Goal: Task Accomplishment & Management: Manage account settings

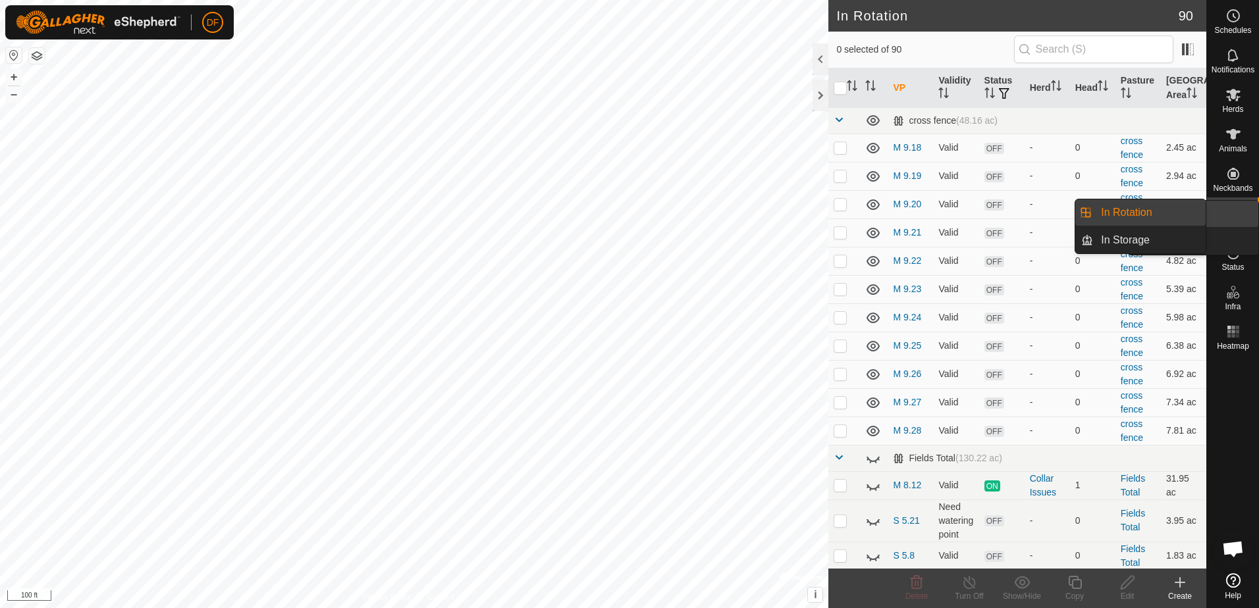
scroll to position [1923, 0]
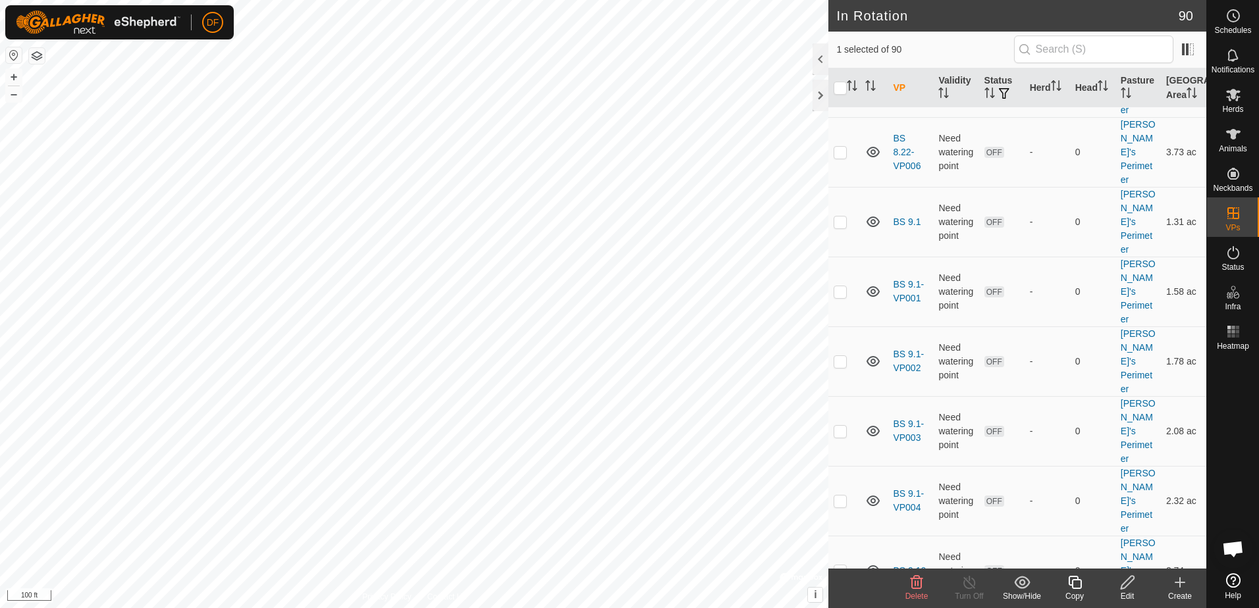
checkbox input "false"
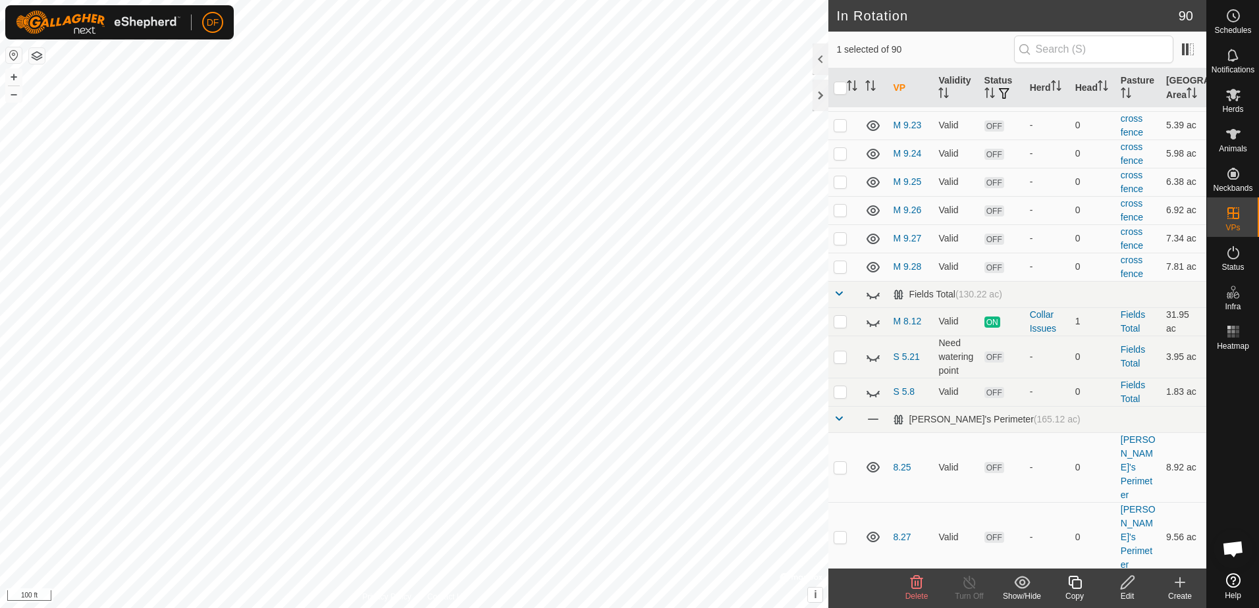
scroll to position [0, 0]
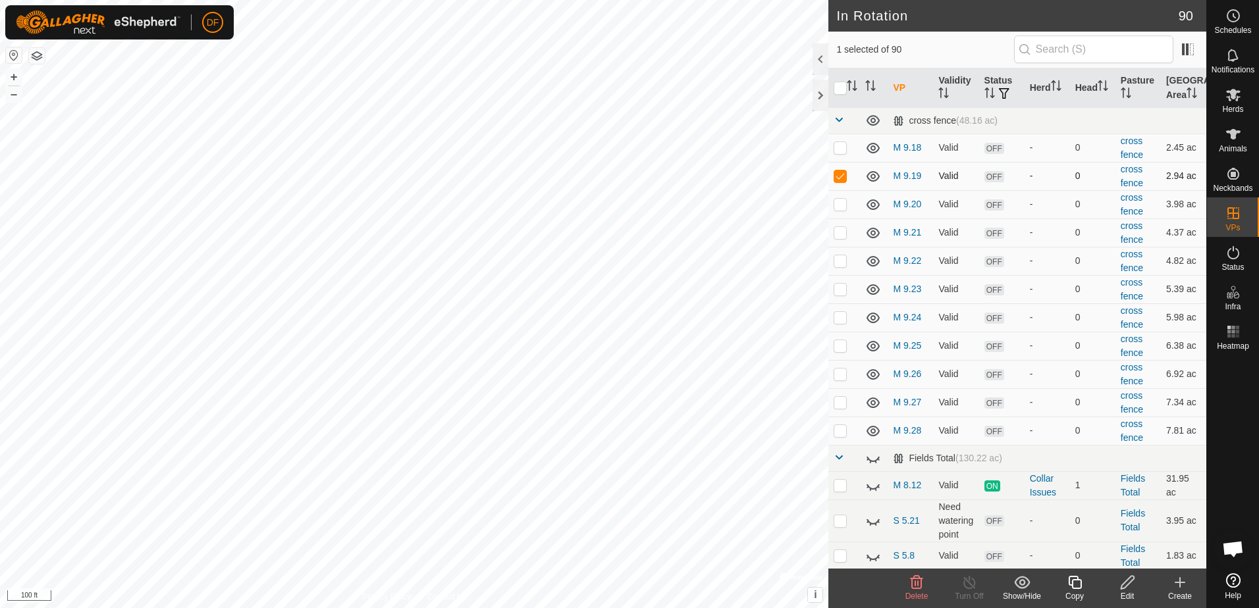
click at [841, 174] on p-checkbox at bounding box center [839, 175] width 13 height 11
checkbox input "true"
click at [1228, 95] on icon at bounding box center [1233, 95] width 16 height 16
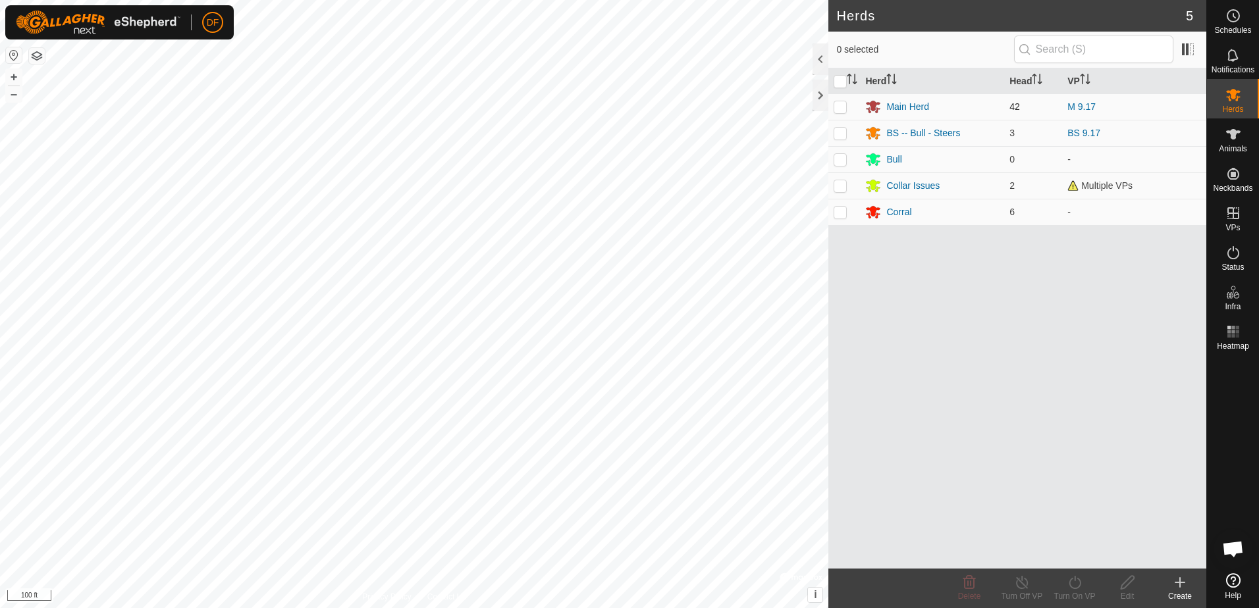
click at [839, 109] on p-checkbox at bounding box center [839, 106] width 13 height 11
checkbox input "true"
click at [1076, 583] on icon at bounding box center [1074, 583] width 16 height 16
click at [1067, 554] on link "Now" at bounding box center [1114, 553] width 130 height 26
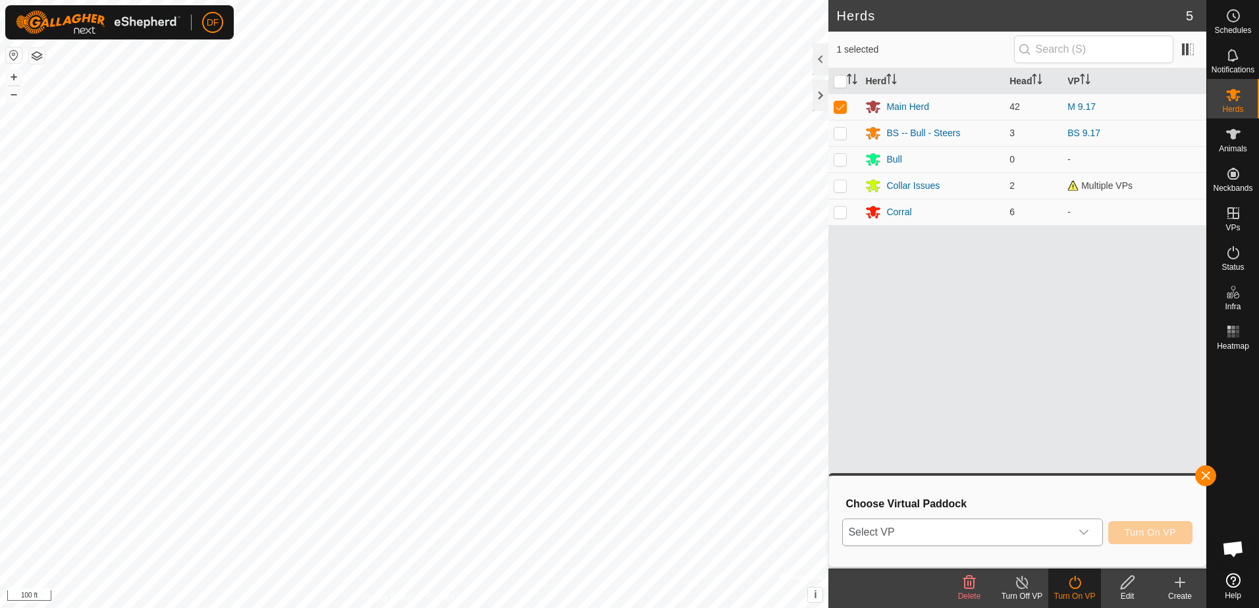
click at [1086, 533] on icon "dropdown trigger" at bounding box center [1083, 532] width 11 height 11
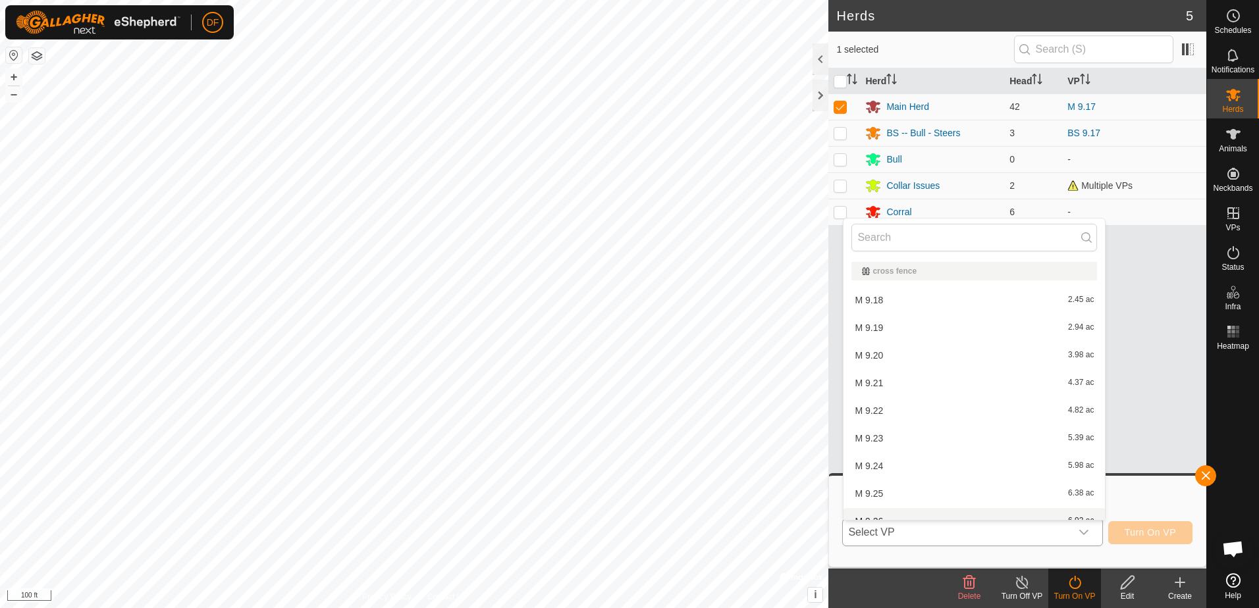
scroll to position [14, 0]
click at [881, 310] on li "M 9.19 2.94 ac" at bounding box center [973, 313] width 261 height 26
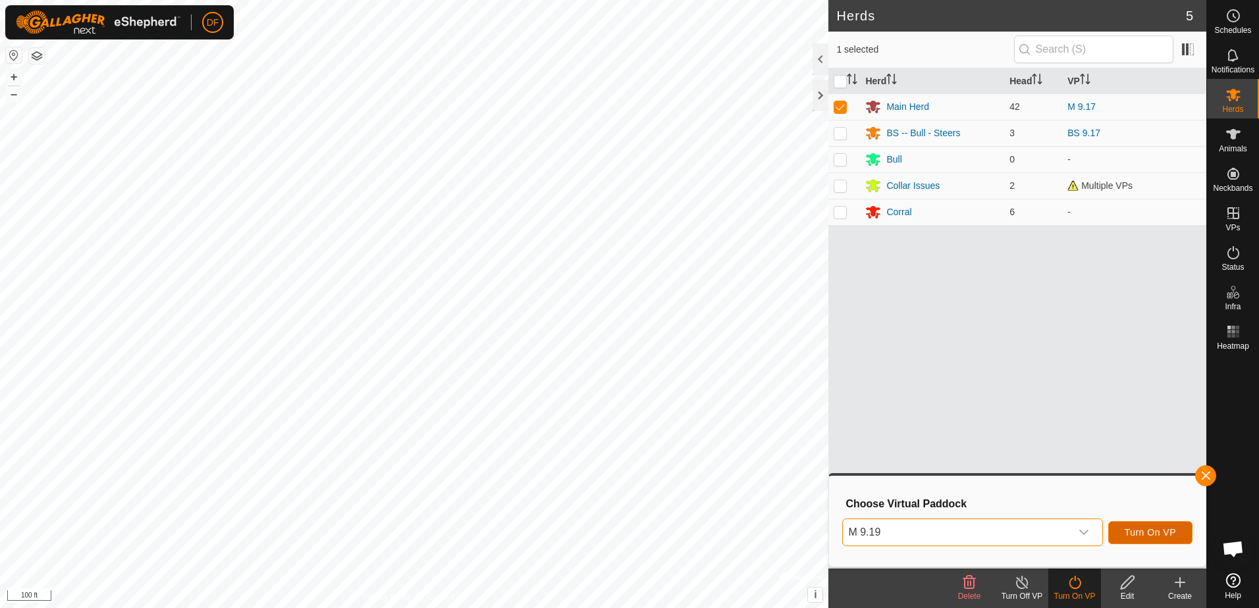
click at [1146, 529] on span "Turn On VP" at bounding box center [1149, 532] width 51 height 11
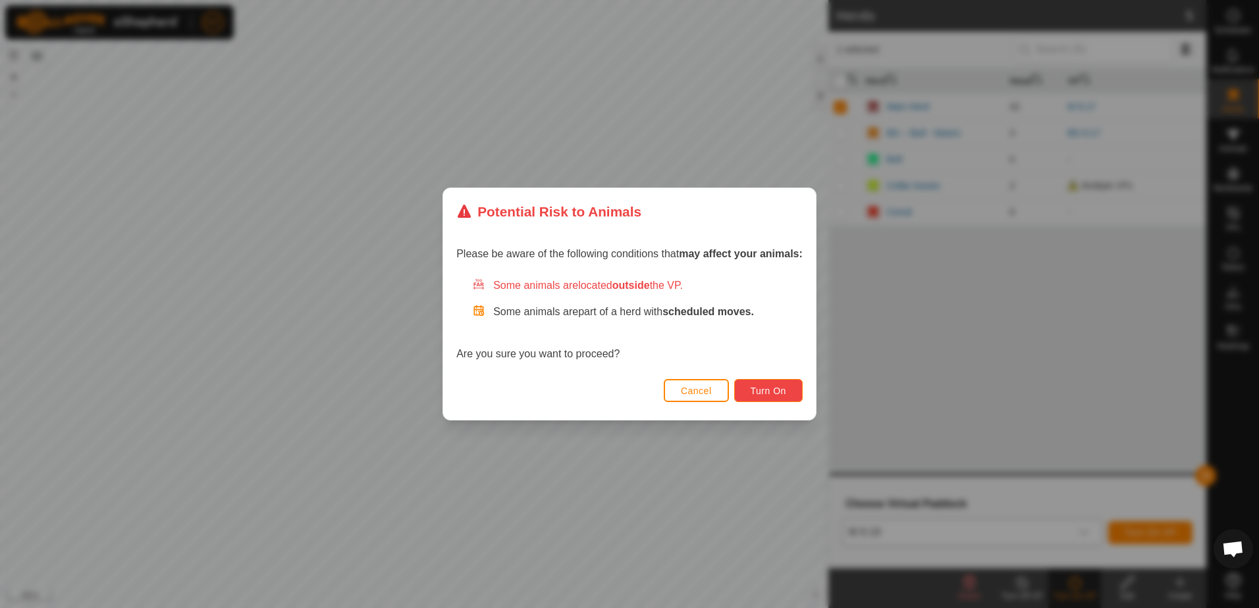
click at [759, 389] on span "Turn On" at bounding box center [768, 391] width 36 height 11
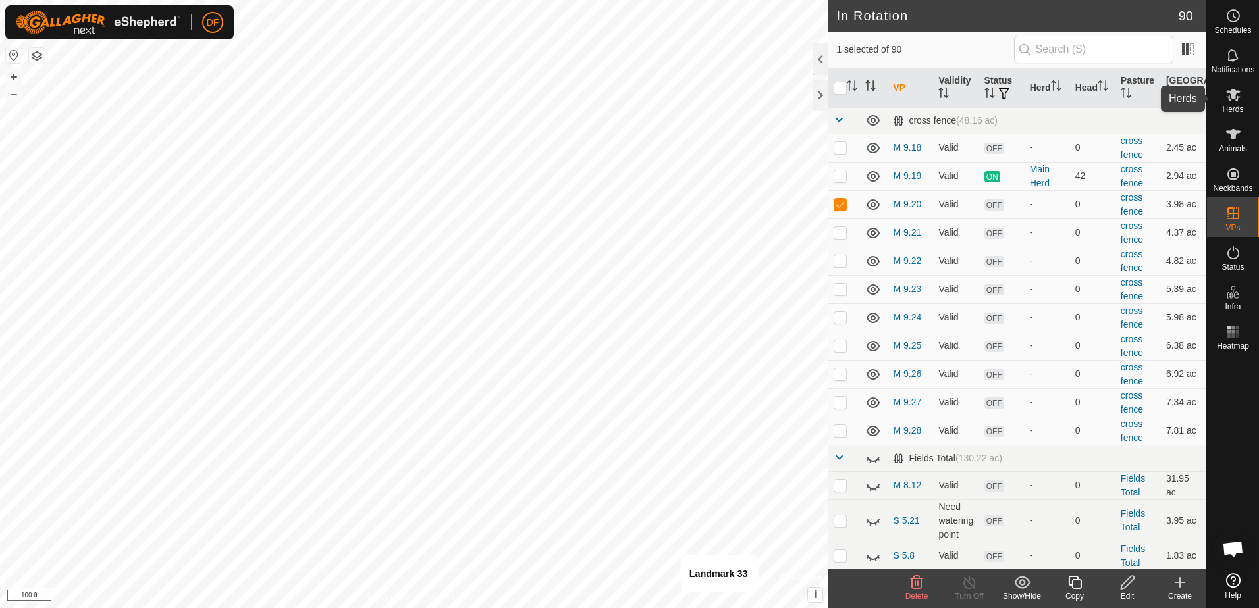
click at [1236, 95] on icon at bounding box center [1233, 95] width 16 height 16
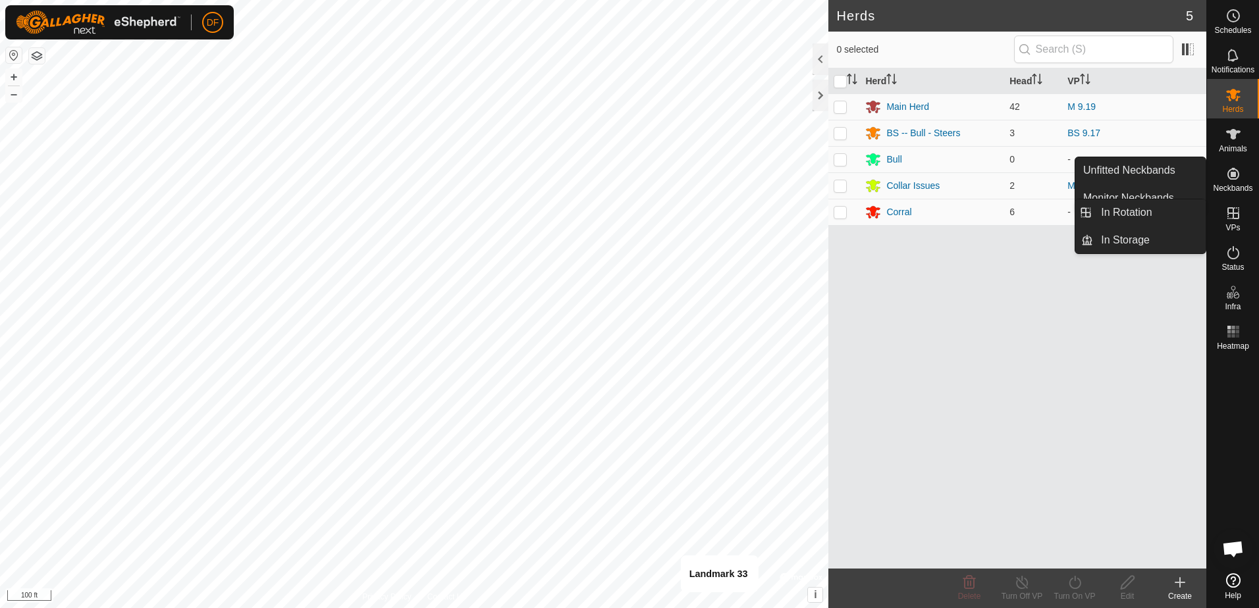
click at [1235, 215] on icon at bounding box center [1233, 213] width 16 height 16
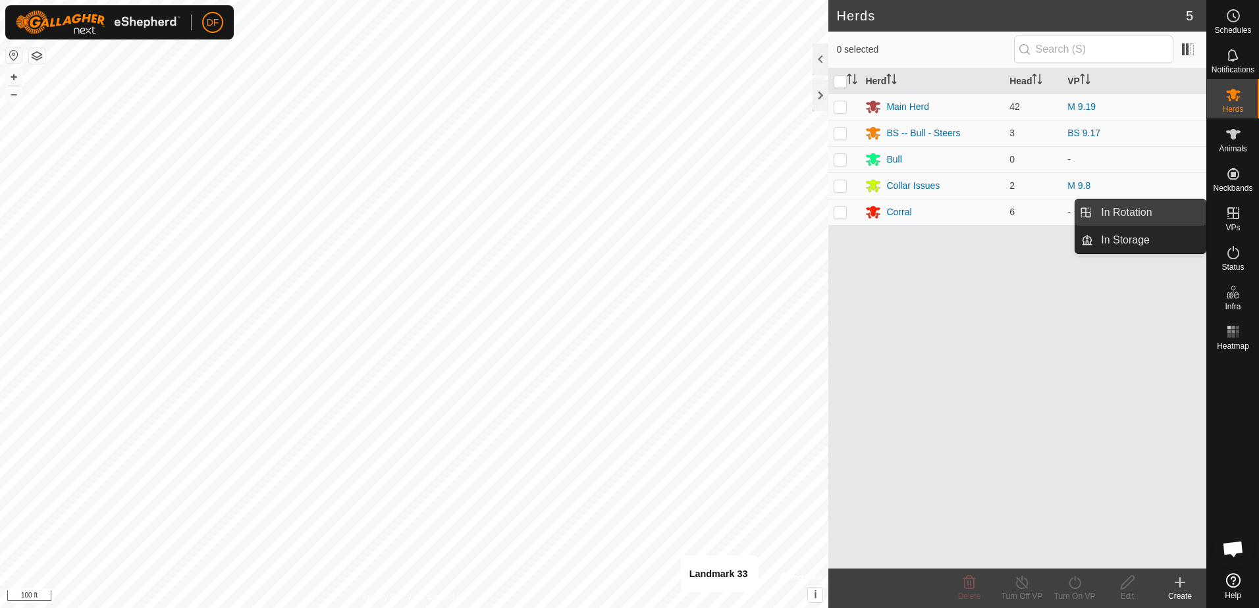
click at [1158, 211] on link "In Rotation" at bounding box center [1149, 212] width 113 height 26
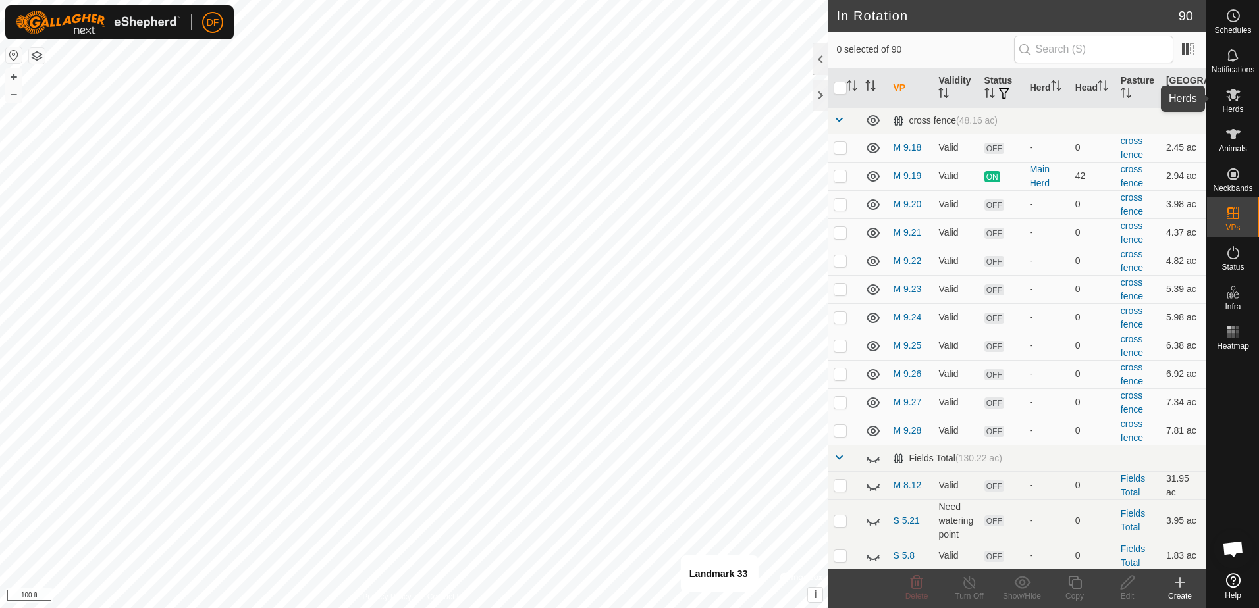
click at [1236, 95] on icon at bounding box center [1233, 95] width 16 height 16
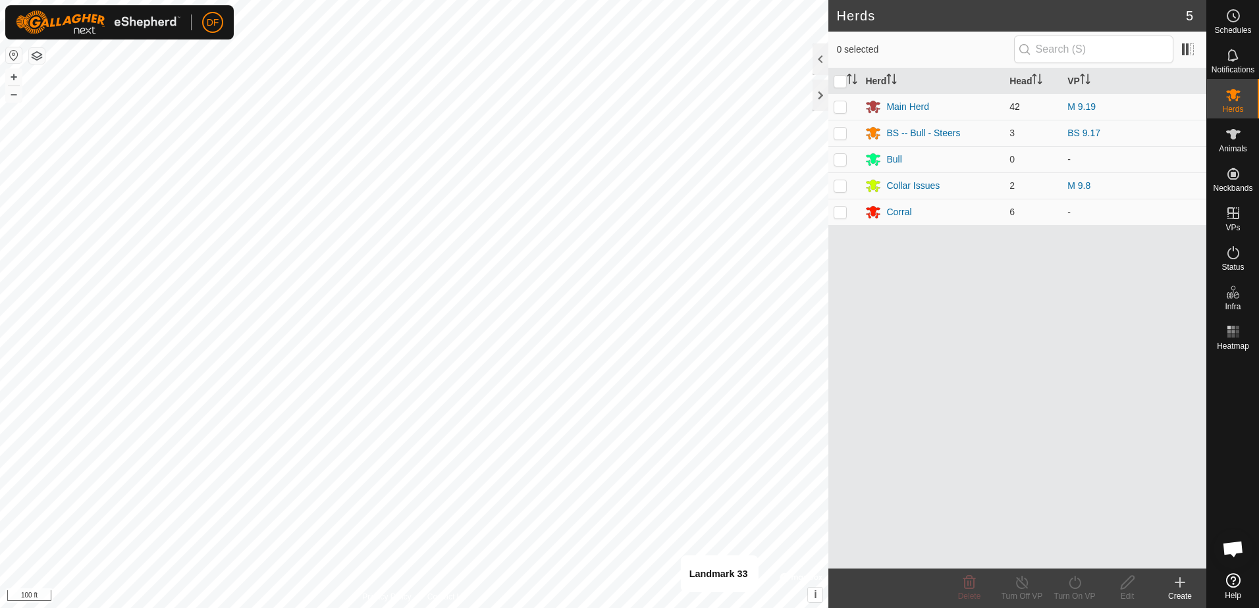
click at [841, 105] on p-checkbox at bounding box center [839, 106] width 13 height 11
checkbox input "true"
click at [1077, 581] on icon at bounding box center [1074, 583] width 16 height 16
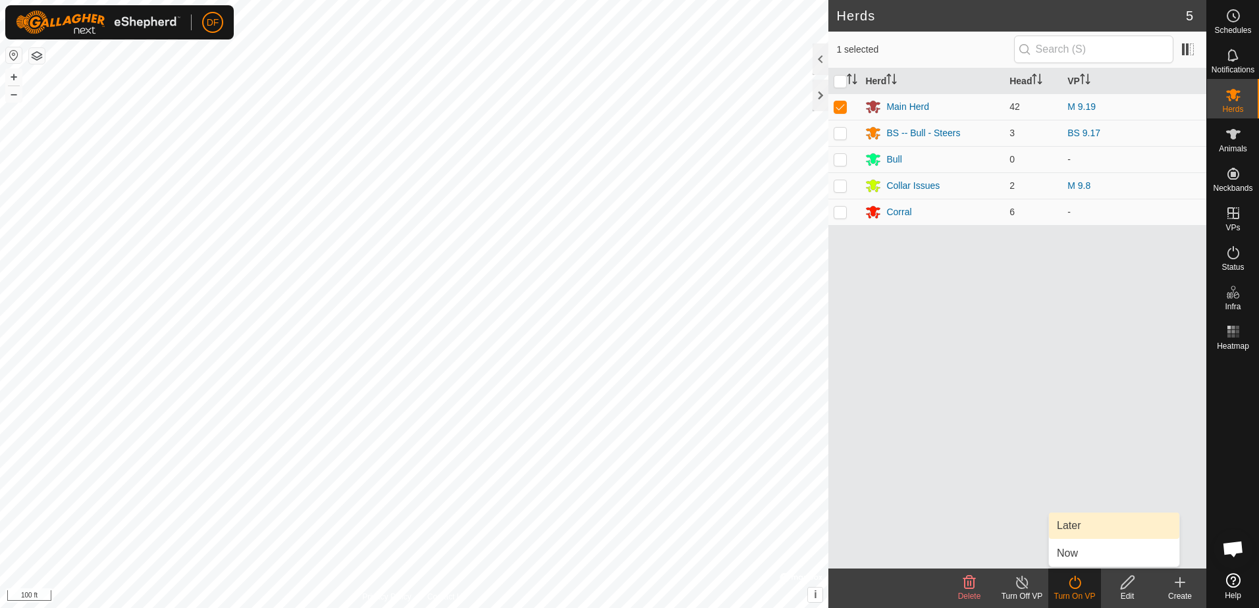
click at [1068, 525] on link "Later" at bounding box center [1114, 526] width 130 height 26
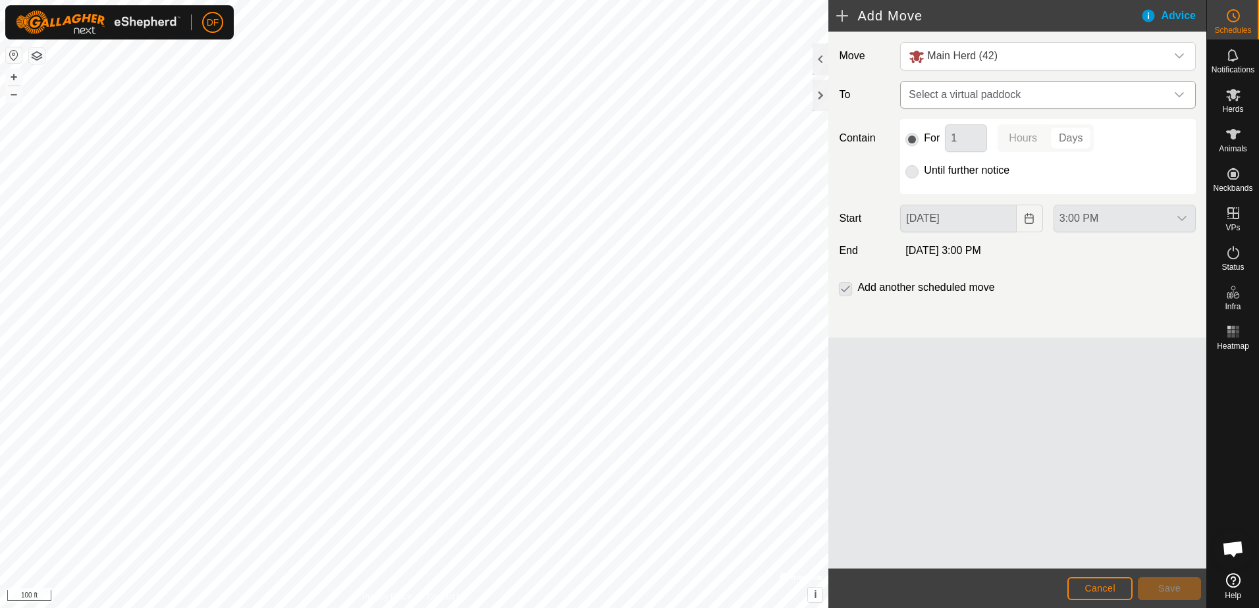
click at [1180, 93] on icon "dropdown trigger" at bounding box center [1179, 95] width 11 height 11
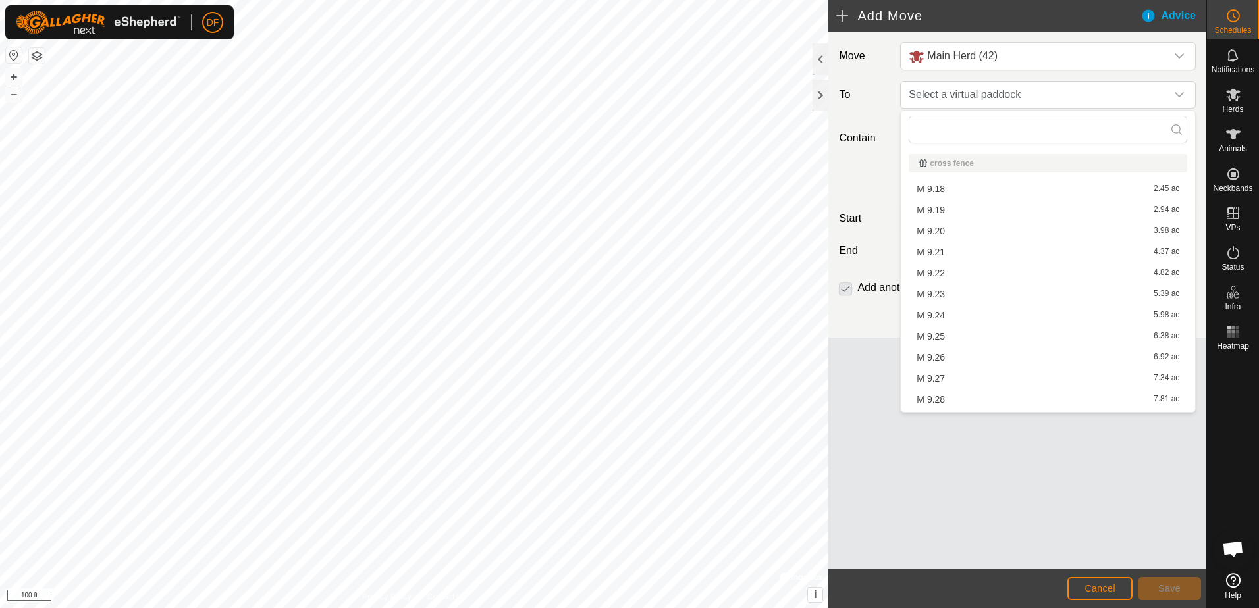
click at [942, 229] on li "M 9.20 3.98 ac" at bounding box center [1047, 231] width 278 height 20
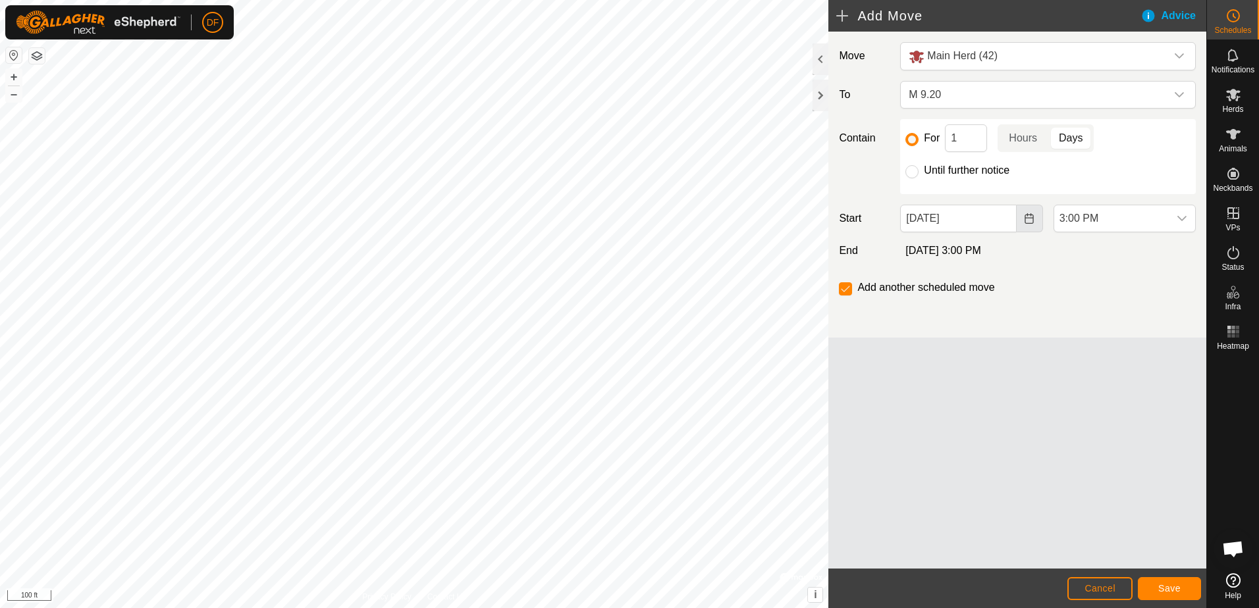
click at [1027, 218] on icon "Choose Date" at bounding box center [1028, 218] width 9 height 11
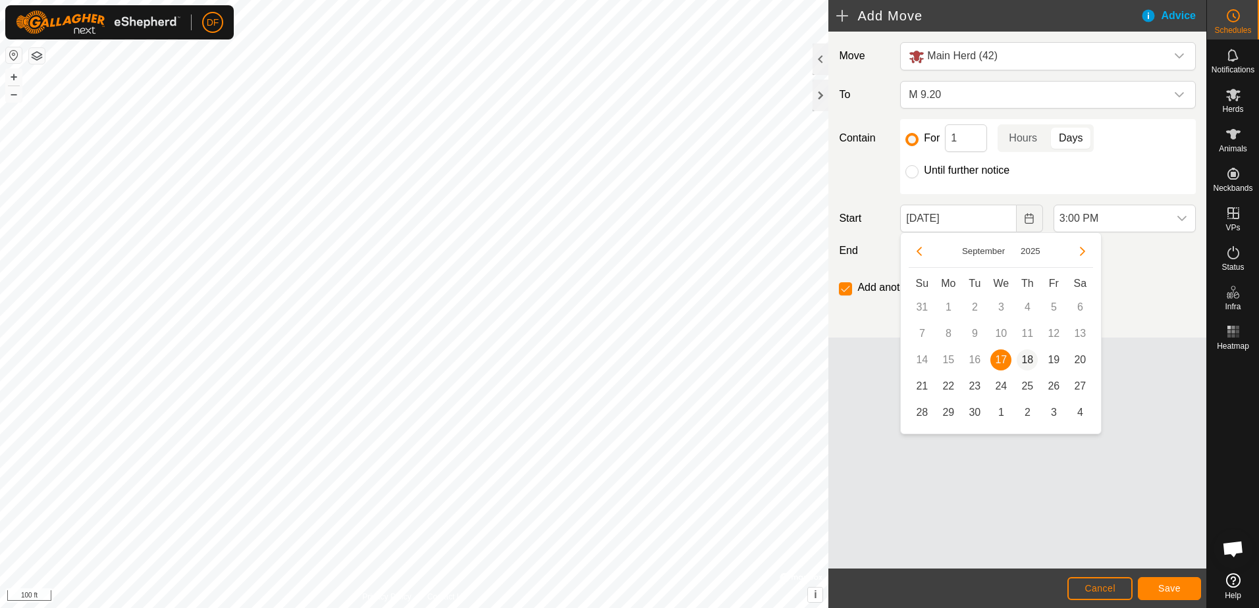
click at [1030, 359] on span "18" at bounding box center [1026, 360] width 21 height 21
type input "Sep 18, 2025"
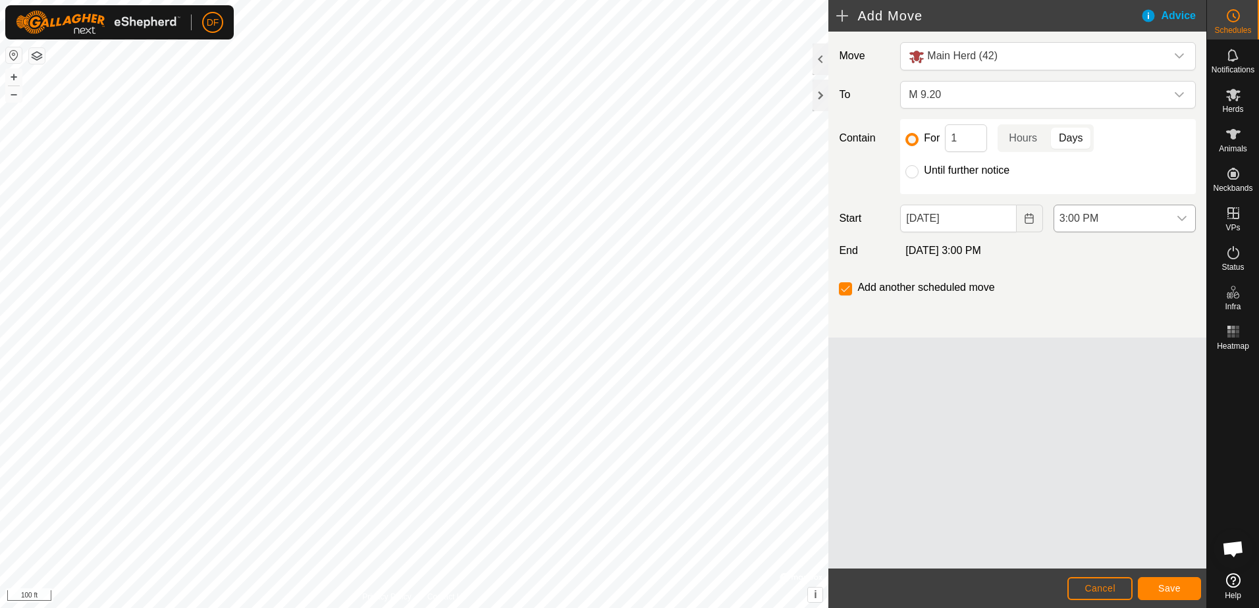
click at [1182, 217] on icon "dropdown trigger" at bounding box center [1181, 218] width 11 height 11
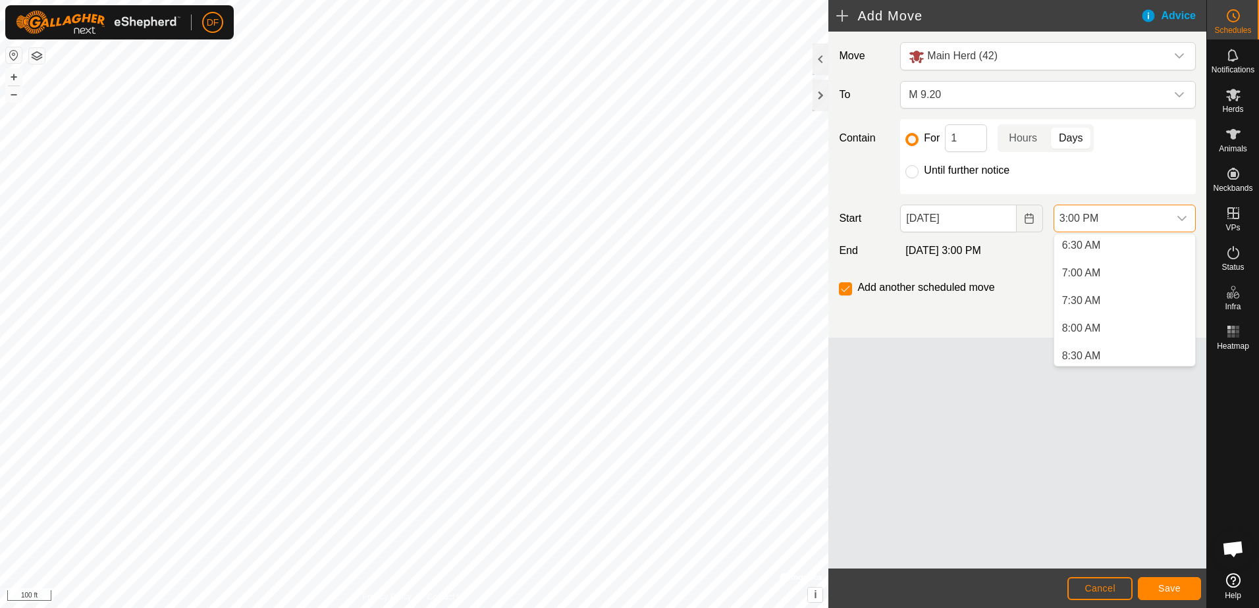
scroll to position [344, 0]
click at [1088, 287] on li "7:00 AM" at bounding box center [1124, 290] width 141 height 26
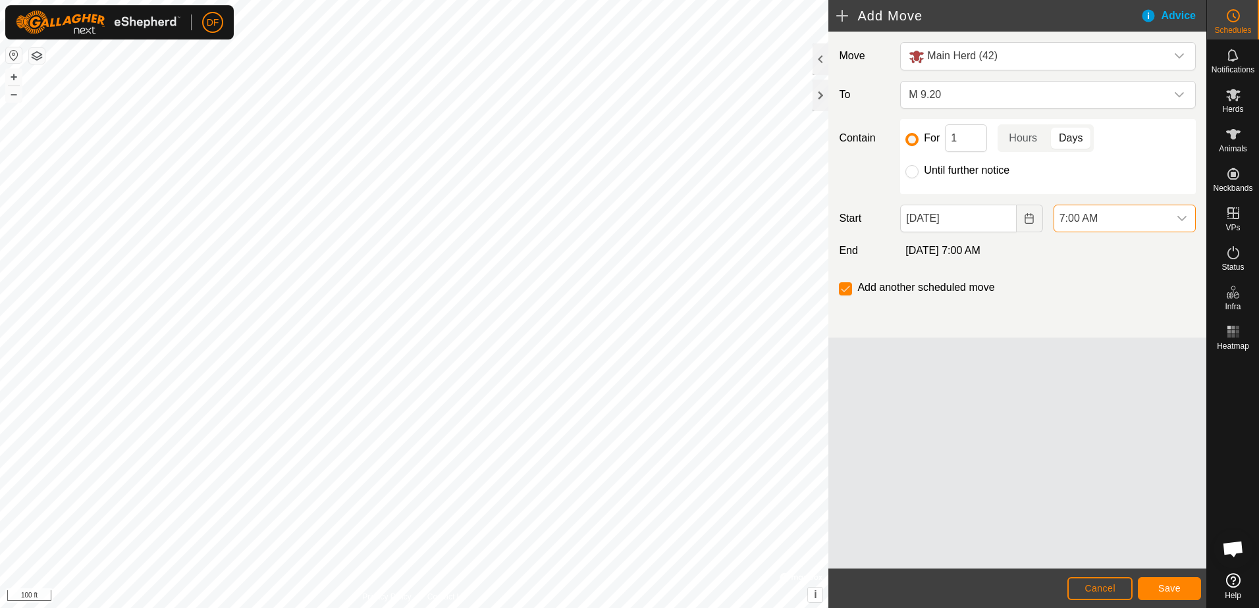
scroll to position [724, 0]
click at [1157, 590] on button "Save" at bounding box center [1169, 588] width 63 height 23
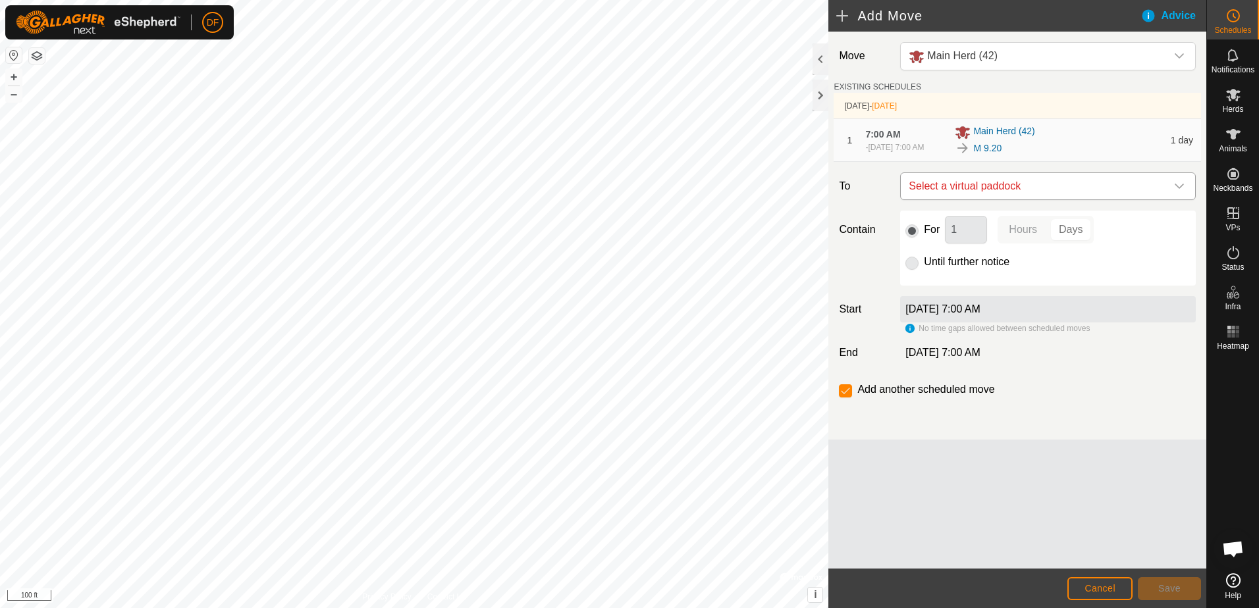
click at [1178, 190] on icon "dropdown trigger" at bounding box center [1179, 186] width 11 height 11
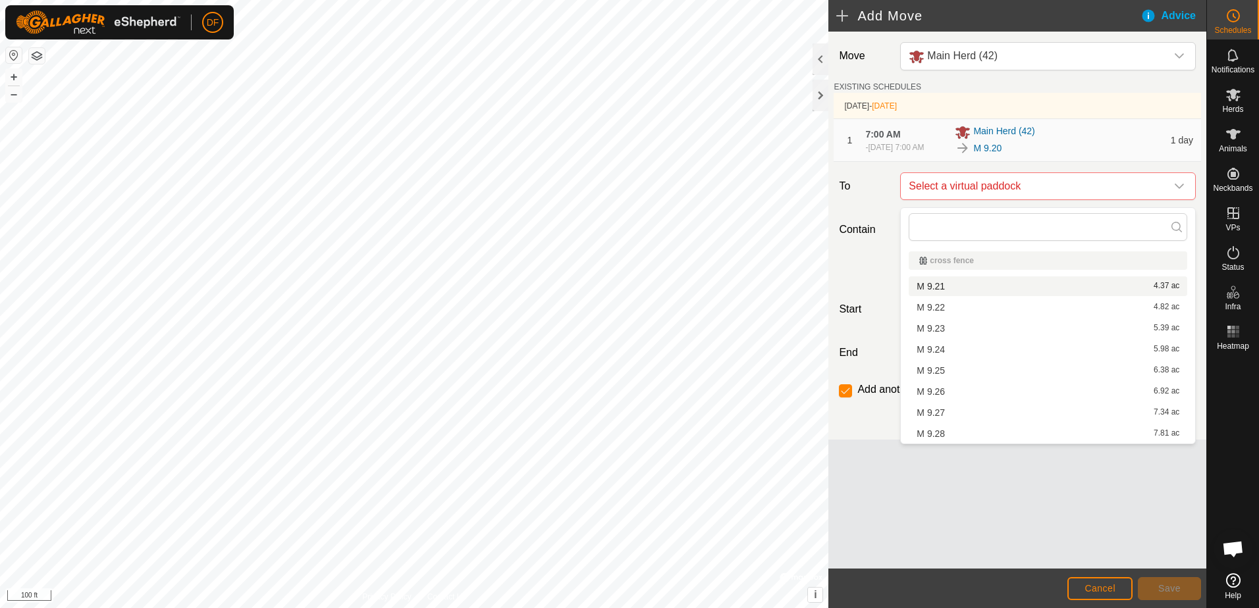
click at [942, 284] on li "M 9.21 4.37 ac" at bounding box center [1047, 286] width 278 height 20
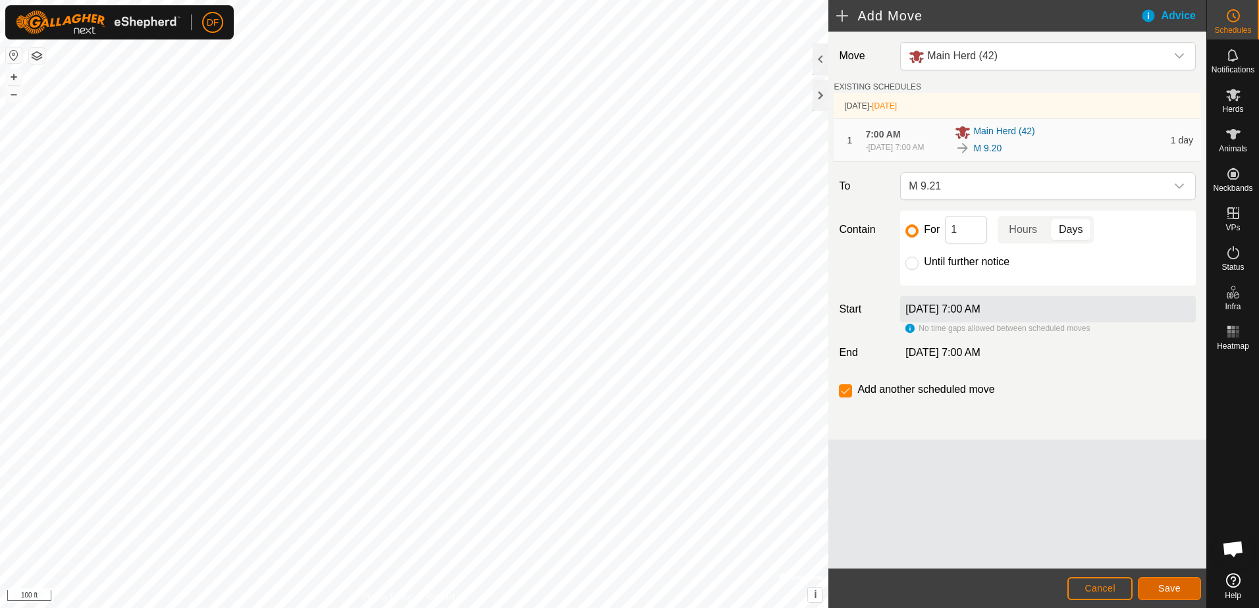
click at [1172, 591] on span "Save" at bounding box center [1169, 588] width 22 height 11
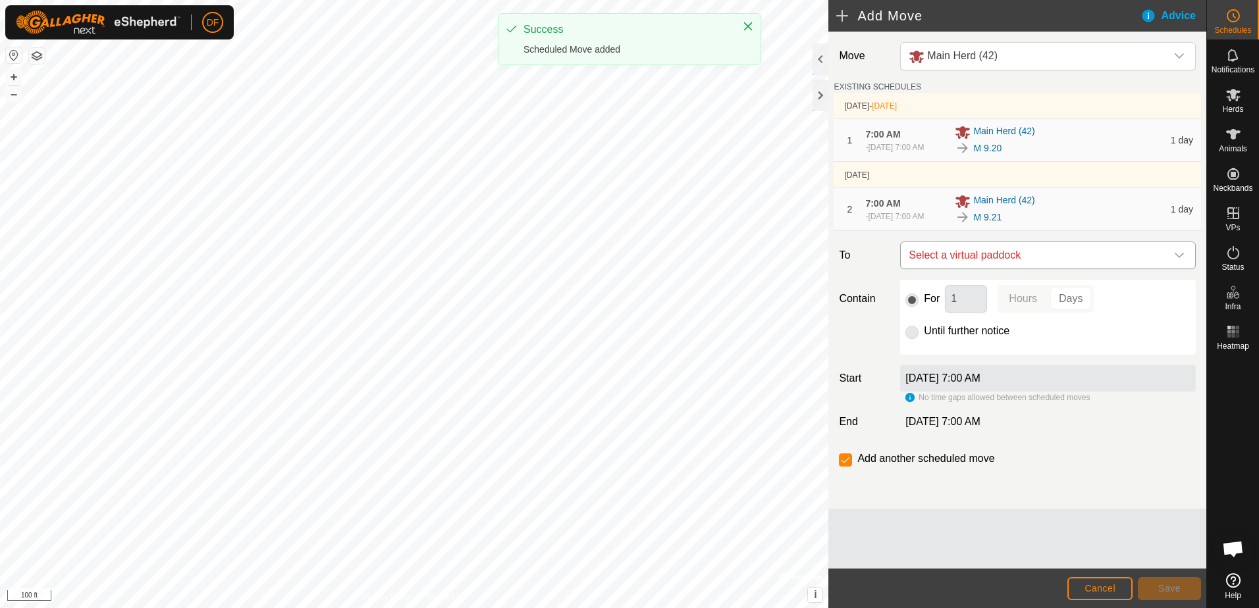
click at [1180, 261] on icon "dropdown trigger" at bounding box center [1179, 255] width 11 height 11
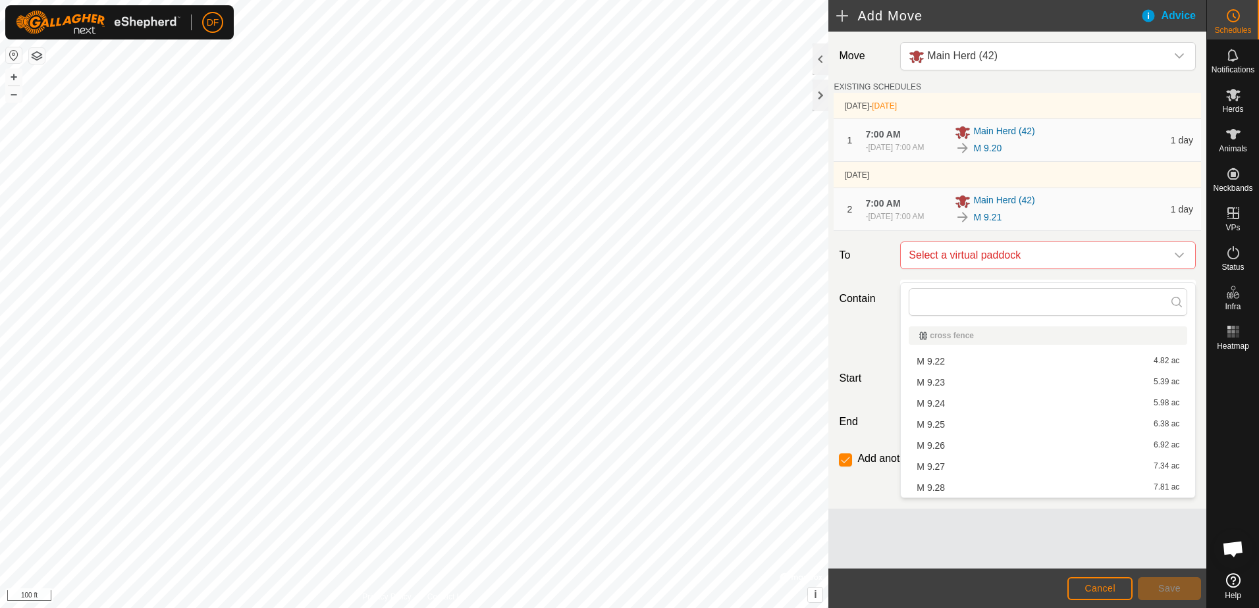
click at [937, 360] on li "M 9.22 4.82 ac" at bounding box center [1047, 362] width 278 height 20
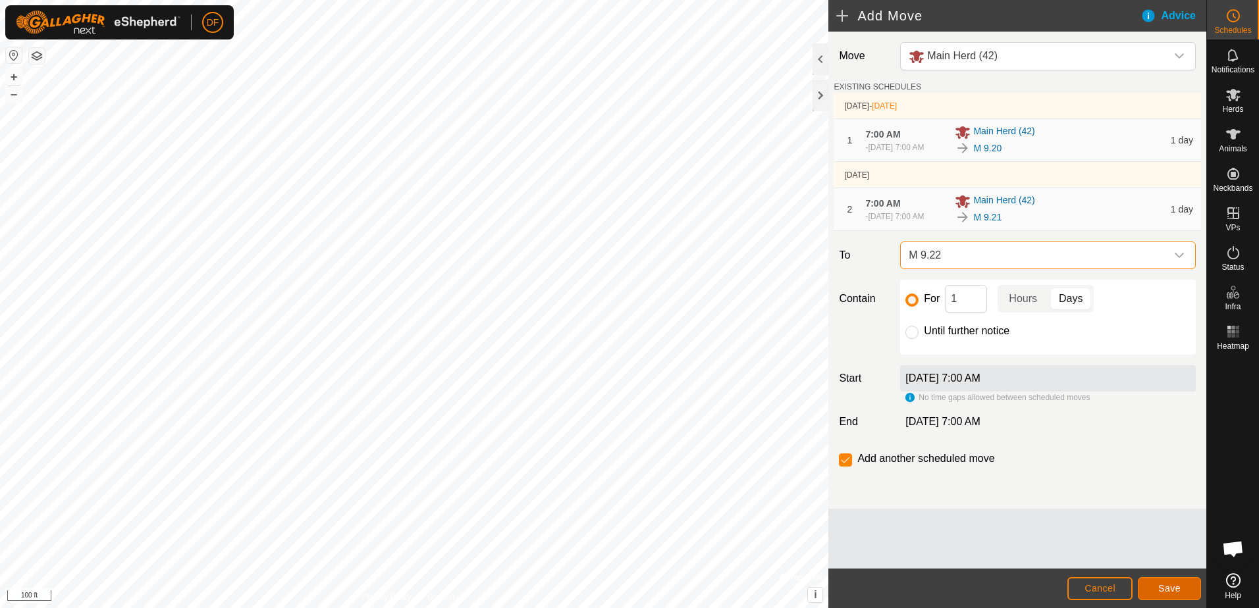
click at [1176, 589] on span "Save" at bounding box center [1169, 588] width 22 height 11
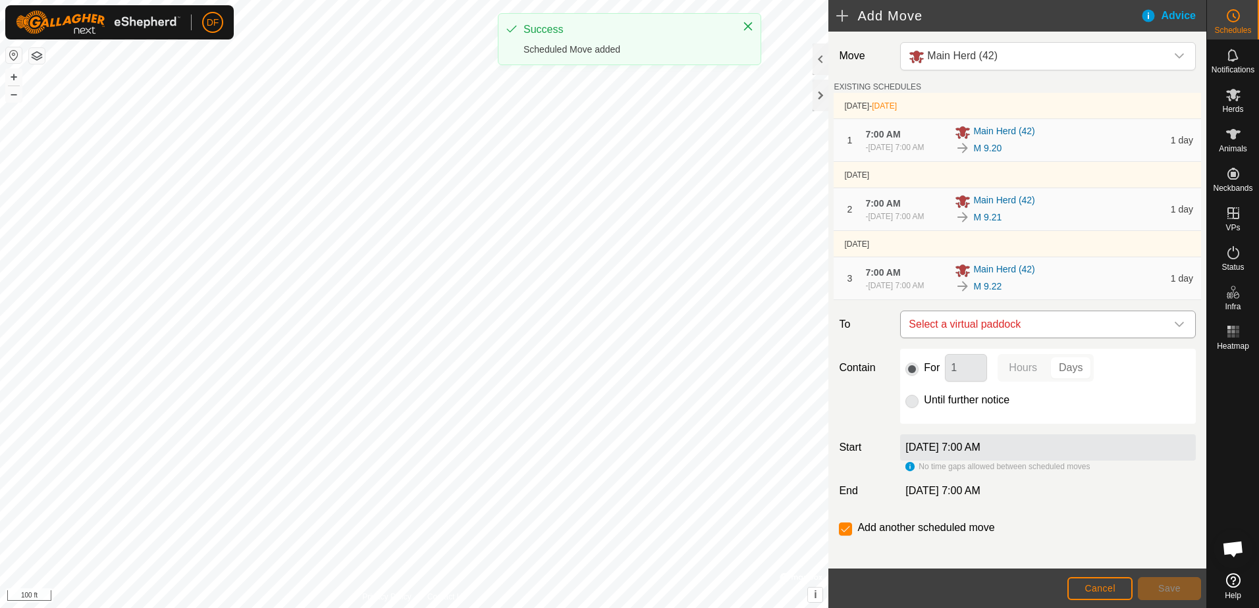
click at [1174, 330] on icon "dropdown trigger" at bounding box center [1179, 324] width 11 height 11
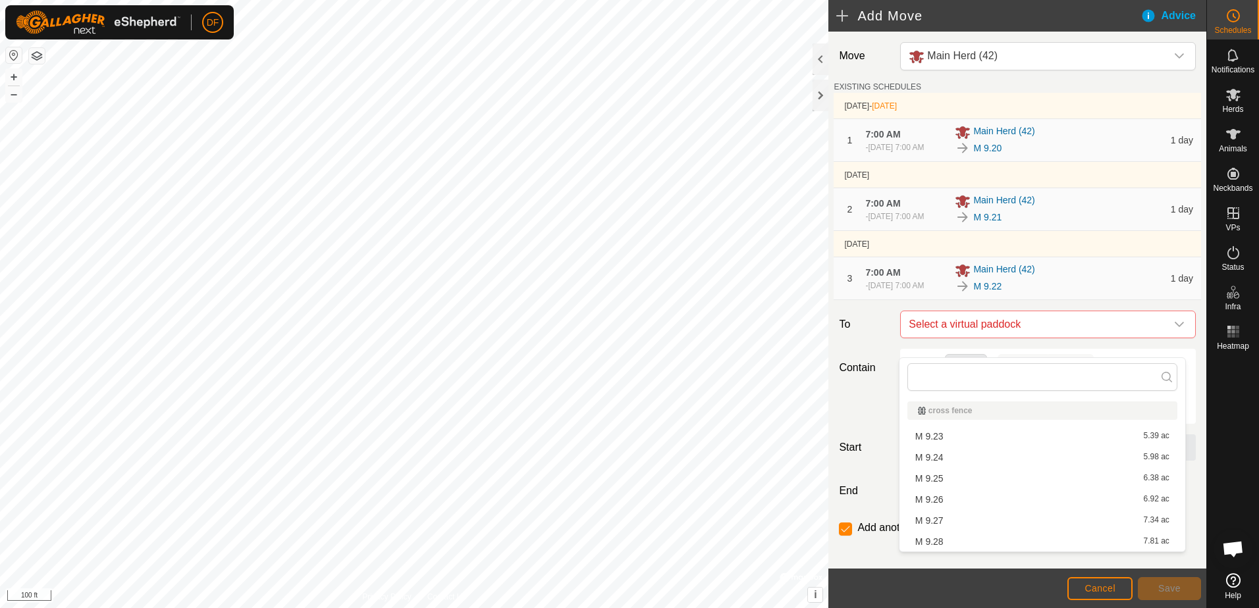
click at [916, 437] on li "M 9.23 5.39 ac" at bounding box center [1042, 437] width 270 height 20
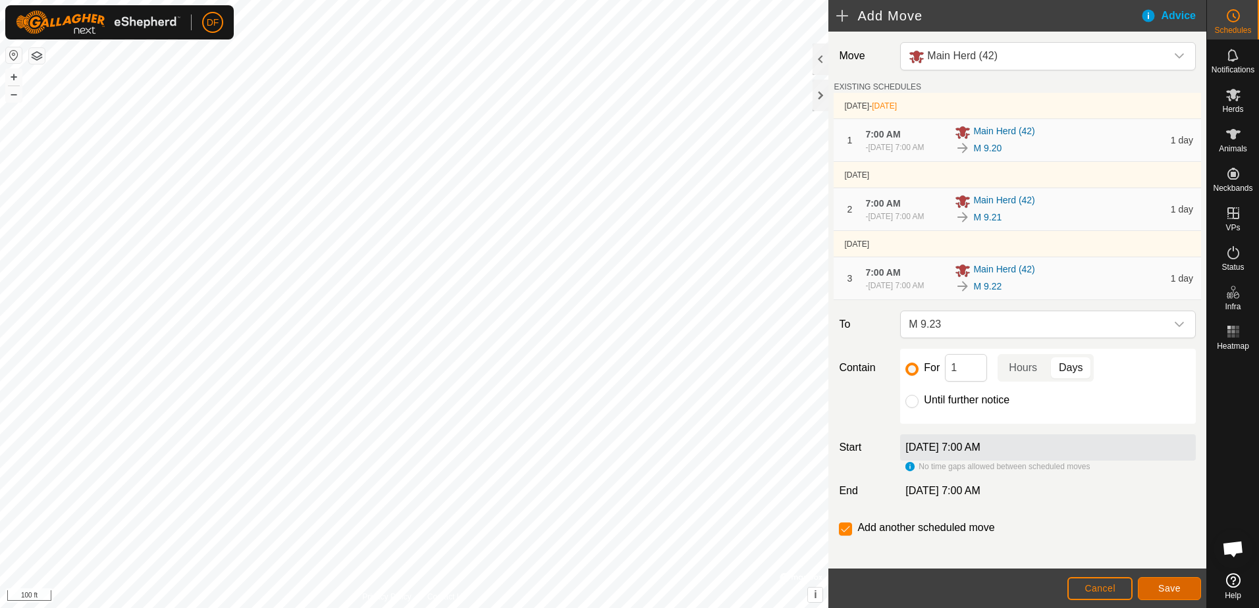
click at [1166, 591] on span "Save" at bounding box center [1169, 588] width 22 height 11
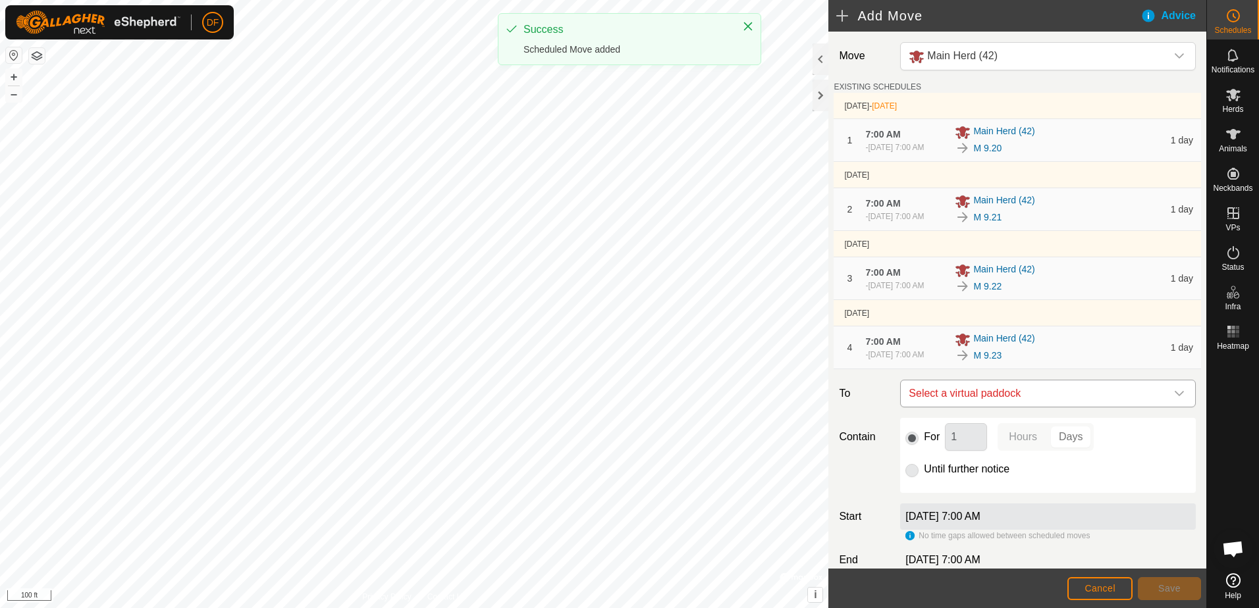
click at [1174, 396] on icon "dropdown trigger" at bounding box center [1178, 393] width 9 height 5
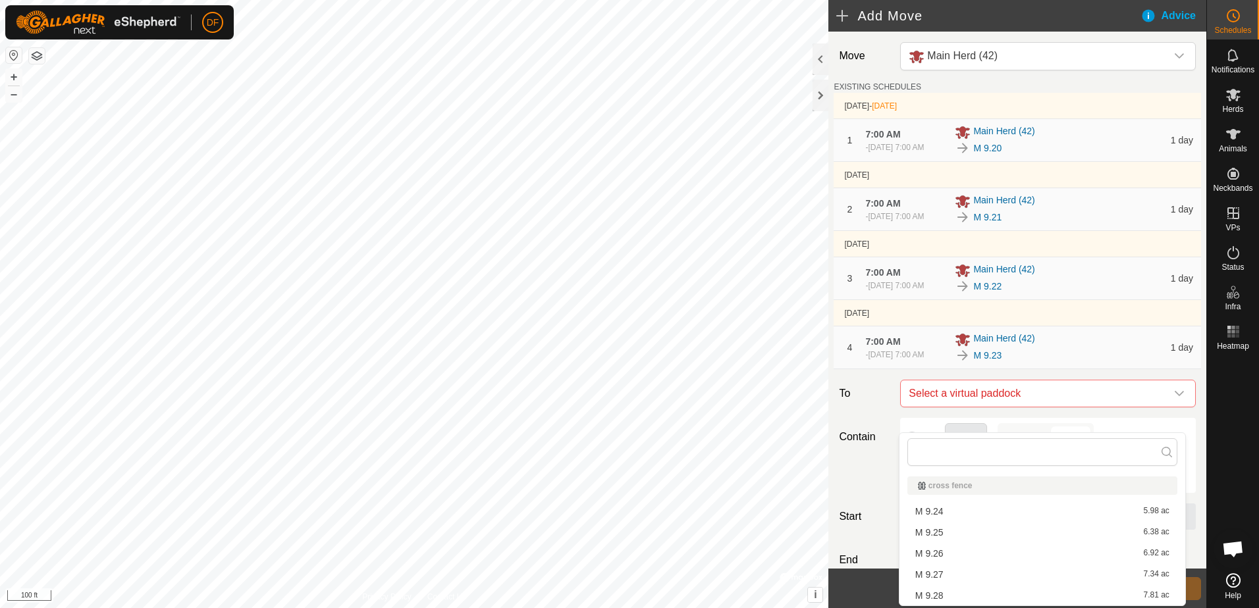
click at [935, 513] on li "M 9.24 5.98 ac" at bounding box center [1042, 512] width 270 height 20
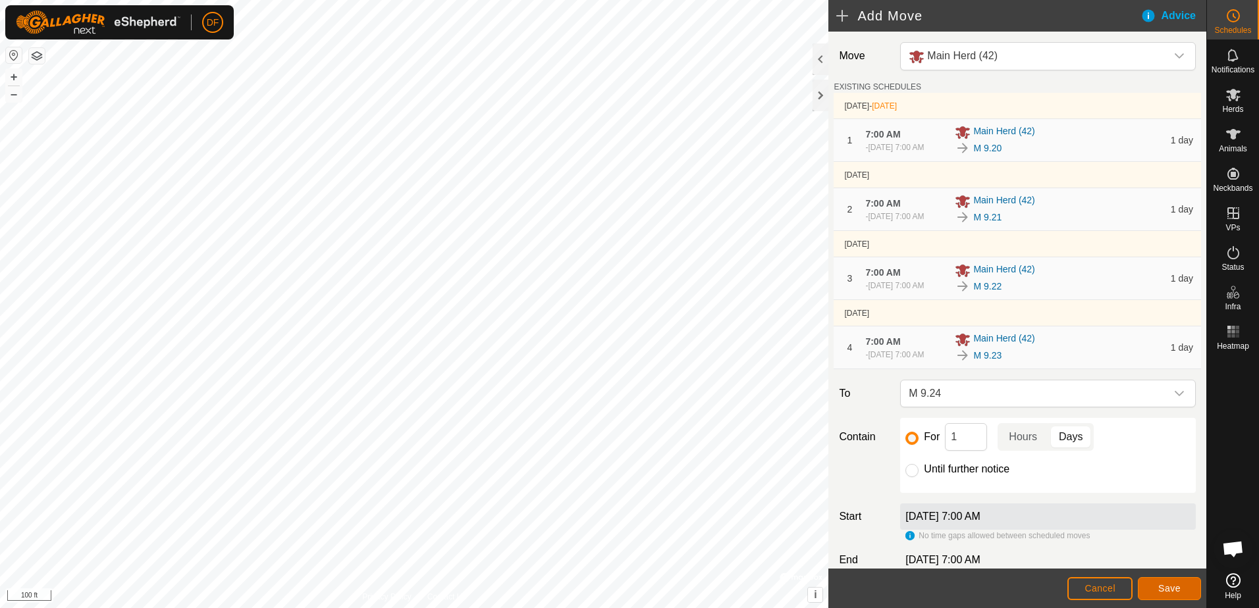
click at [1174, 588] on span "Save" at bounding box center [1169, 588] width 22 height 11
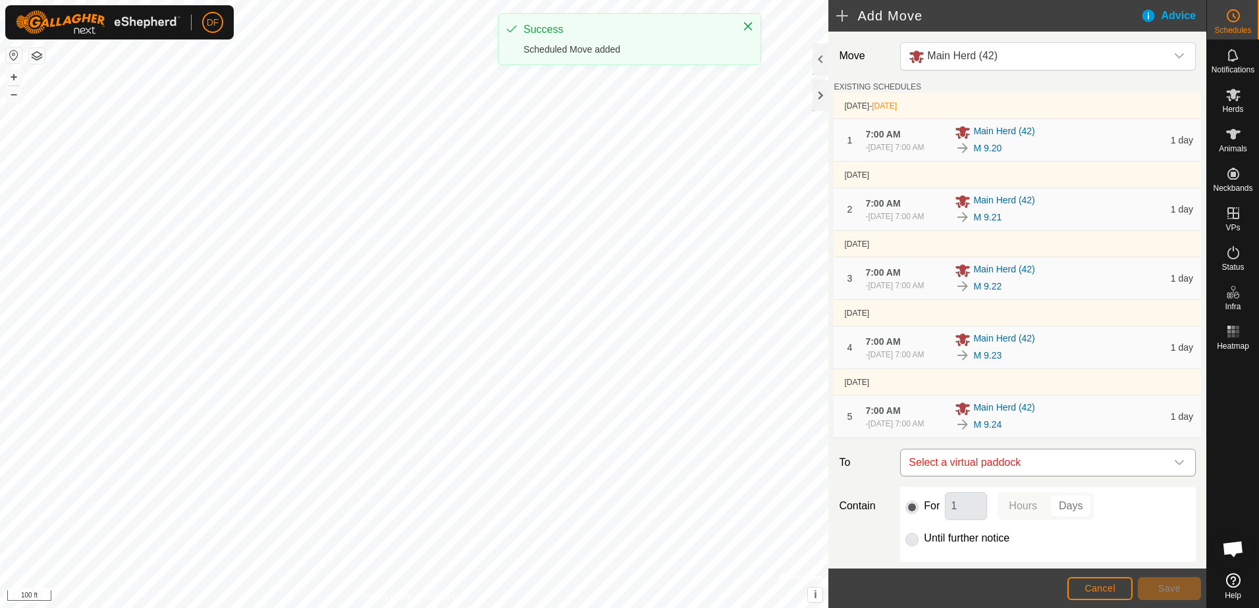
click at [1174, 468] on icon "dropdown trigger" at bounding box center [1179, 463] width 11 height 11
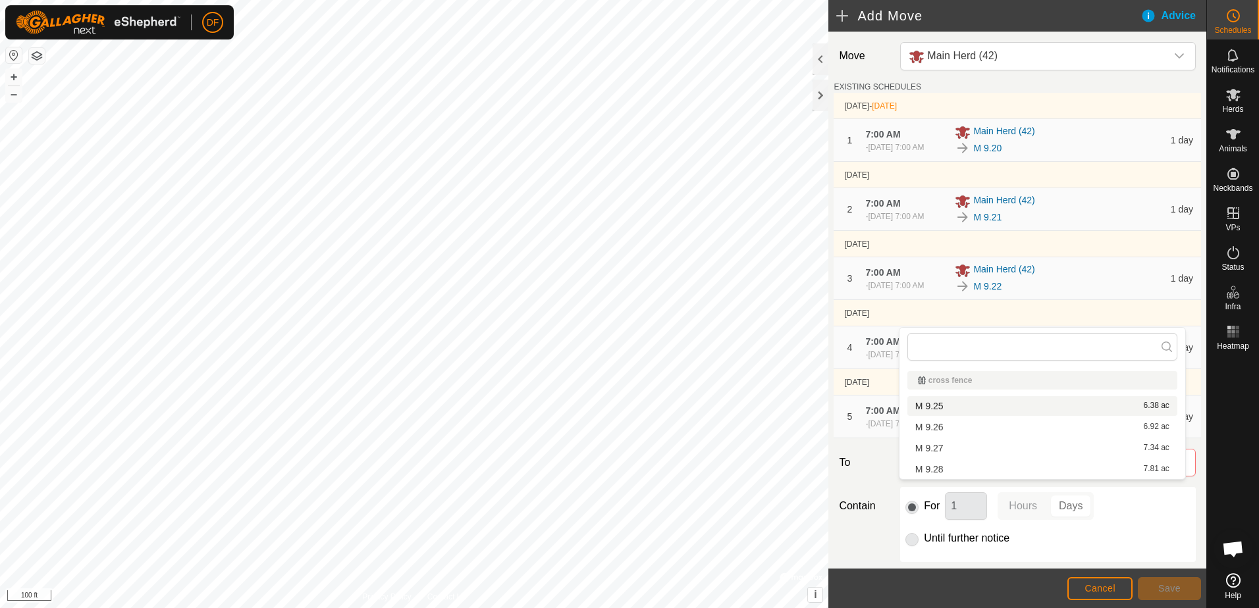
click at [943, 406] on li "M 9.25 6.38 ac" at bounding box center [1042, 406] width 270 height 20
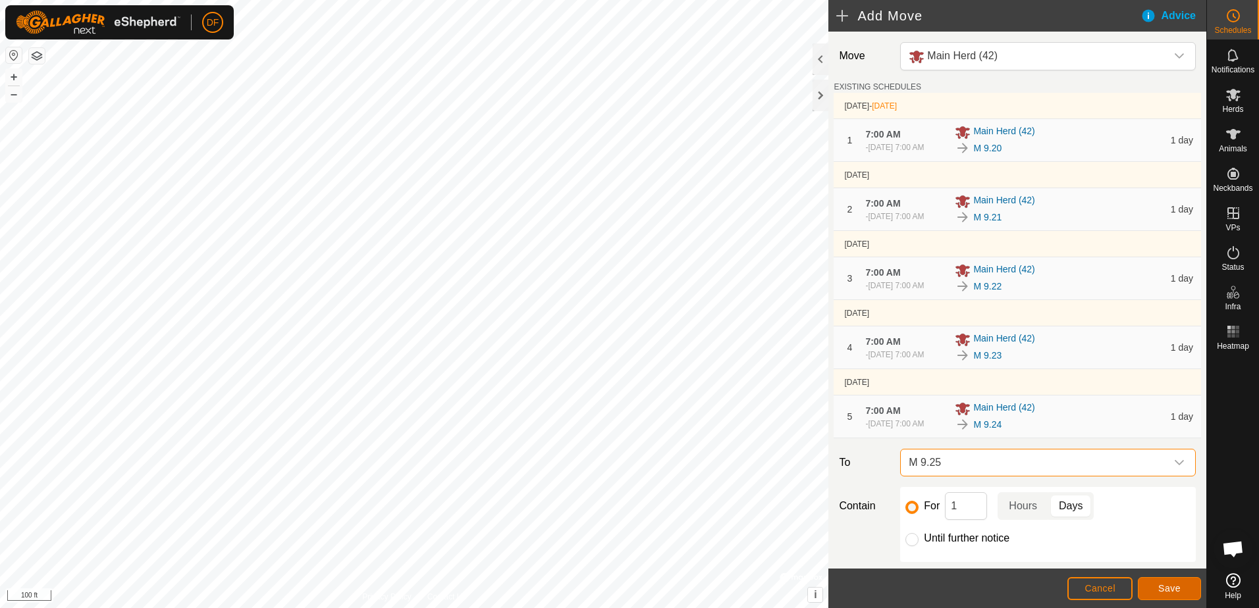
click at [1171, 586] on span "Save" at bounding box center [1169, 588] width 22 height 11
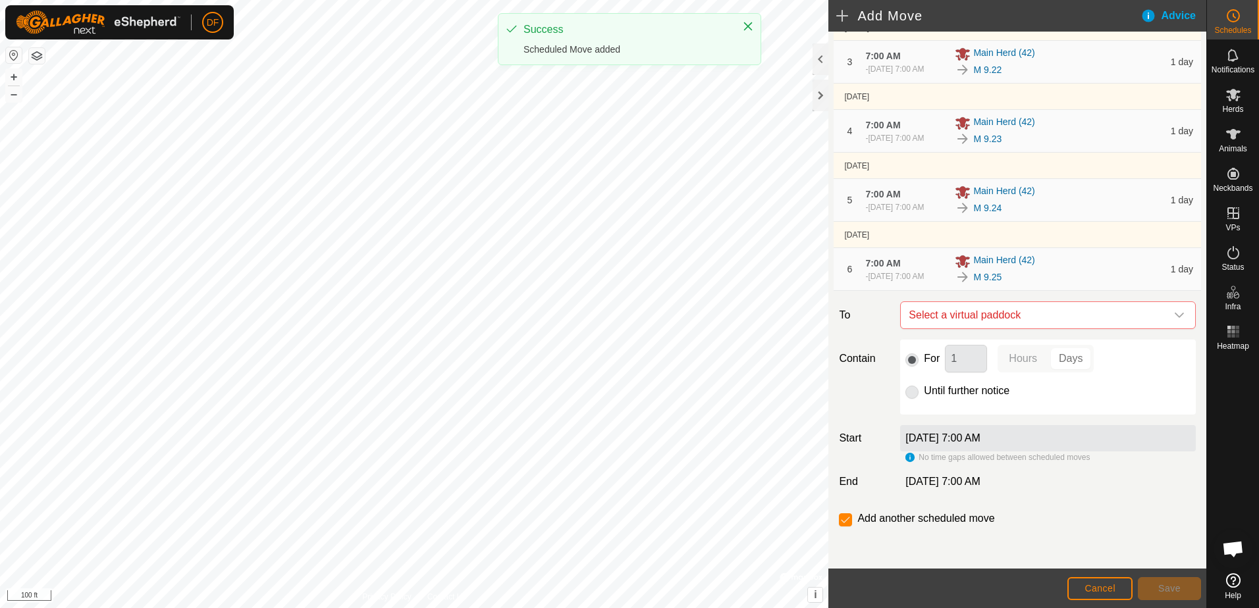
scroll to position [252, 0]
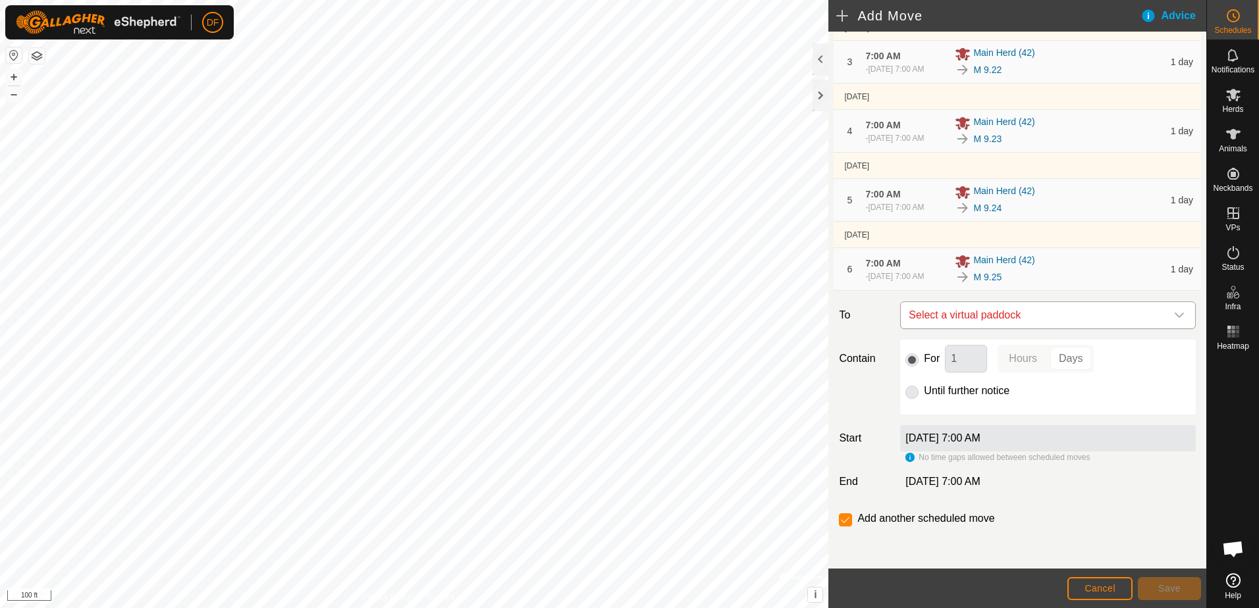
click at [1174, 313] on icon "dropdown trigger" at bounding box center [1179, 315] width 11 height 11
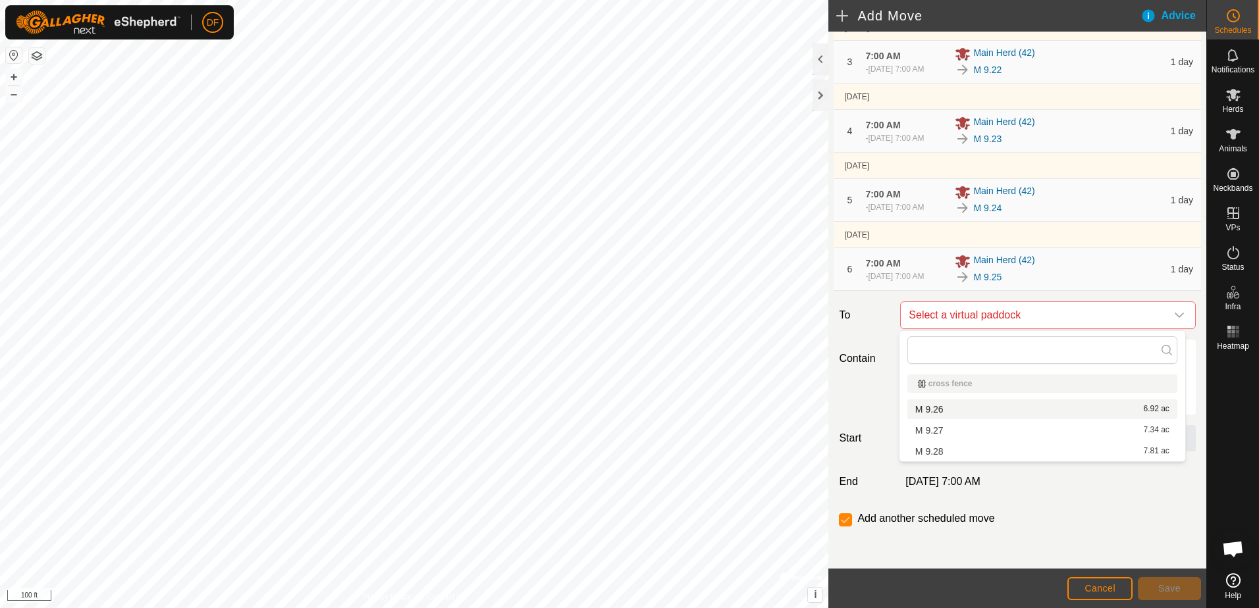
click at [929, 409] on li "M 9.26 6.92 ac" at bounding box center [1042, 410] width 270 height 20
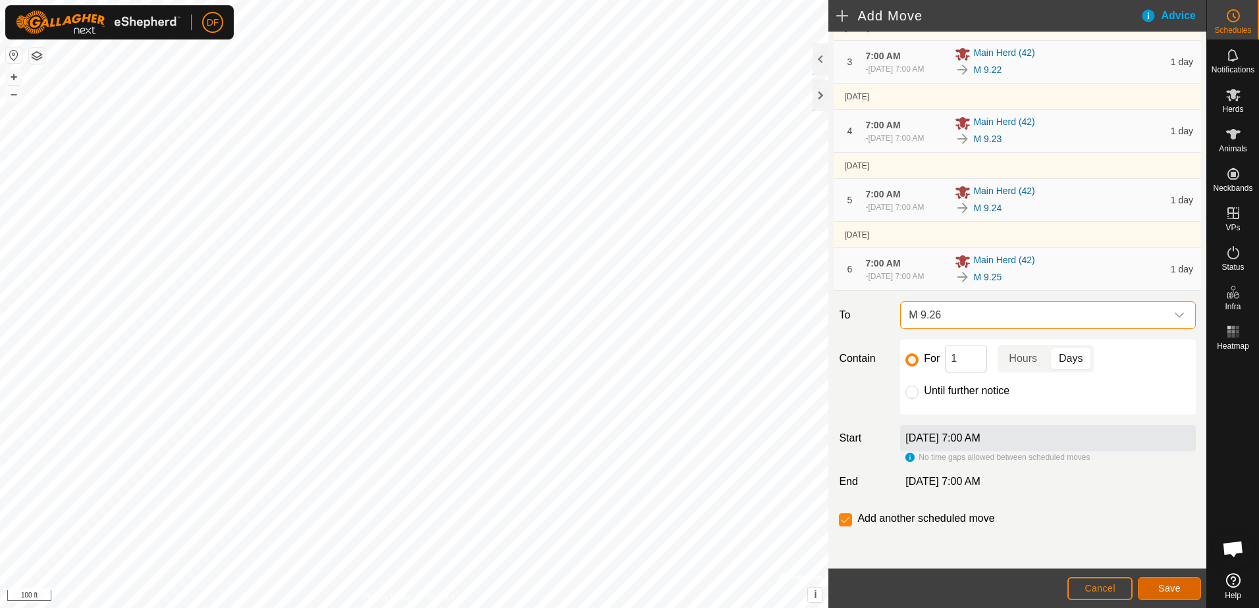
click at [1170, 590] on span "Save" at bounding box center [1169, 588] width 22 height 11
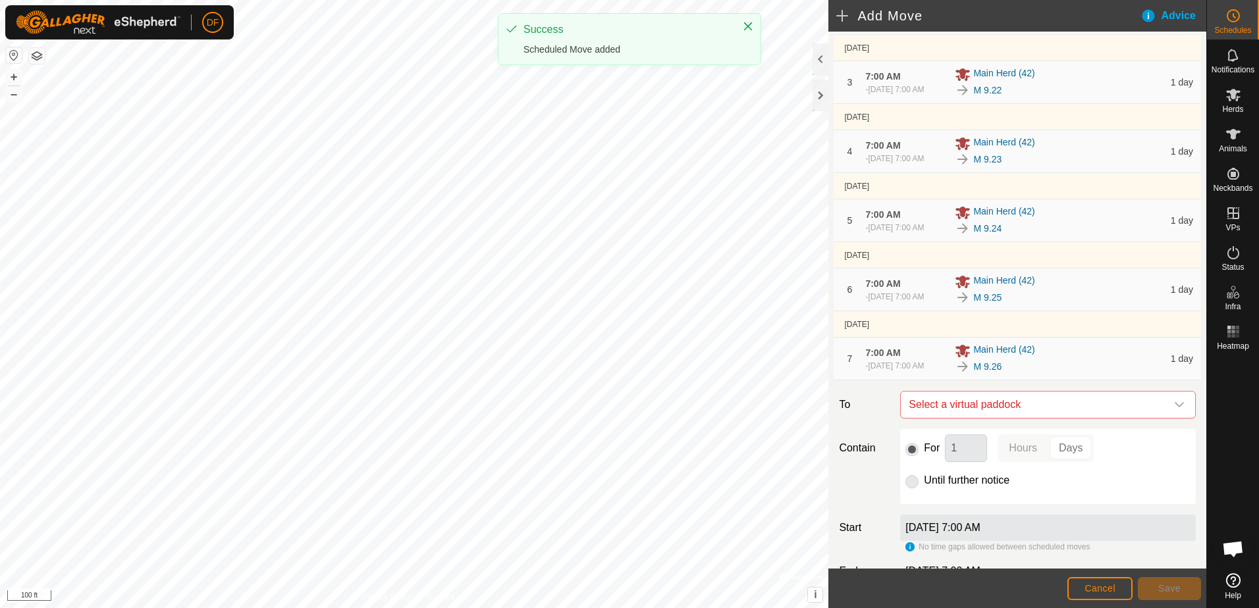
scroll to position [263, 0]
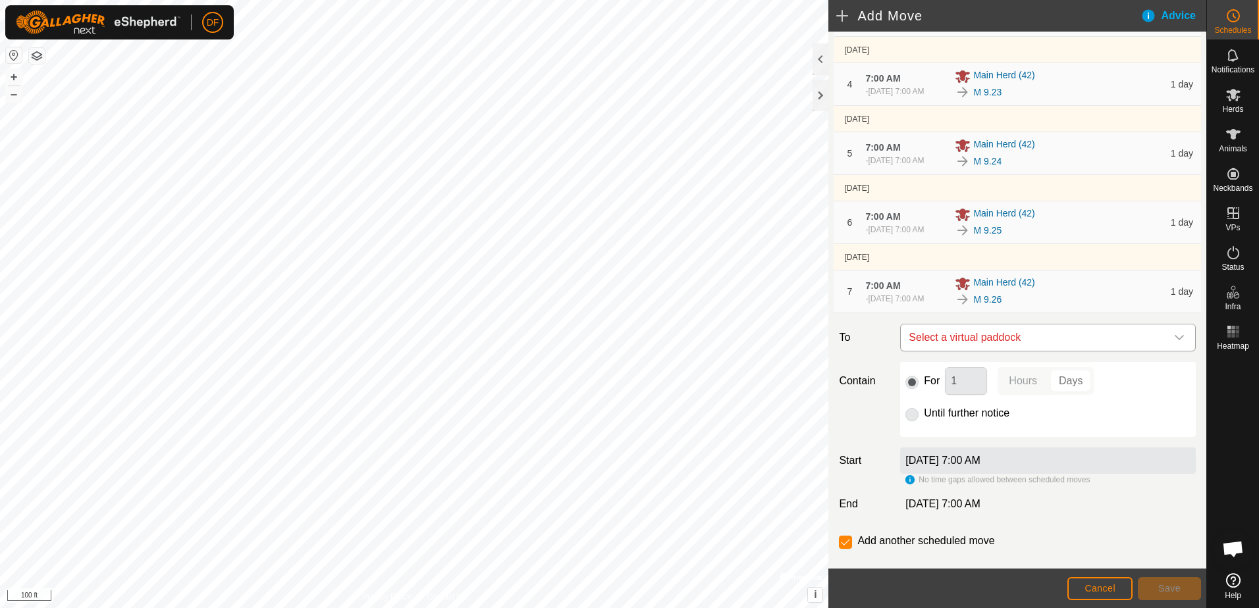
click at [1174, 343] on icon "dropdown trigger" at bounding box center [1179, 337] width 11 height 11
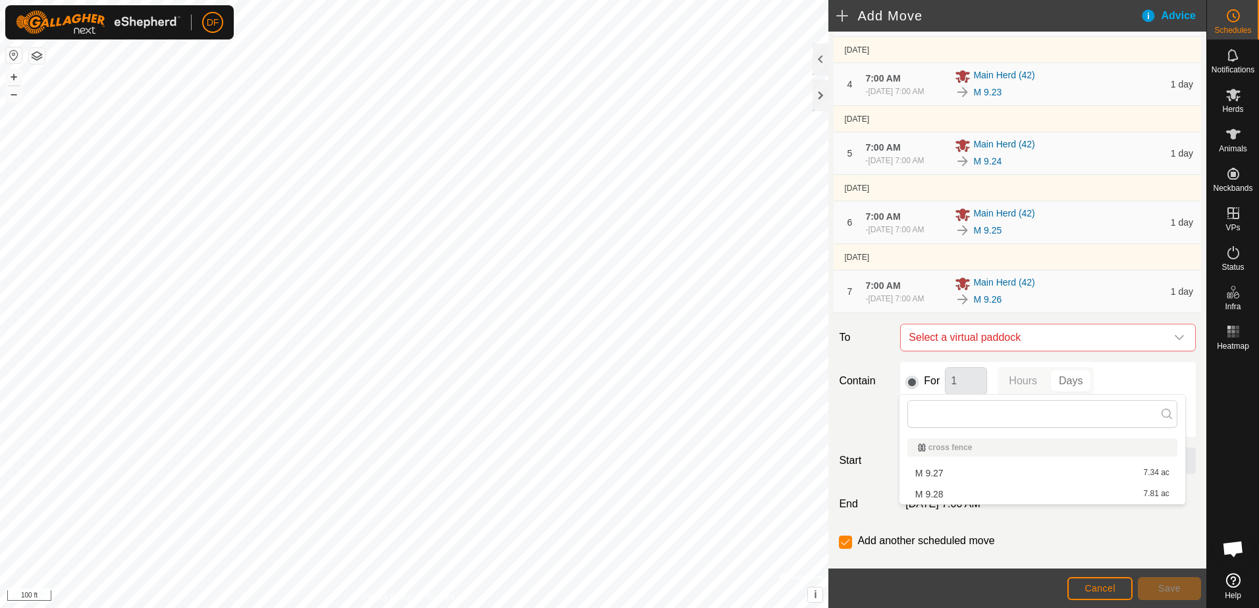
click at [938, 470] on li "M 9.27 7.34 ac" at bounding box center [1042, 473] width 270 height 20
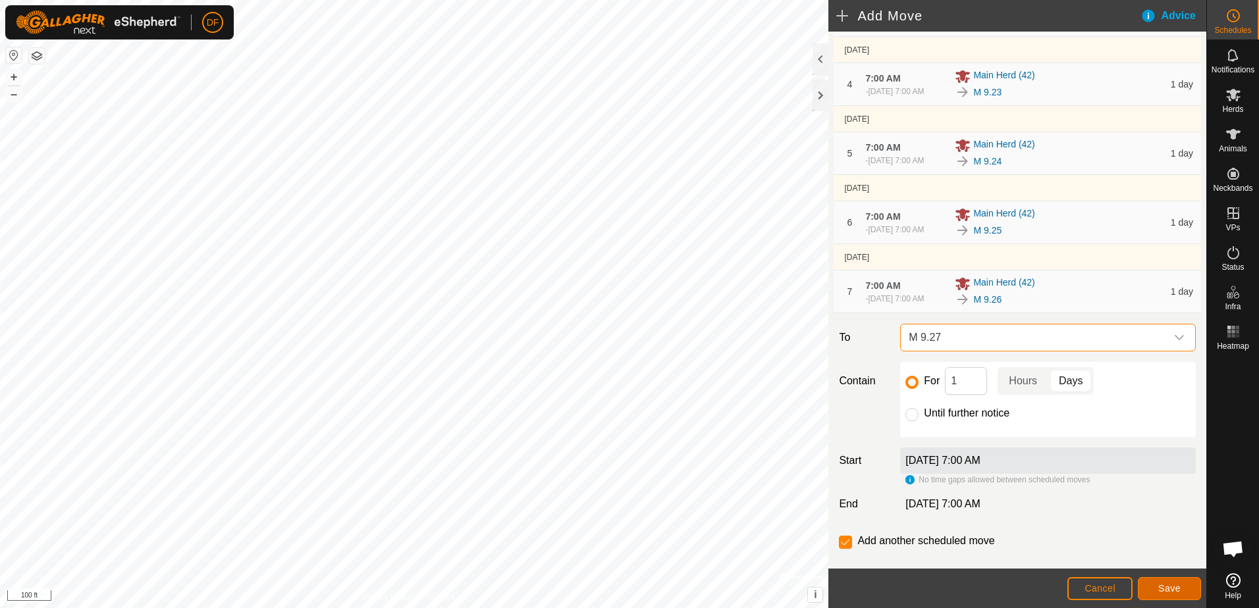
click at [1161, 587] on span "Save" at bounding box center [1169, 588] width 22 height 11
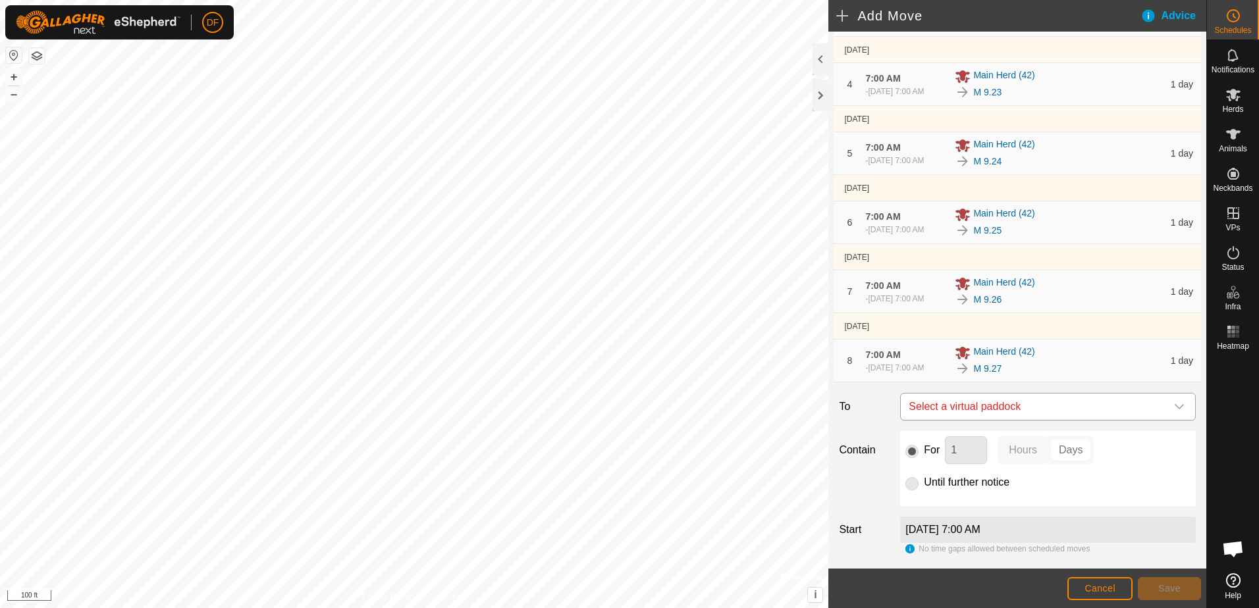
click at [1174, 412] on icon "dropdown trigger" at bounding box center [1179, 407] width 11 height 11
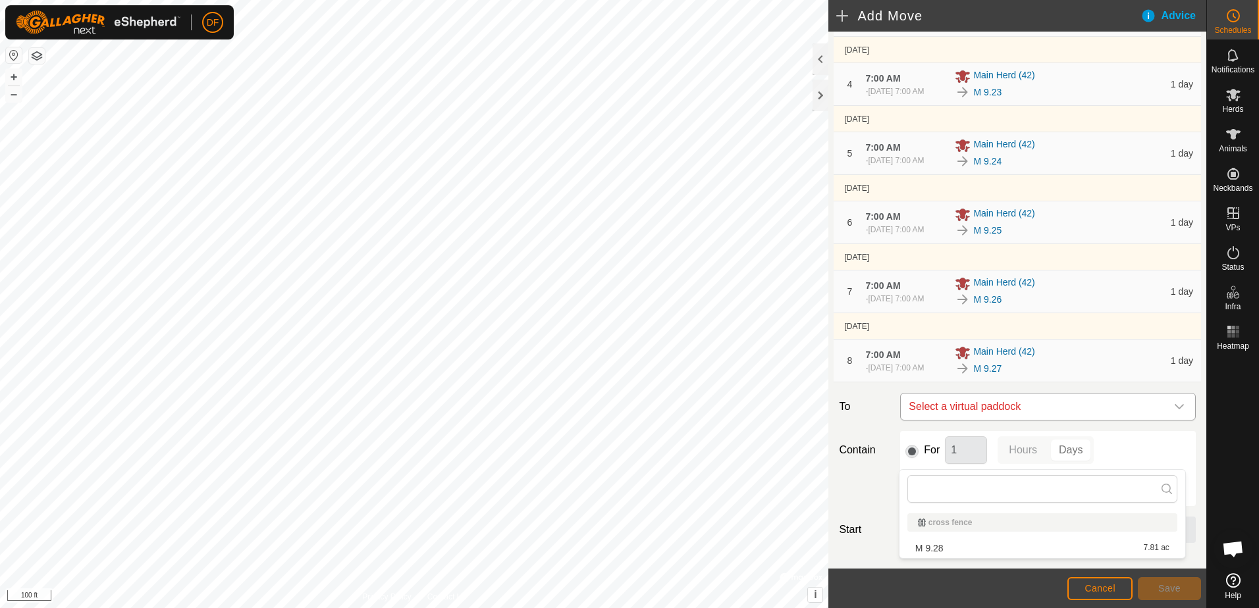
click at [1174, 412] on icon "dropdown trigger" at bounding box center [1179, 407] width 11 height 11
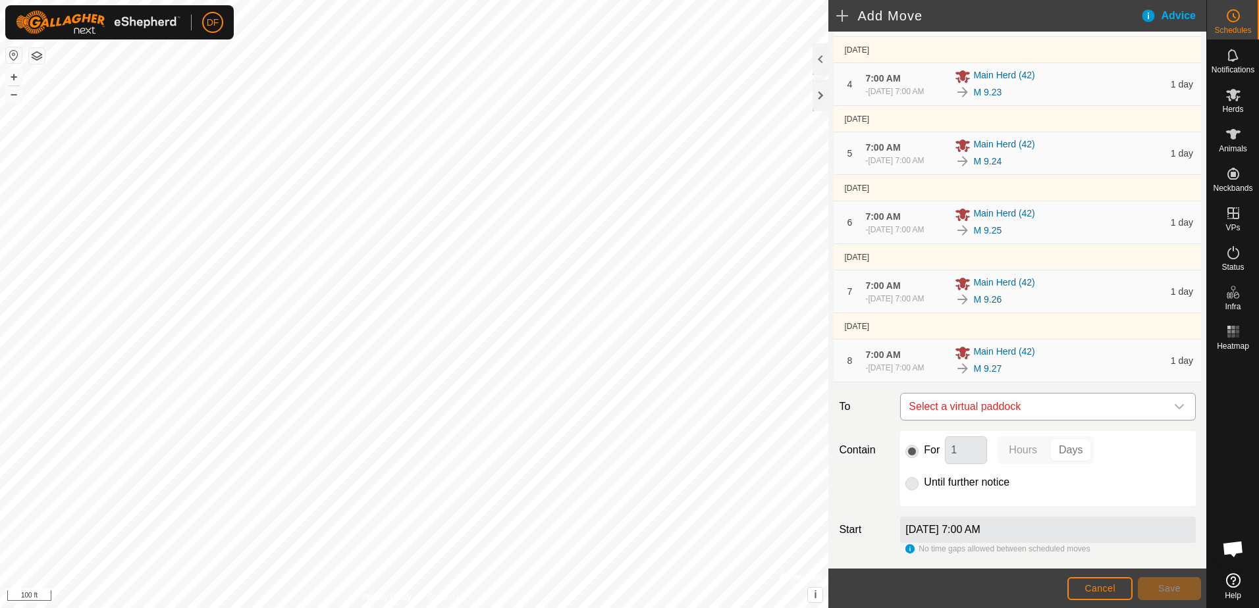
click at [1174, 412] on icon "dropdown trigger" at bounding box center [1179, 407] width 11 height 11
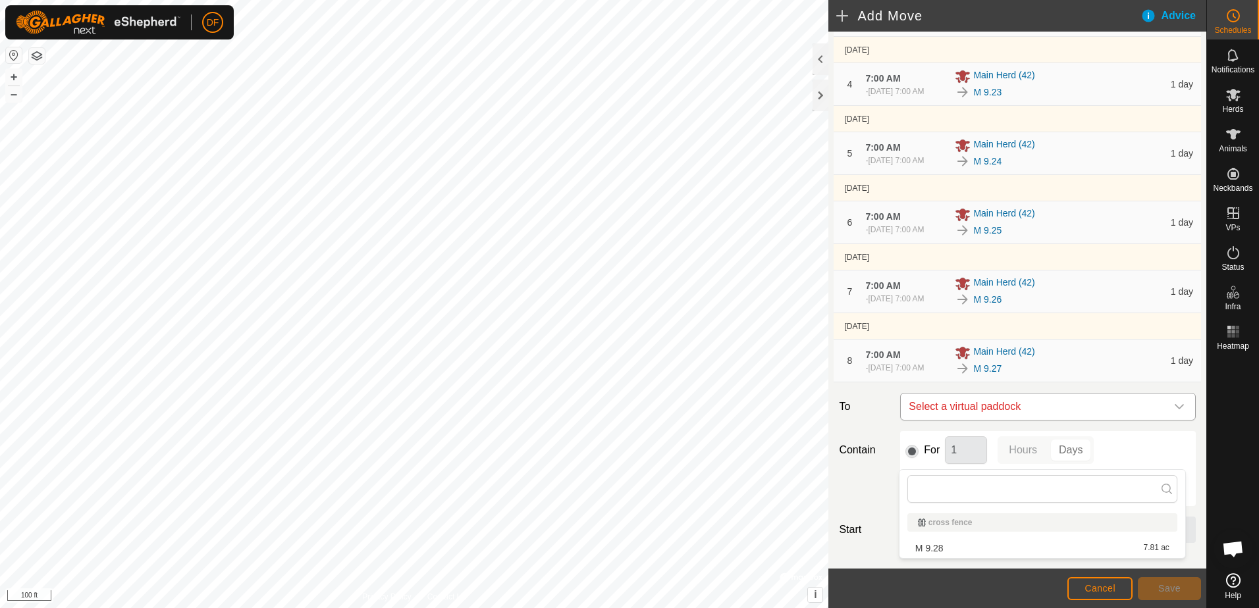
click at [993, 420] on span "Select a virtual paddock" at bounding box center [1034, 407] width 263 height 26
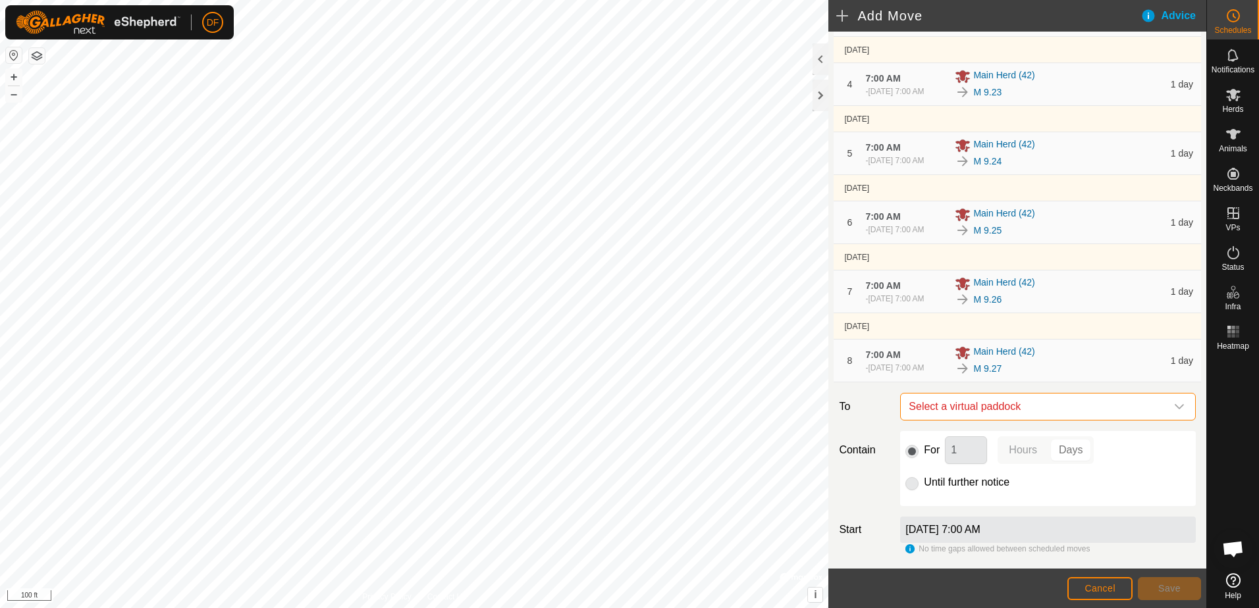
click at [993, 420] on span "Select a virtual paddock" at bounding box center [1034, 407] width 263 height 26
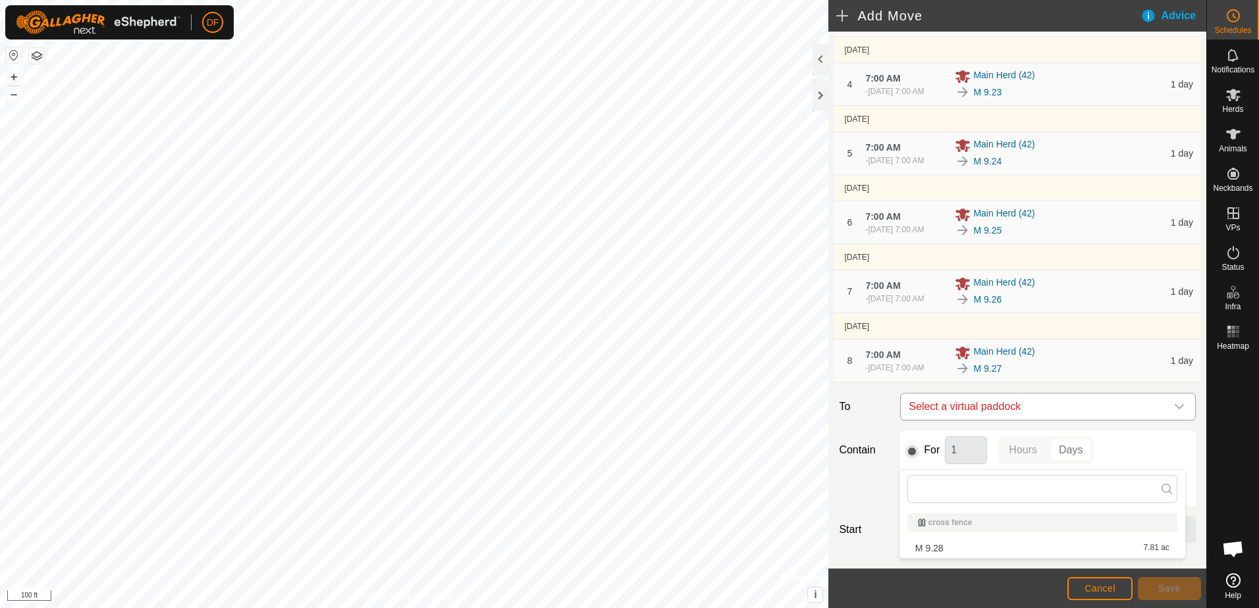
click at [993, 420] on span "Select a virtual paddock" at bounding box center [1034, 407] width 263 height 26
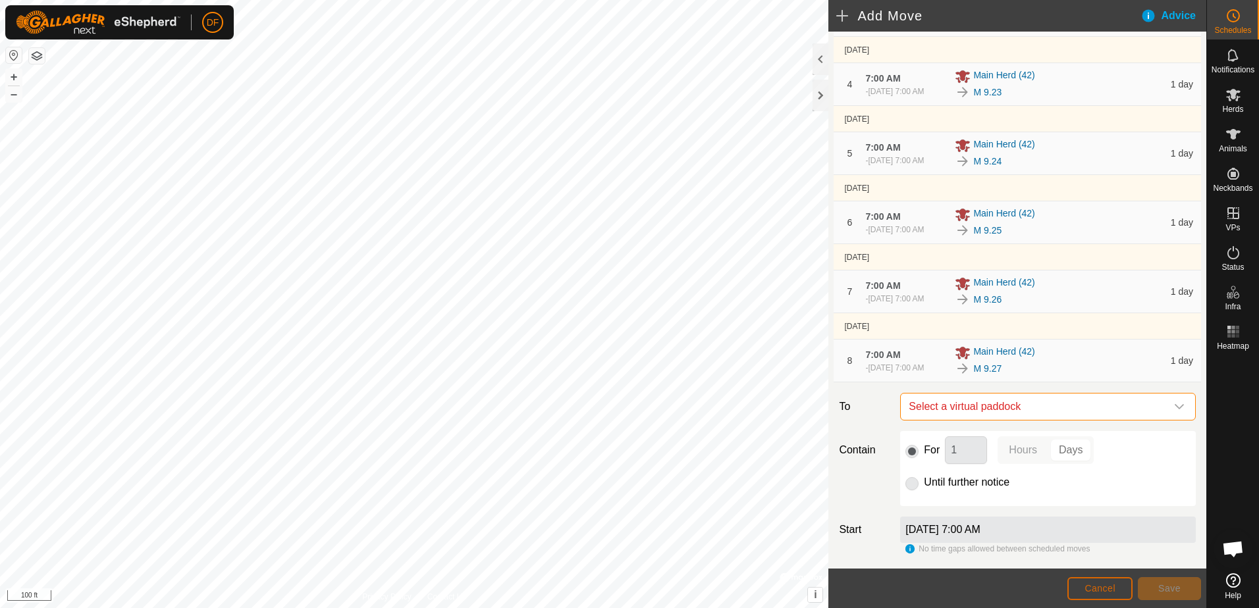
click at [1088, 588] on span "Cancel" at bounding box center [1099, 588] width 31 height 11
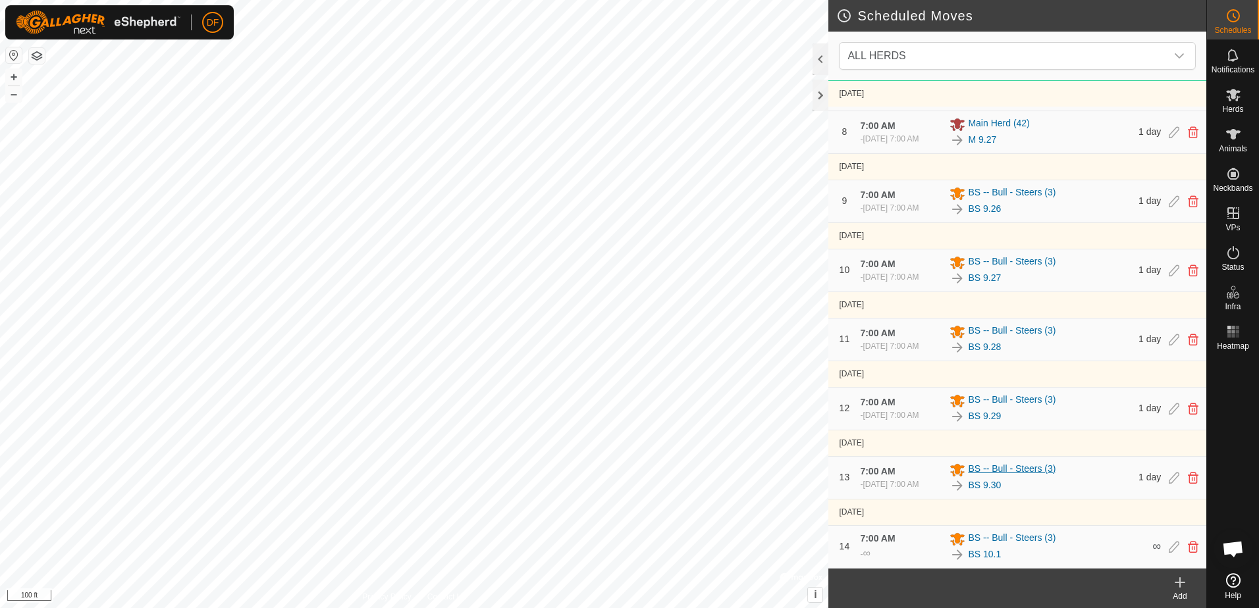
scroll to position [882, 0]
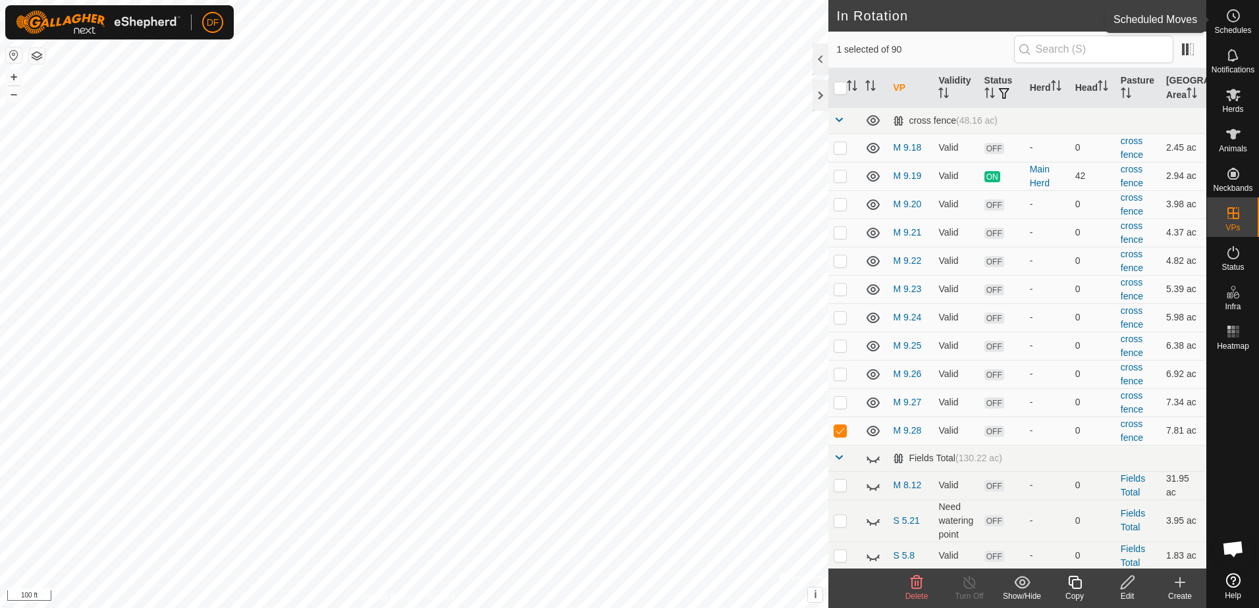
click at [1234, 18] on icon at bounding box center [1234, 16] width 2 height 4
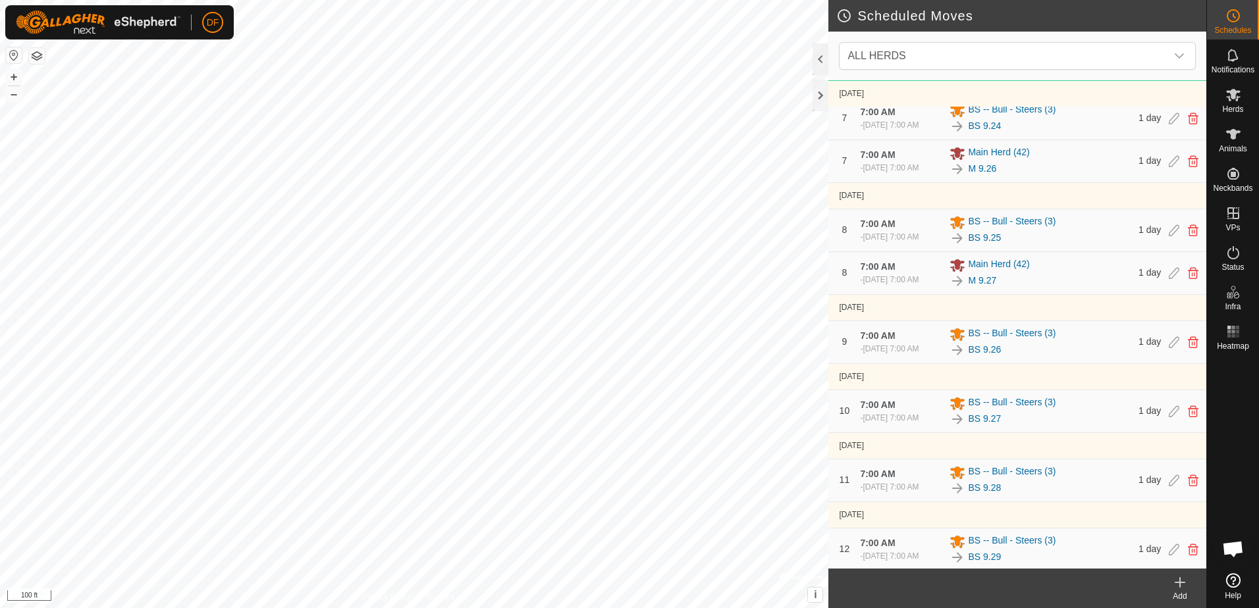
scroll to position [816, 0]
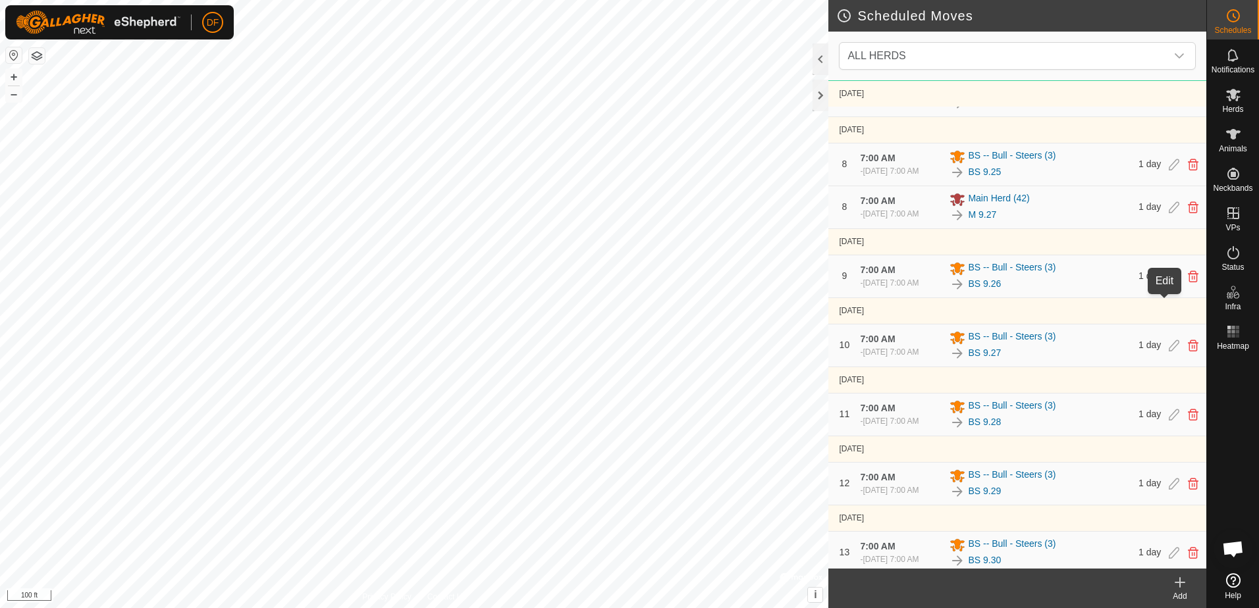
click at [1168, 213] on icon at bounding box center [1173, 207] width 11 height 12
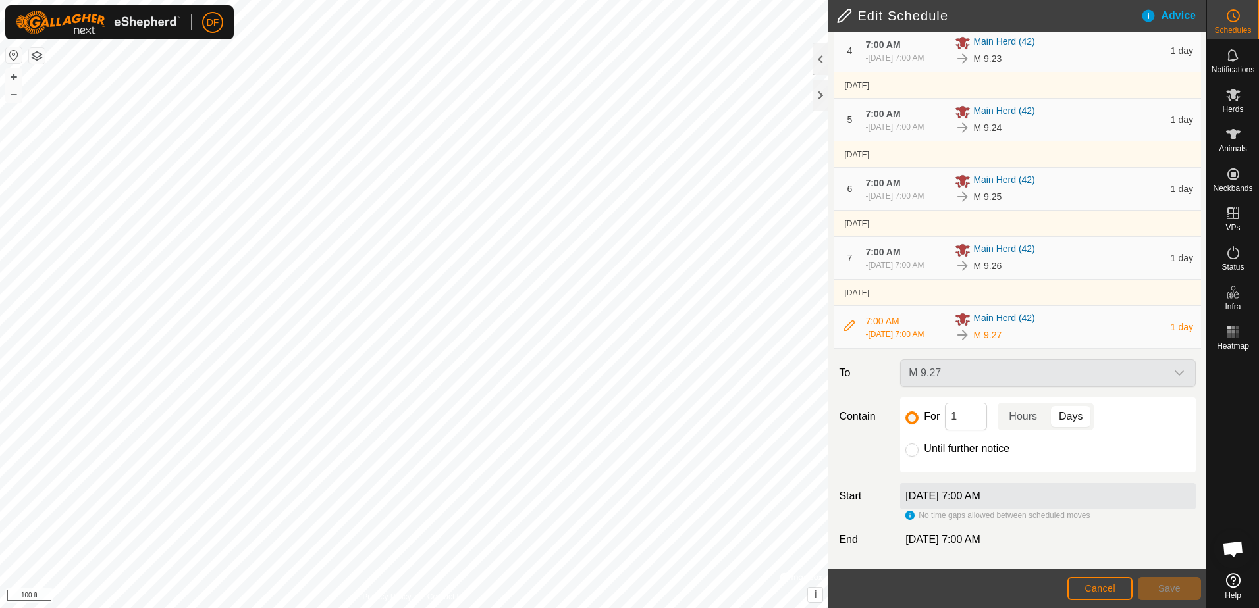
scroll to position [344, 0]
click at [1080, 327] on div "M 9.27" at bounding box center [1058, 335] width 207 height 16
click at [1091, 590] on span "Cancel" at bounding box center [1099, 588] width 31 height 11
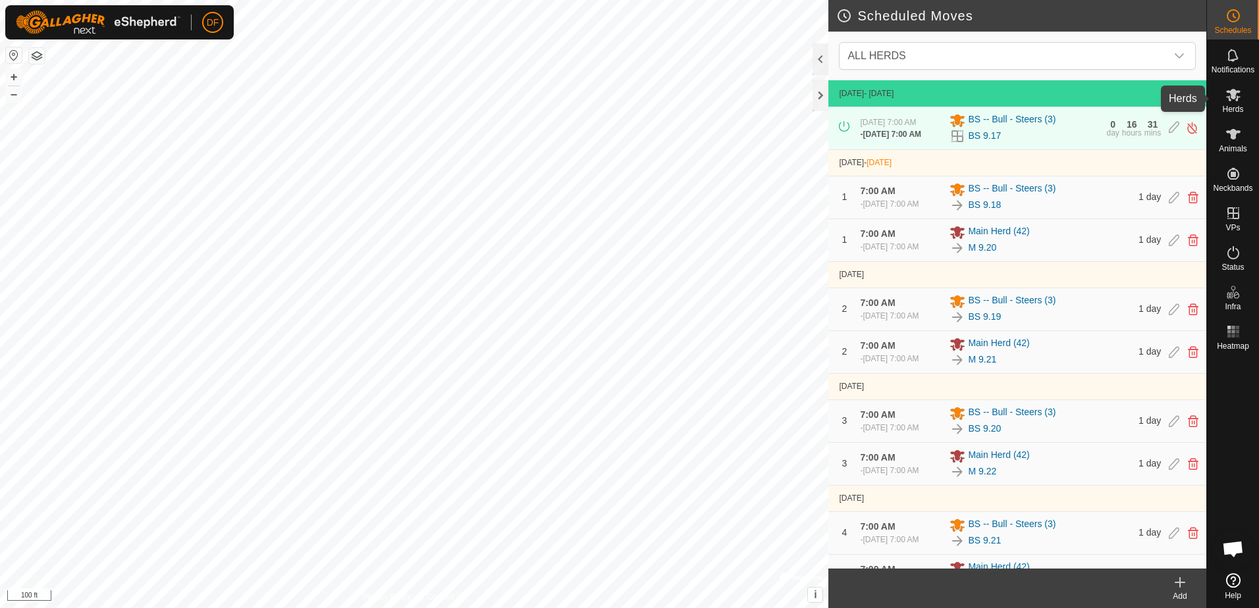
click at [1231, 90] on icon at bounding box center [1233, 95] width 14 height 13
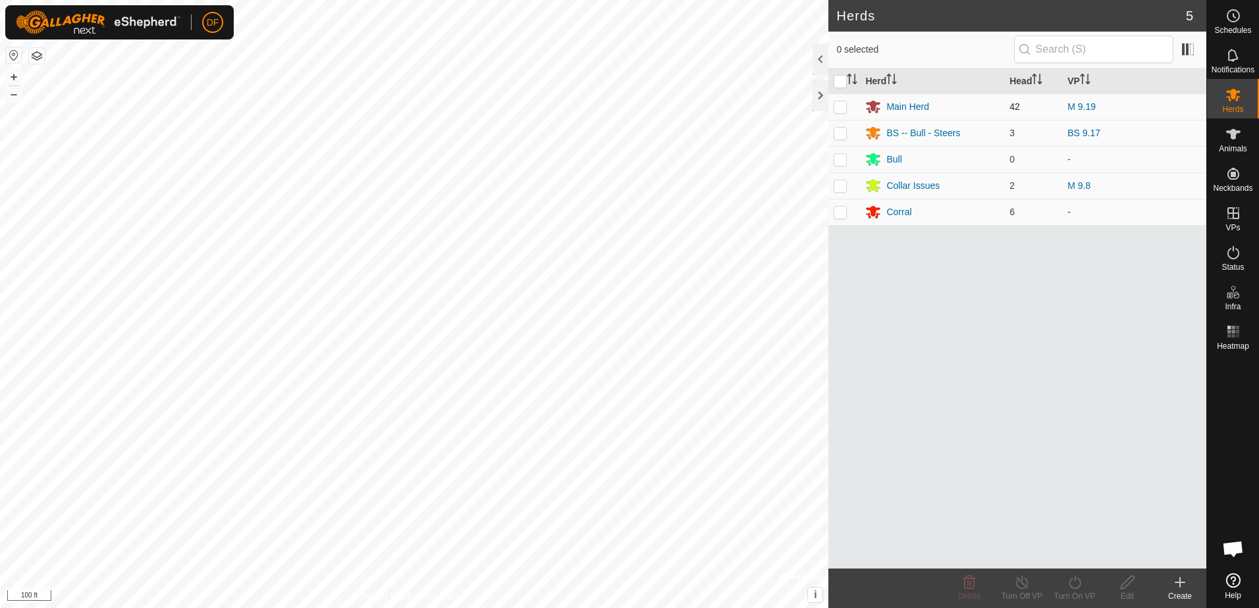
click at [841, 107] on p-checkbox at bounding box center [839, 106] width 13 height 11
checkbox input "true"
click at [1234, 17] on icon at bounding box center [1234, 16] width 2 height 4
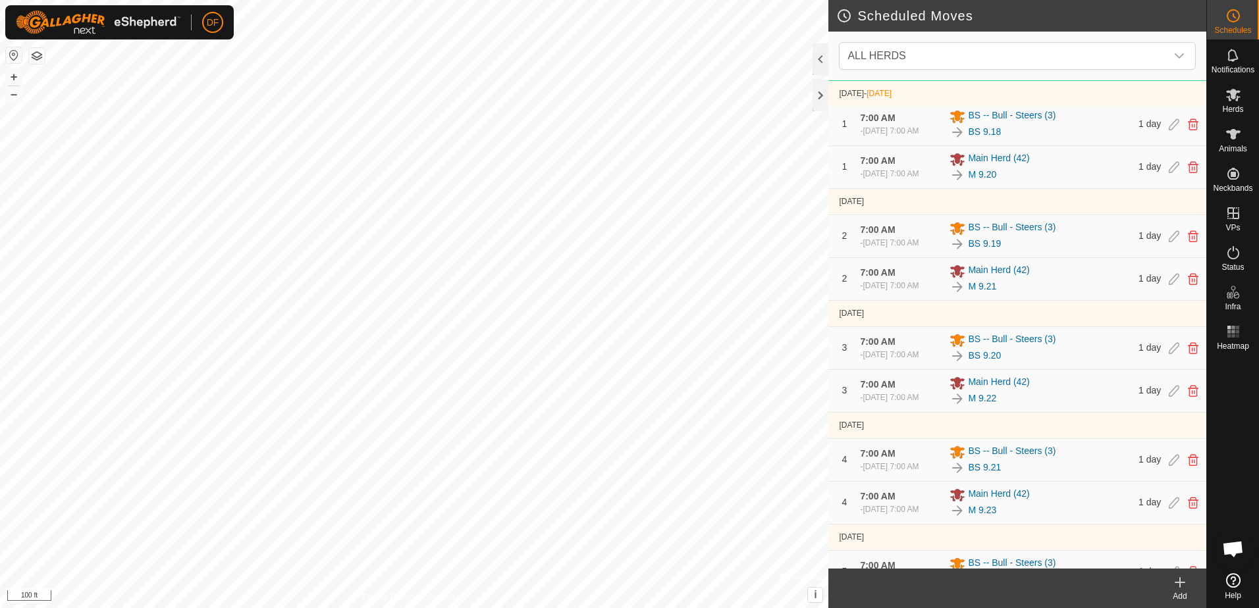
scroll to position [66, 0]
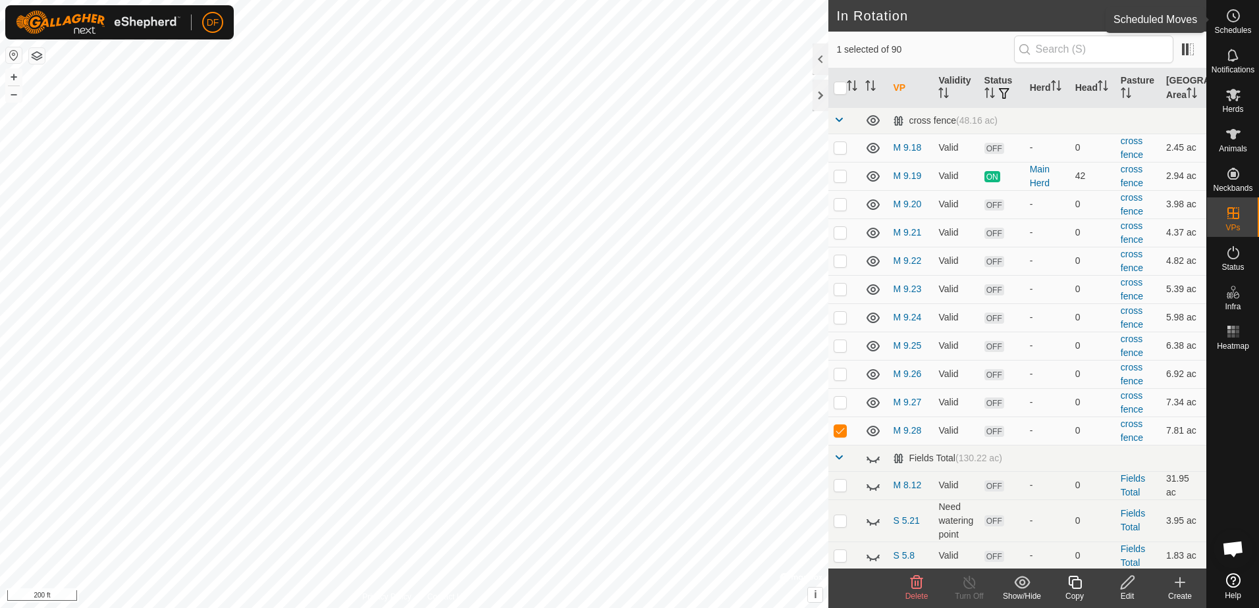
click at [1232, 18] on icon at bounding box center [1233, 16] width 16 height 16
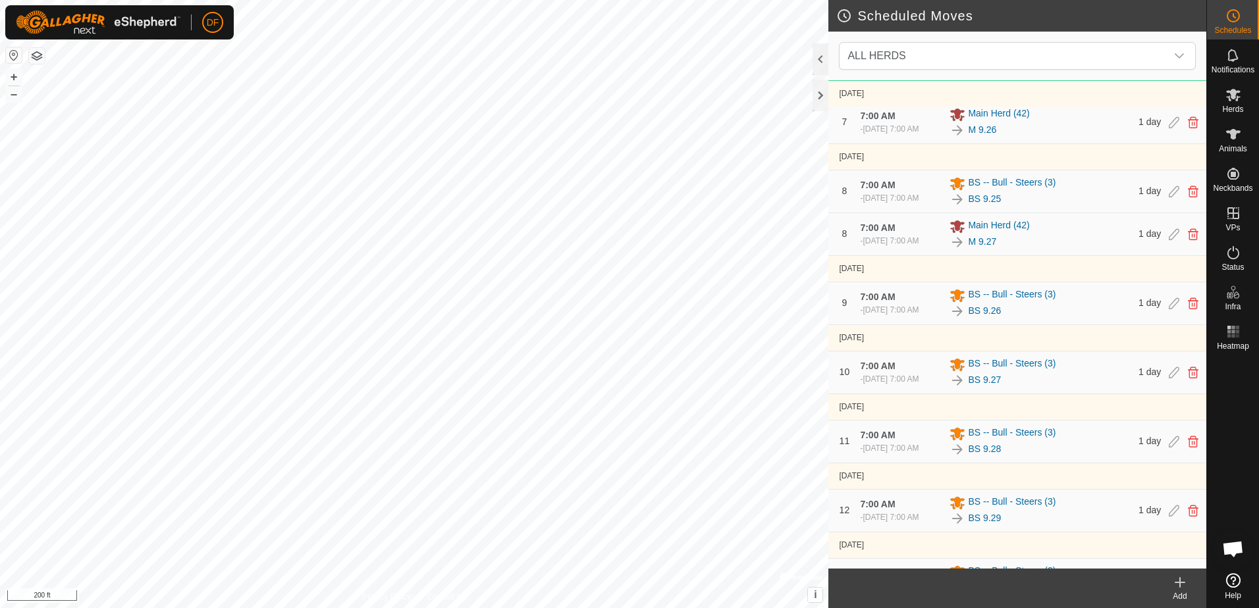
scroll to position [790, 0]
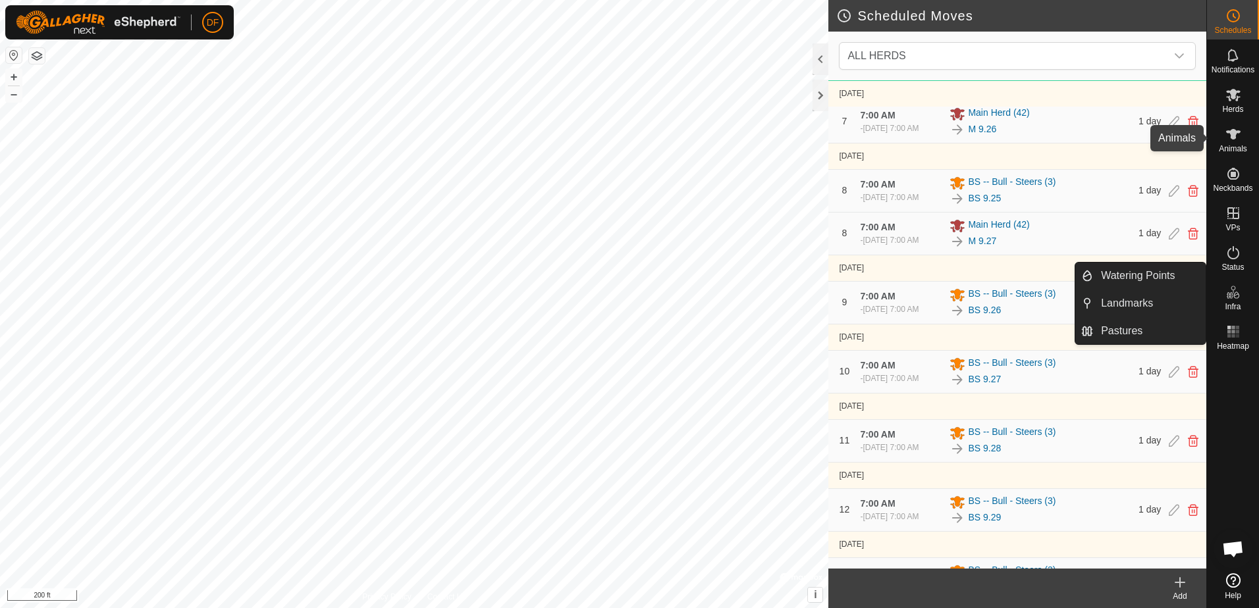
click at [1231, 135] on icon at bounding box center [1233, 134] width 14 height 11
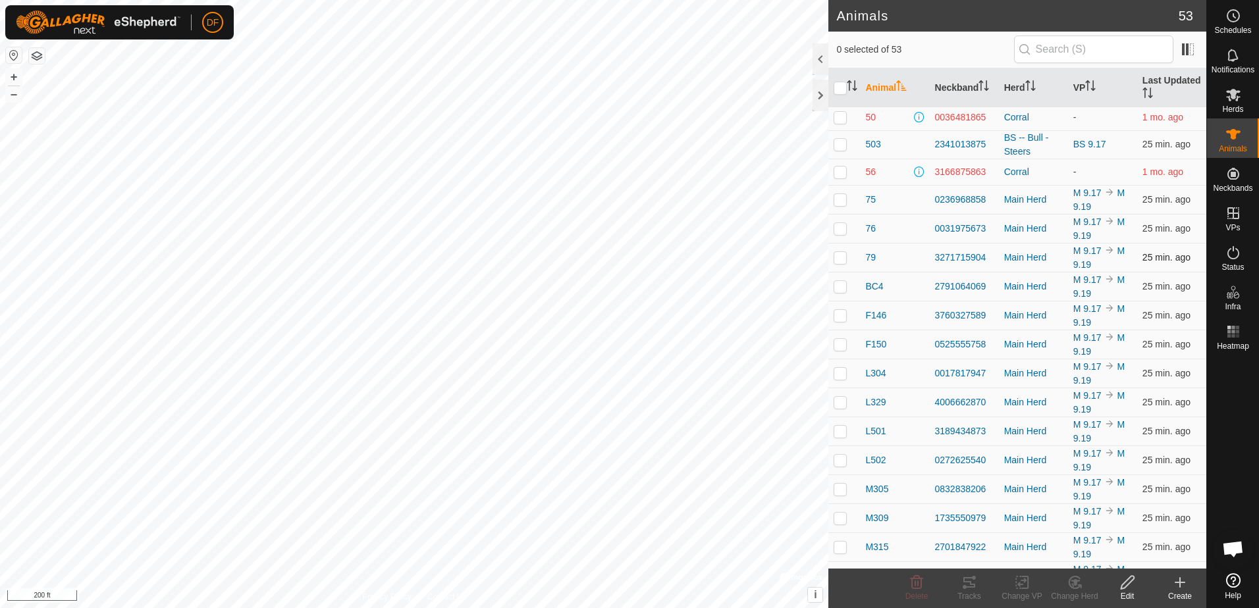
scroll to position [790, 0]
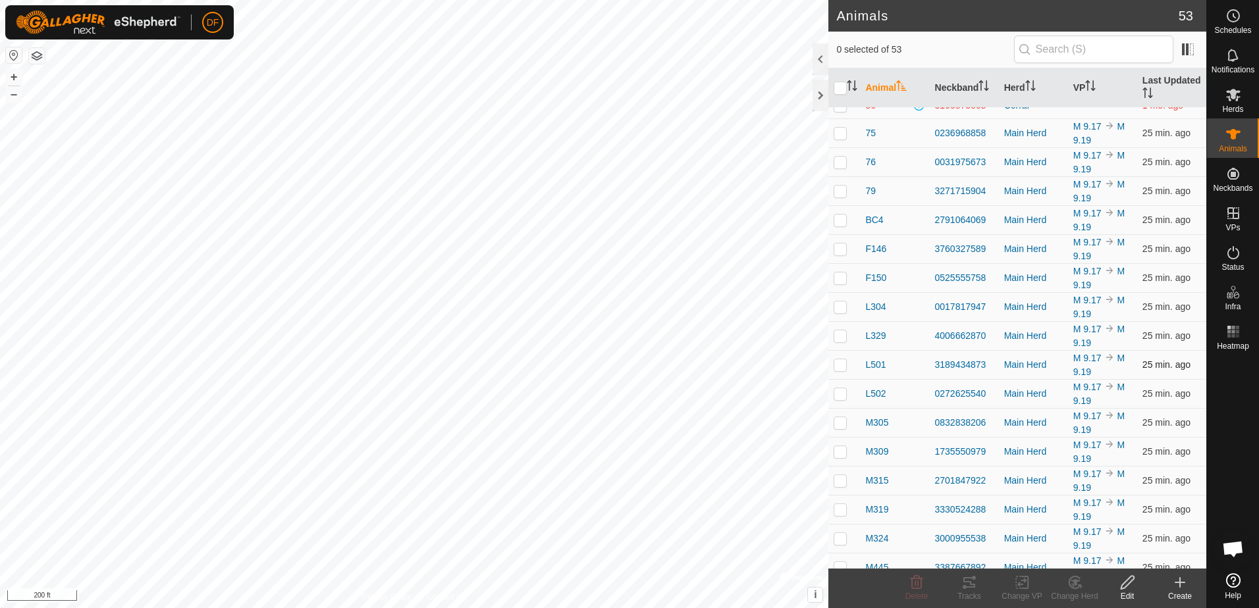
click at [838, 368] on p-checkbox at bounding box center [839, 364] width 13 height 11
checkbox input "true"
click at [1126, 587] on icon at bounding box center [1126, 582] width 13 height 13
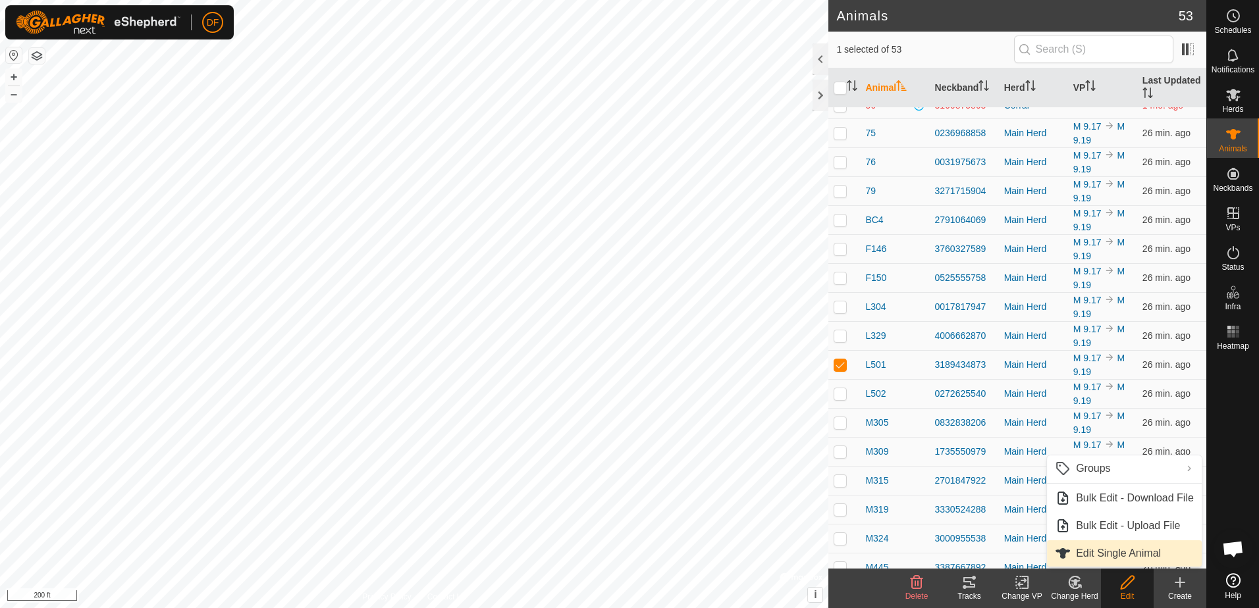
click at [1095, 550] on link "Edit Single Animal" at bounding box center [1124, 553] width 155 height 26
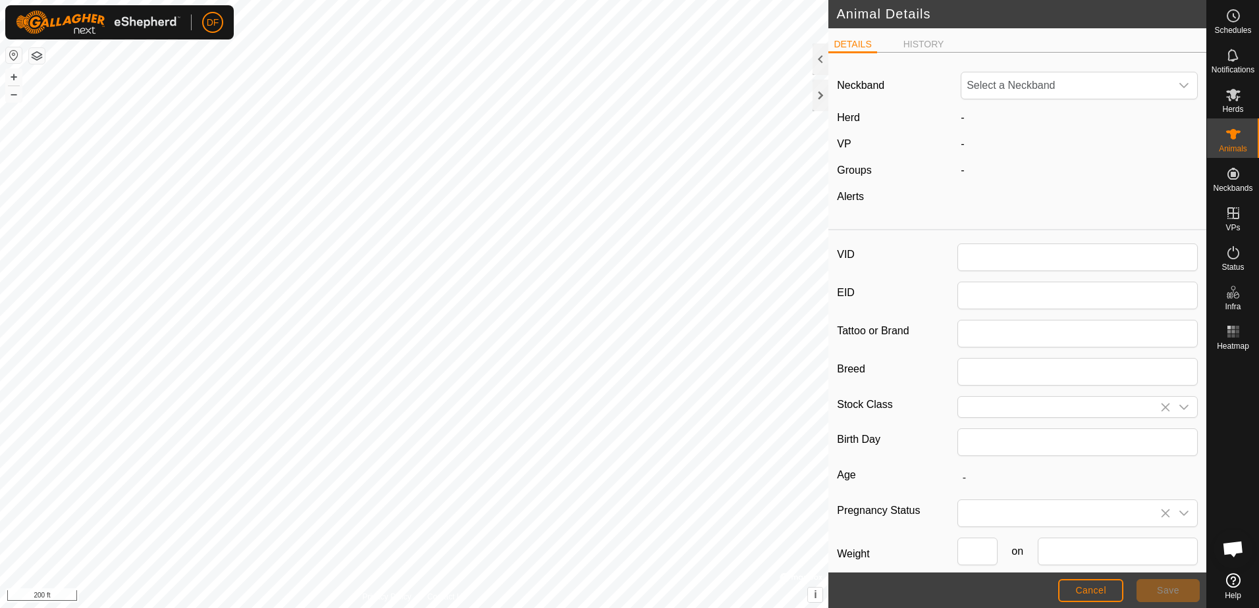
type input "L501"
type input "South Poll"
type input "05/2023"
type input "2 years 5 months"
type input "0"
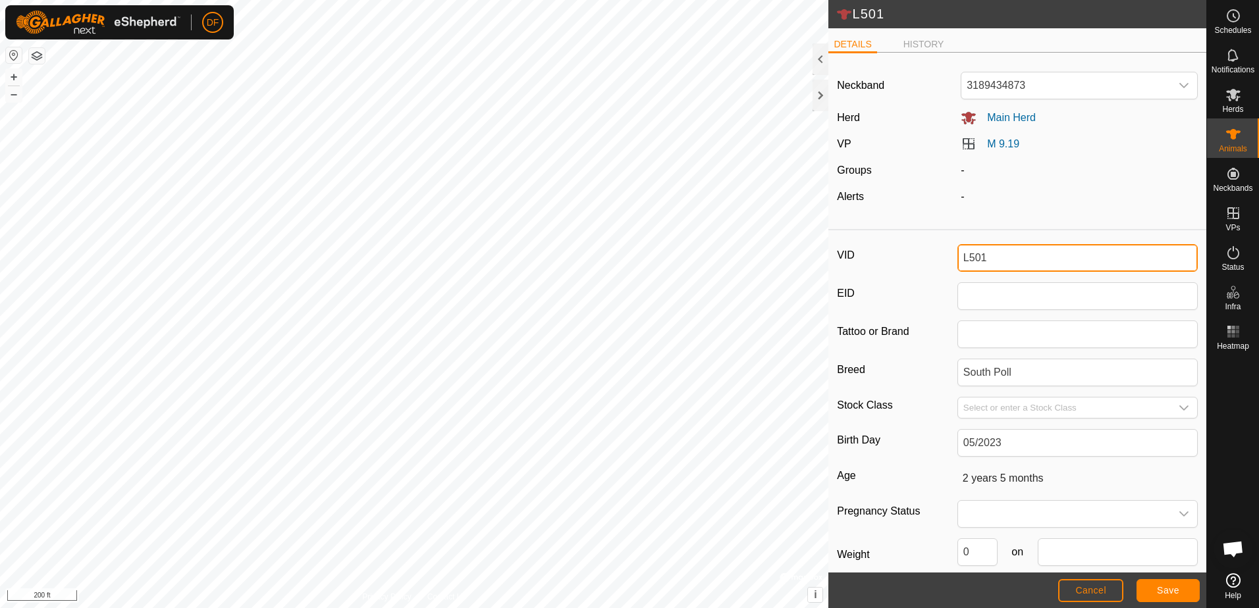
click at [984, 257] on input "L501" at bounding box center [1077, 258] width 240 height 28
click at [1158, 593] on span "Save" at bounding box center [1168, 590] width 22 height 11
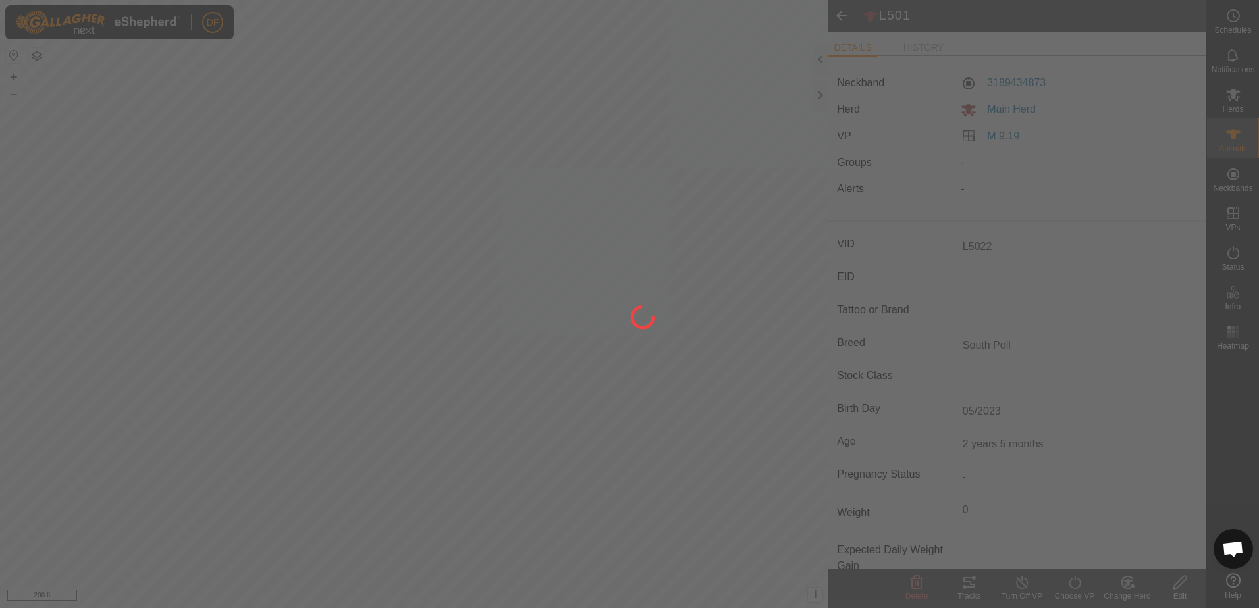
type input "L501"
type input "-"
type input "0 kg"
type input "-"
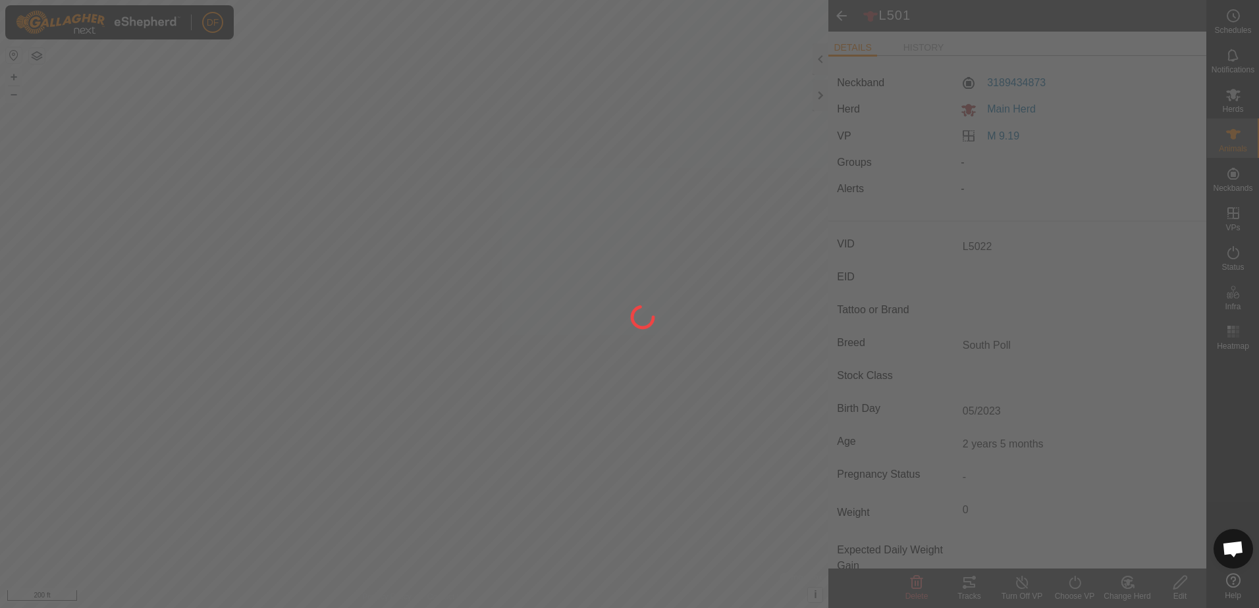
type input "-"
type input "L5022"
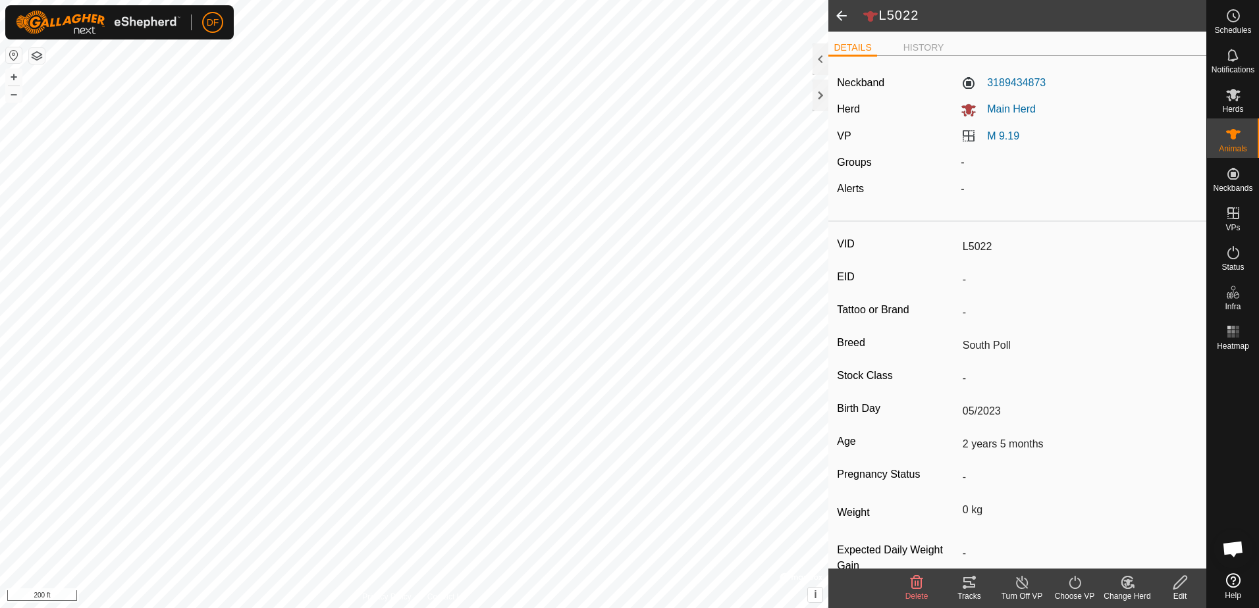
click at [839, 13] on span at bounding box center [841, 16] width 26 height 32
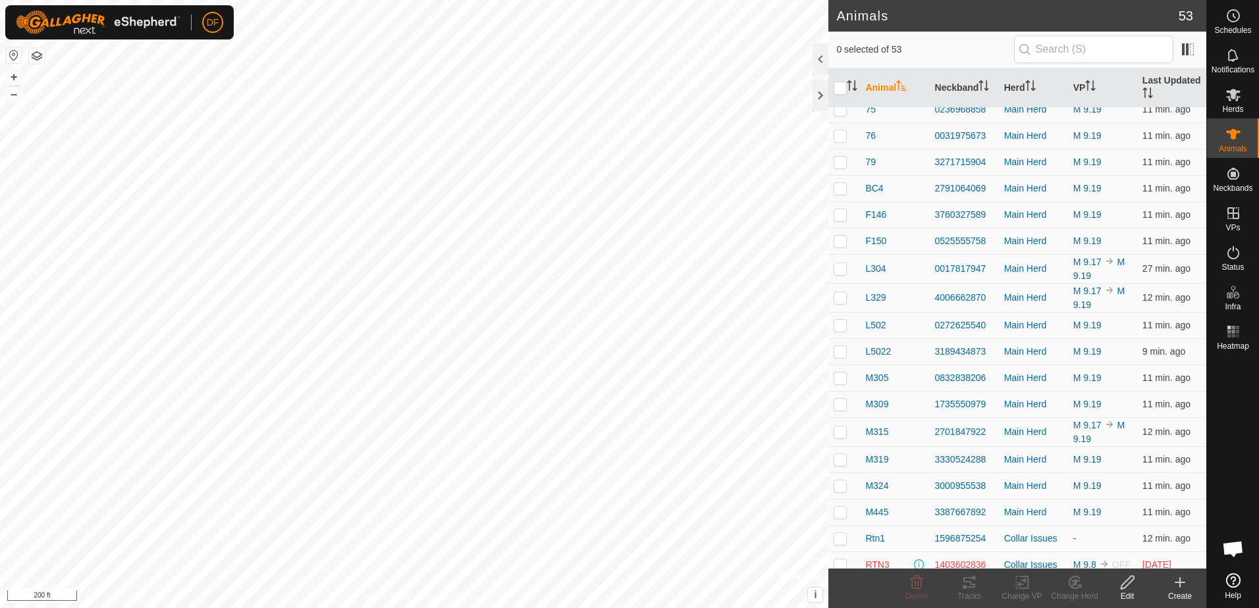
scroll to position [790, 0]
click at [839, 306] on td at bounding box center [844, 300] width 32 height 26
checkbox input "true"
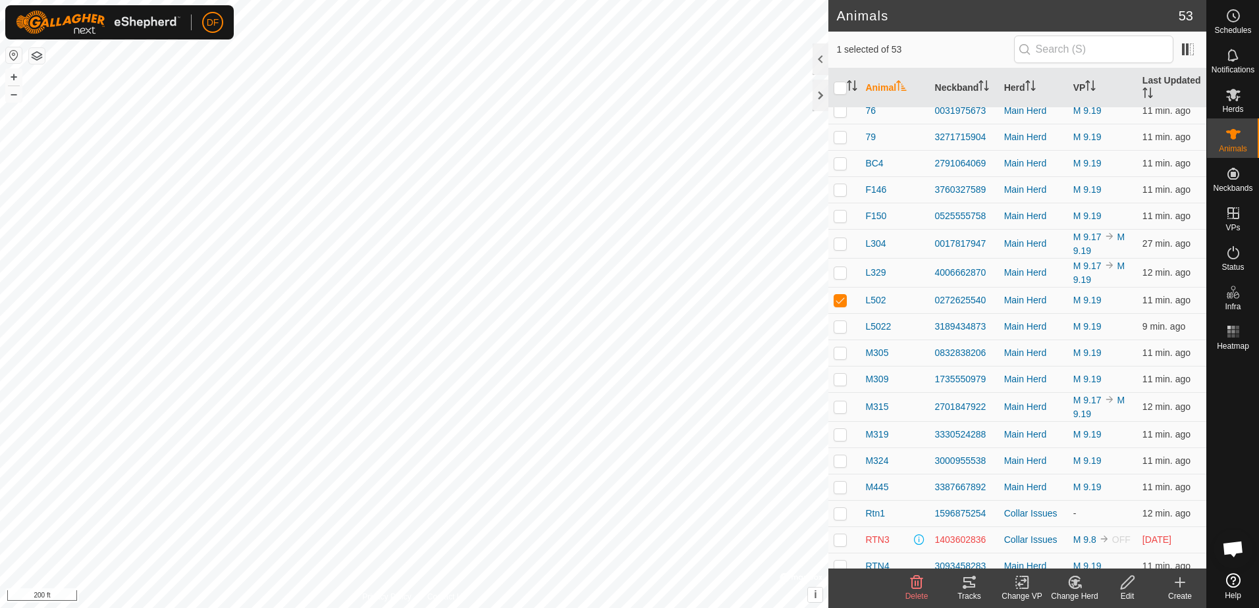
click at [1127, 584] on icon at bounding box center [1127, 583] width 16 height 16
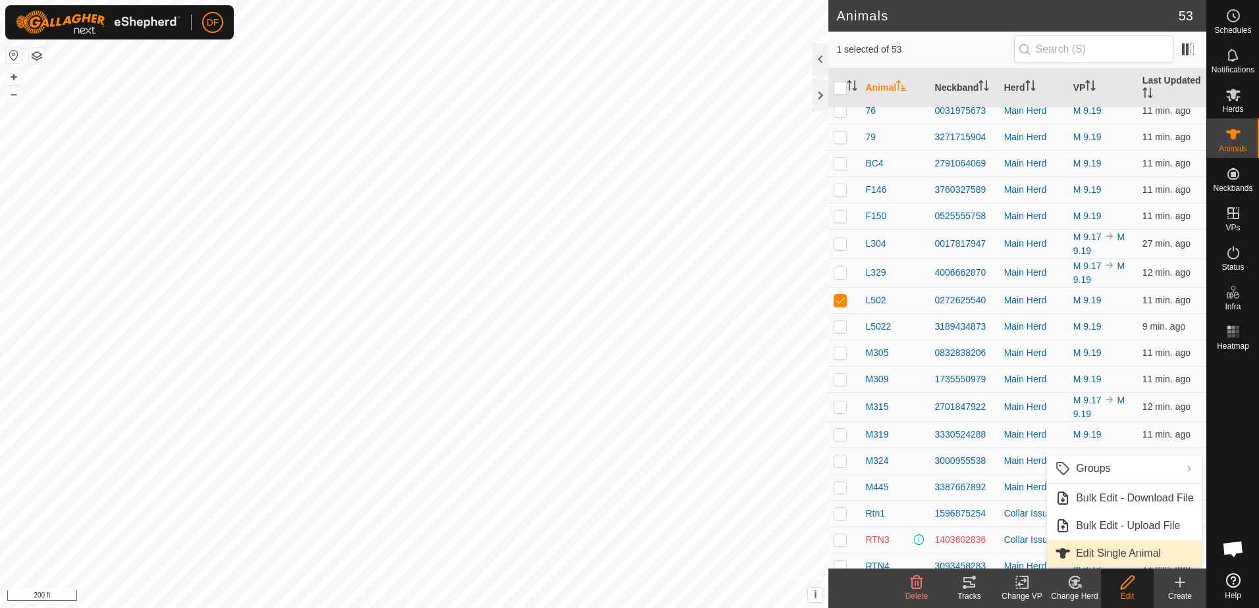
click at [1110, 558] on link "Edit Single Animal" at bounding box center [1124, 553] width 155 height 26
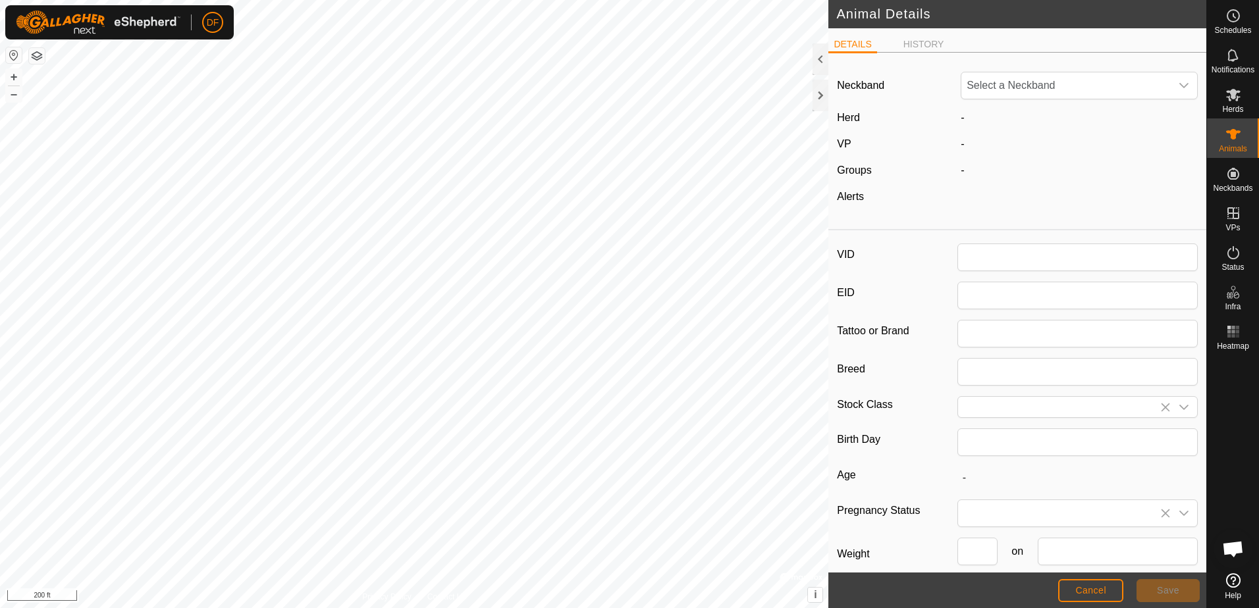
type input "L502"
type input "South Poll"
type input "05/2023"
type input "2 years 4 months"
type input "0"
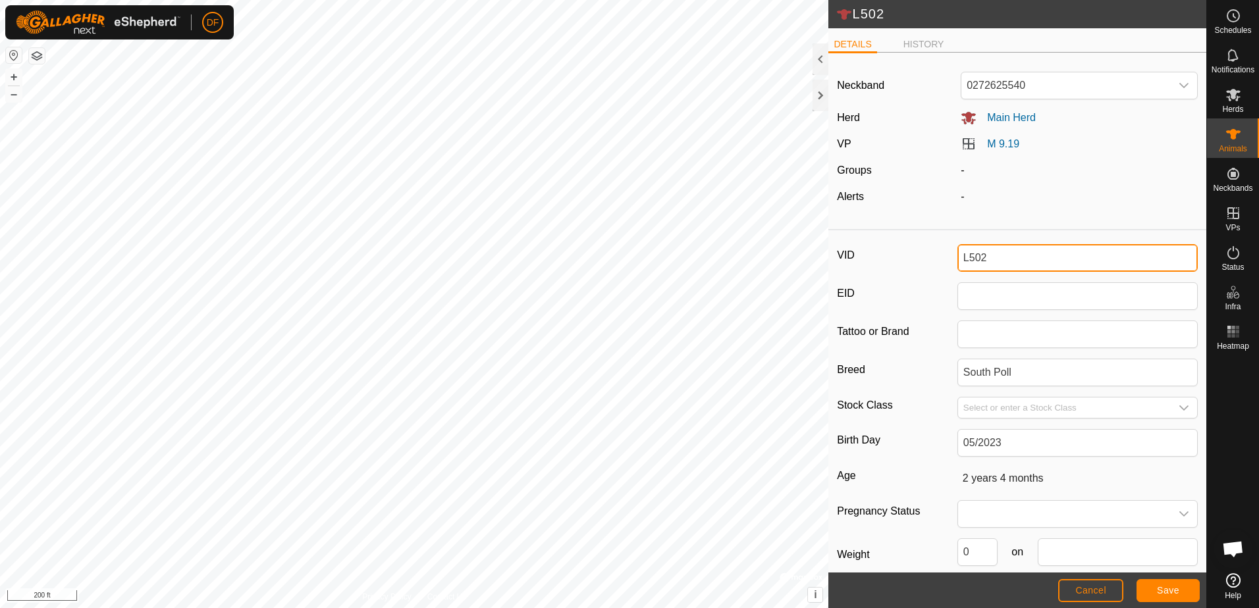
click at [985, 255] on input "L502" at bounding box center [1077, 258] width 240 height 28
click at [1161, 587] on span "Save" at bounding box center [1168, 590] width 22 height 11
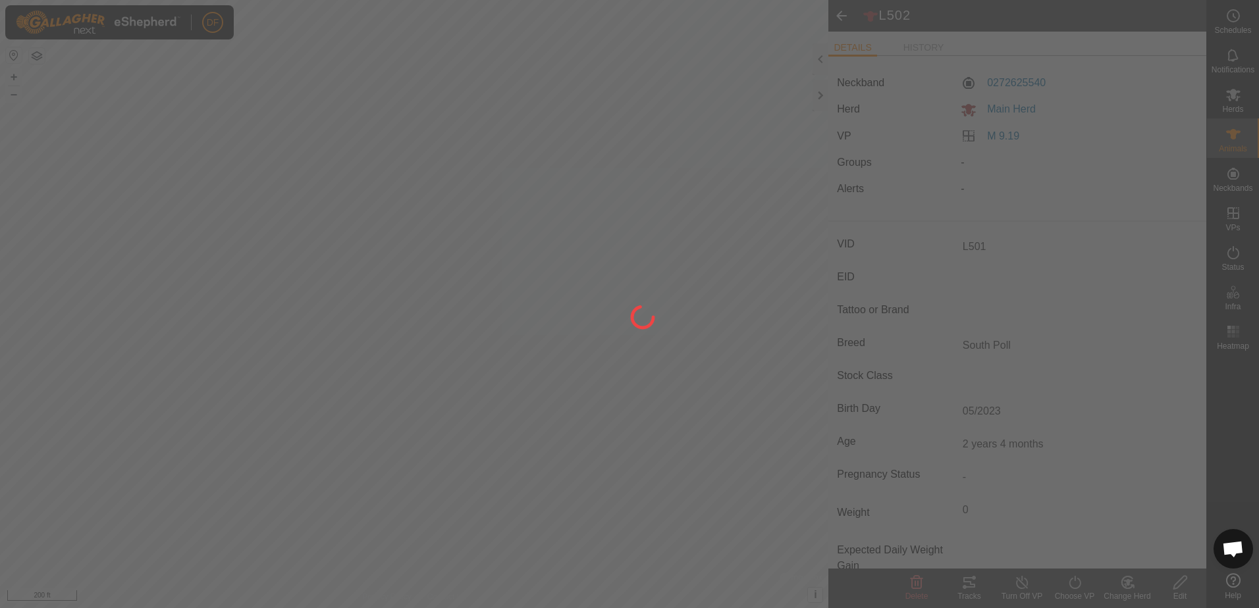
type input "L502"
type input "-"
type input "0 kg"
type input "-"
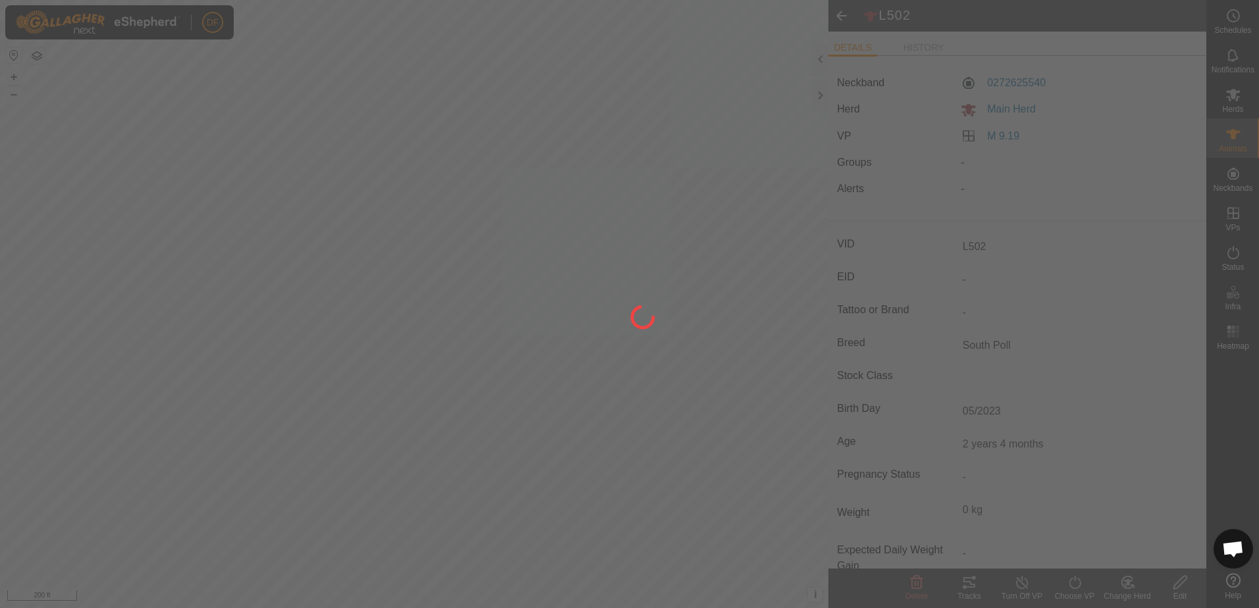
type input "-"
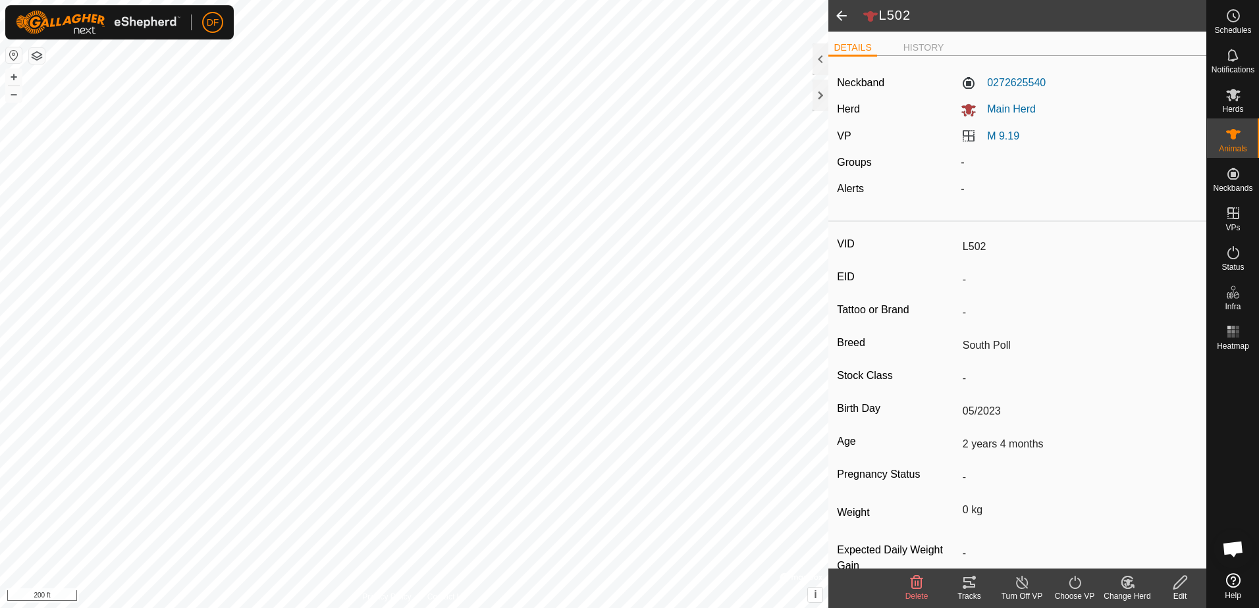
type input "L501"
click at [837, 18] on span at bounding box center [841, 16] width 26 height 32
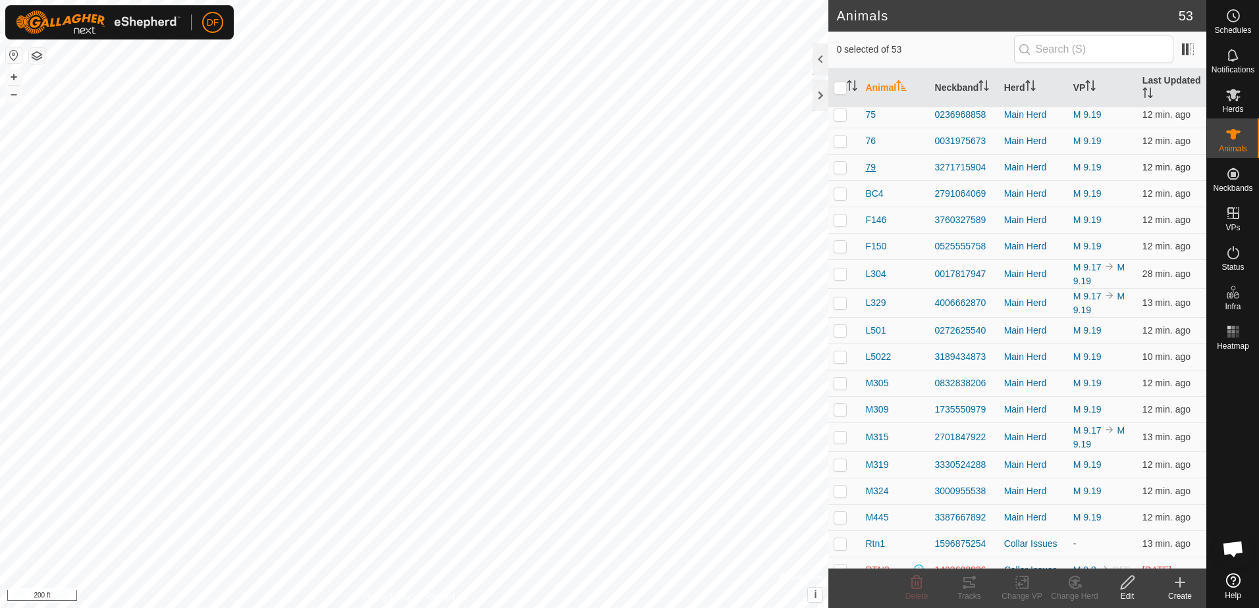
scroll to position [790, 0]
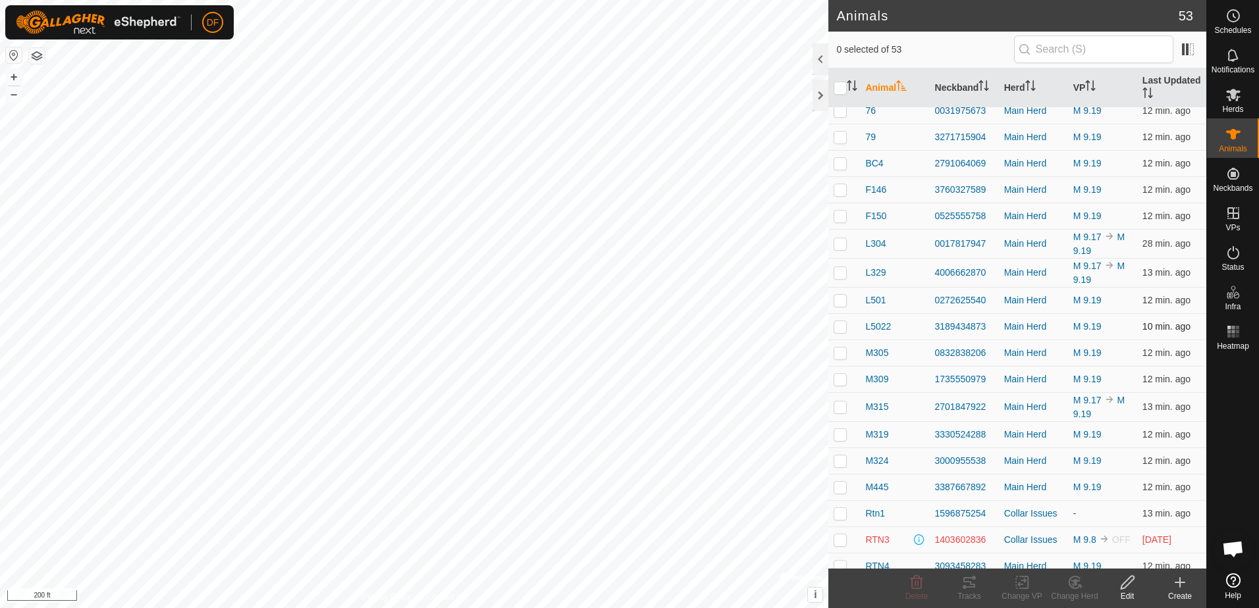
click at [838, 324] on p-checkbox at bounding box center [839, 326] width 13 height 11
checkbox input "true"
click at [1122, 583] on icon at bounding box center [1127, 583] width 16 height 16
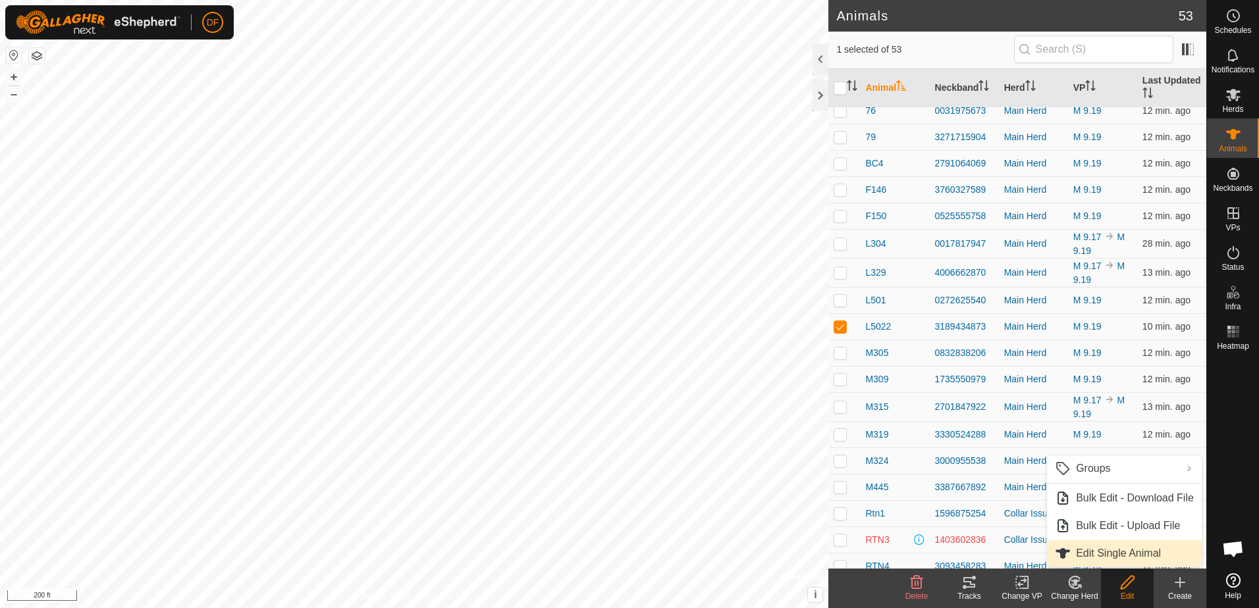
click at [1114, 554] on link "Edit Single Animal" at bounding box center [1124, 553] width 155 height 26
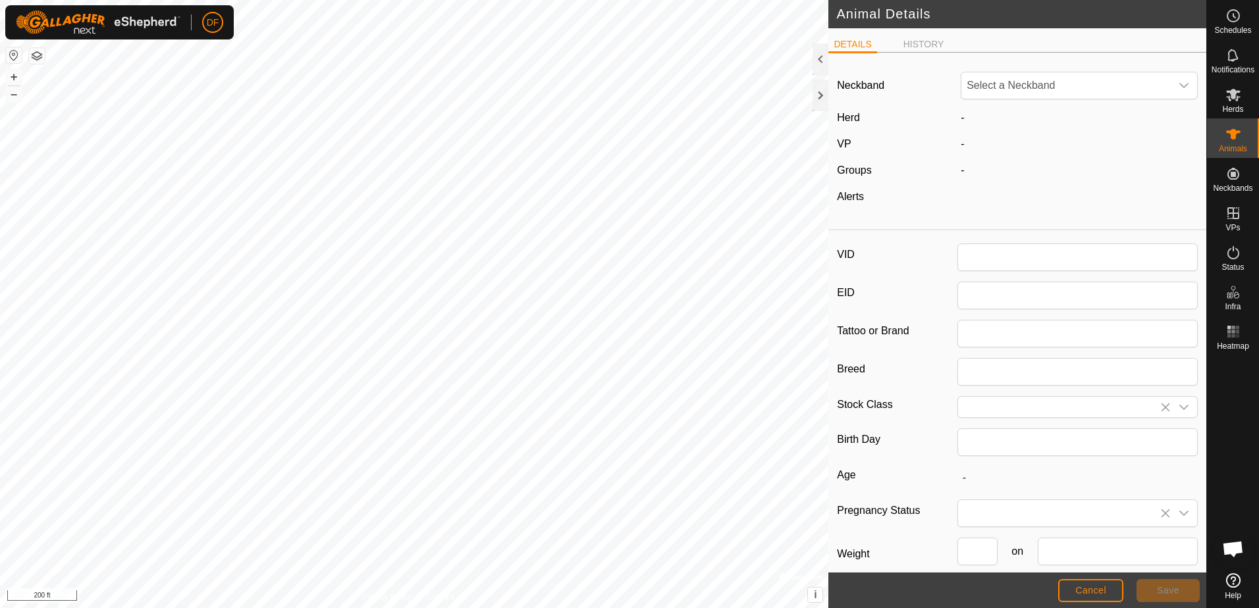
type input "L5022"
type input "South Poll"
type input "05/2023"
type input "2 years 5 months"
type input "0"
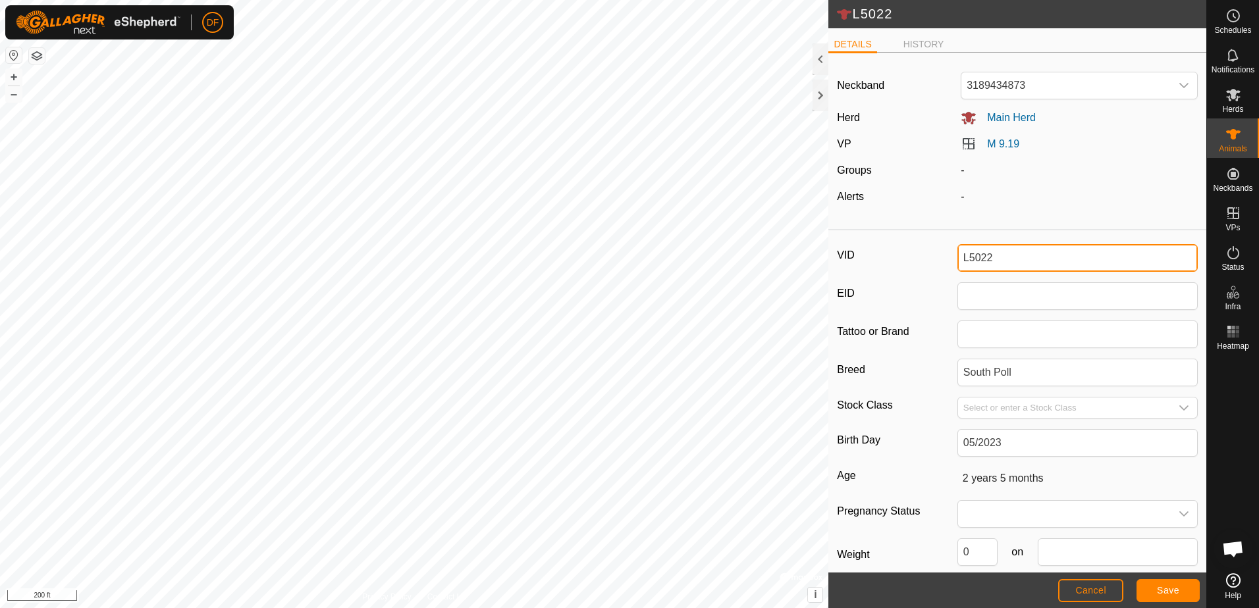
click at [989, 257] on input "L5022" at bounding box center [1077, 258] width 240 height 28
click at [1167, 587] on span "Save" at bounding box center [1168, 590] width 22 height 11
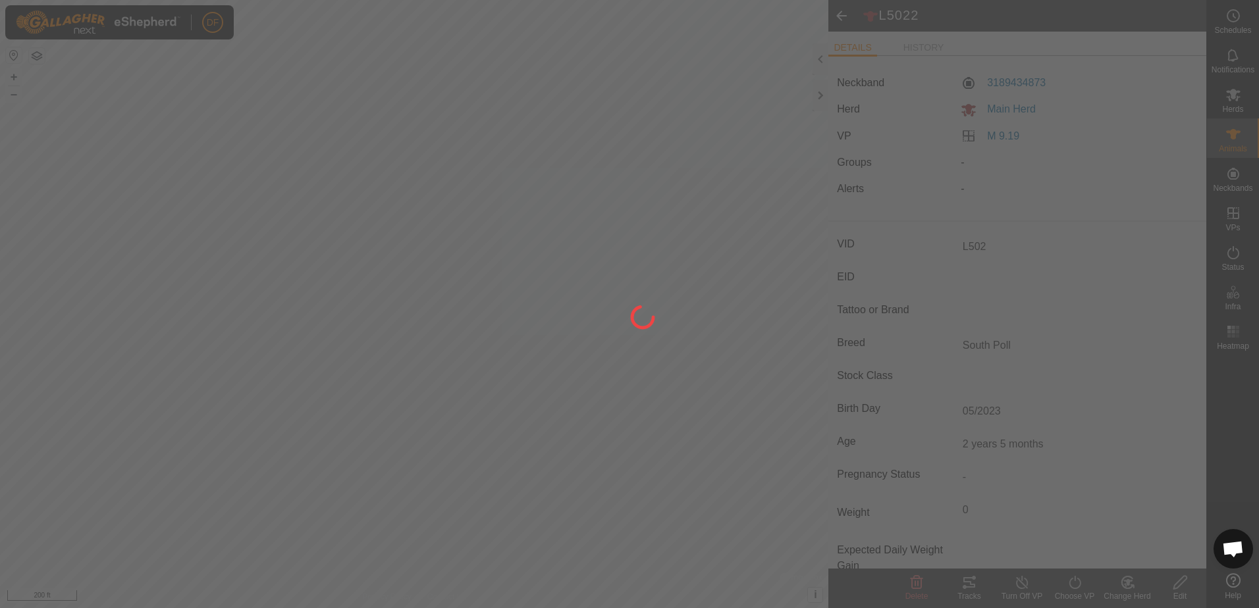
type input "L5022"
type input "-"
type input "0 kg"
type input "-"
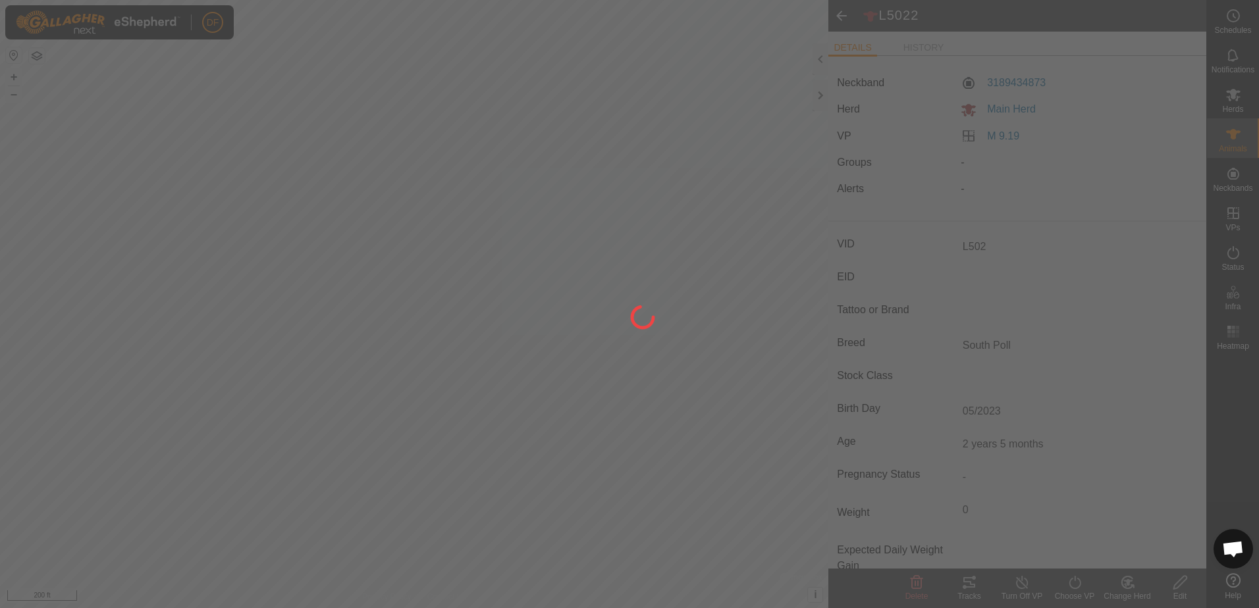
type input "-"
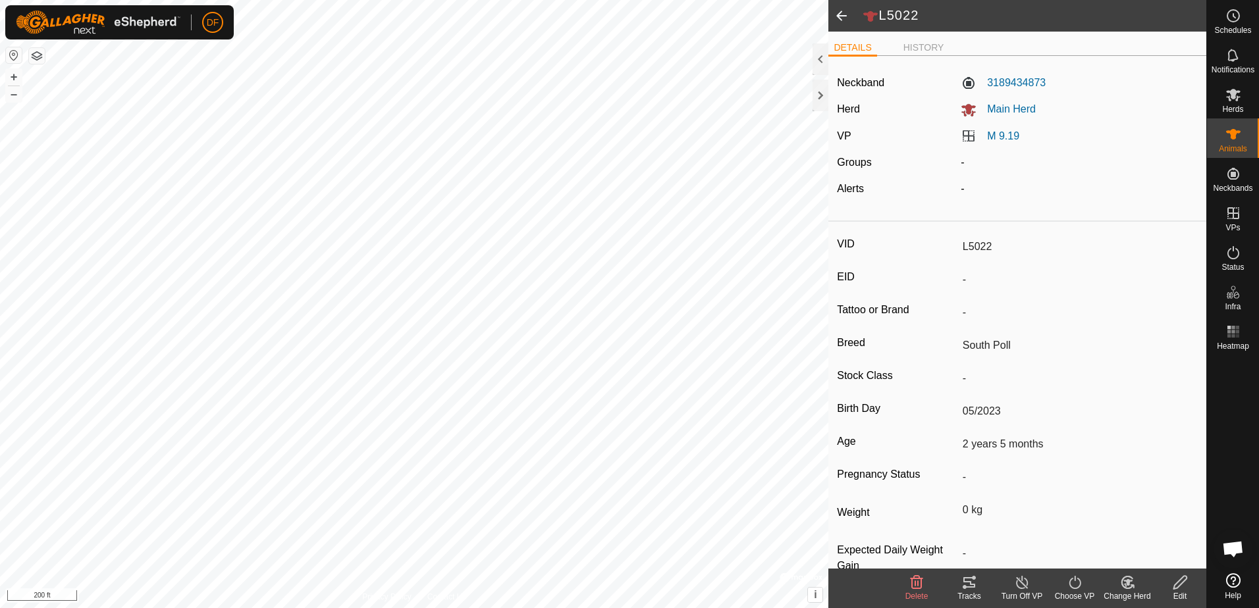
type input "L502"
click at [841, 16] on span at bounding box center [841, 16] width 26 height 32
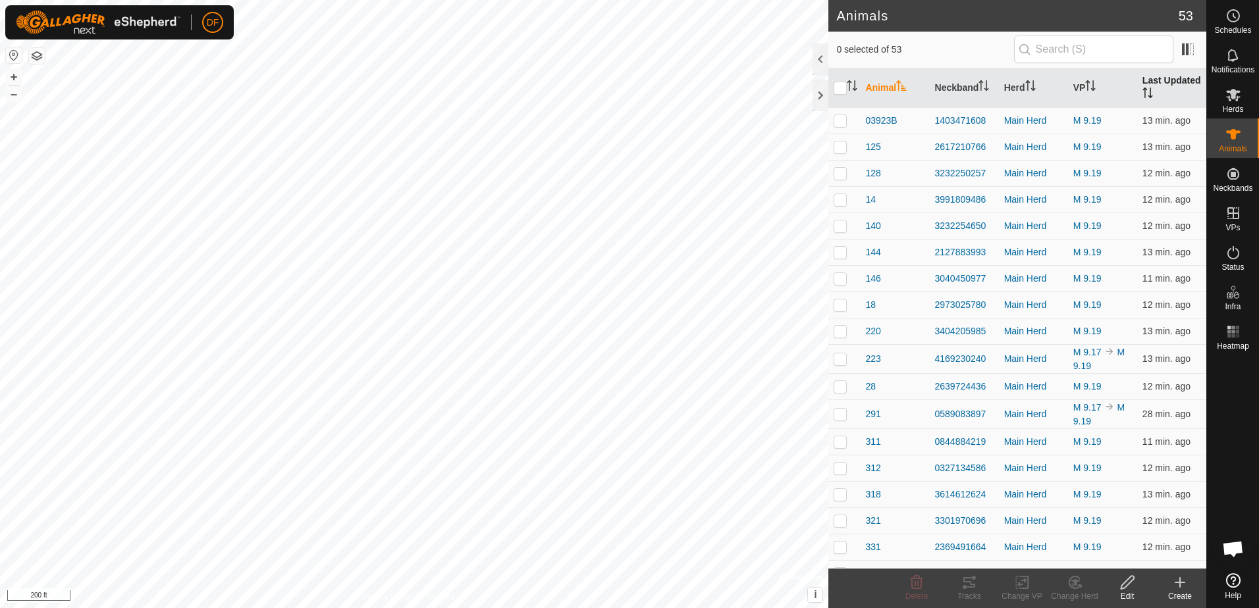
click at [1171, 80] on th "Last Updated" at bounding box center [1171, 87] width 69 height 39
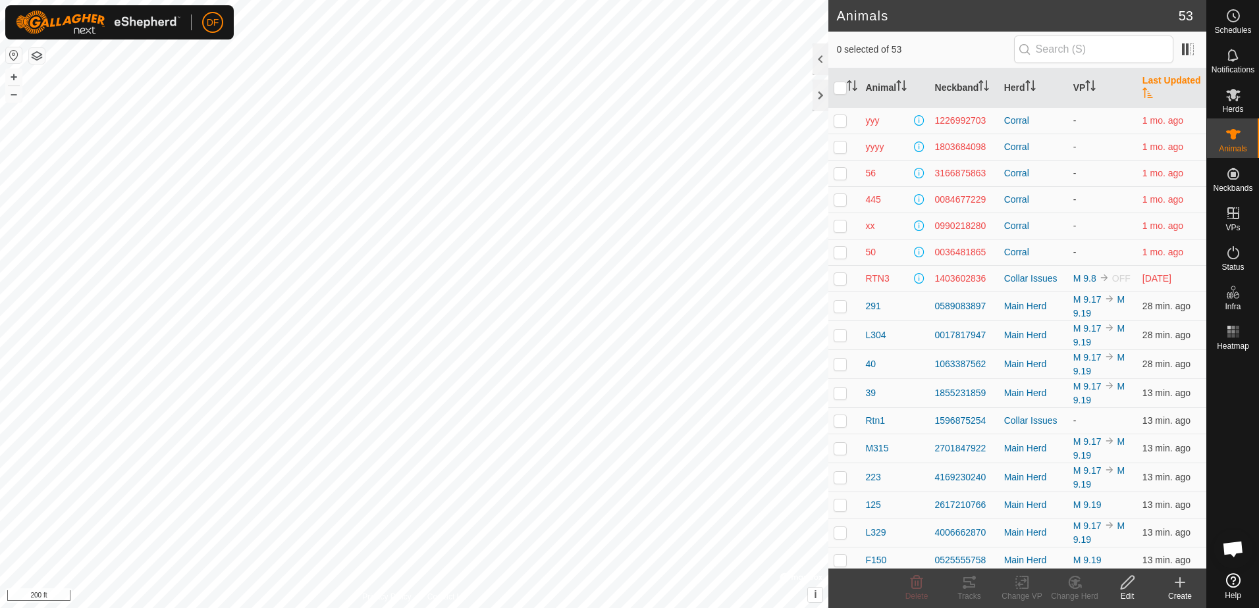
click at [842, 203] on p-checkbox at bounding box center [839, 199] width 13 height 11
click at [841, 201] on p-checkbox at bounding box center [839, 199] width 13 height 11
checkbox input "false"
click at [1179, 583] on icon at bounding box center [1179, 583] width 9 height 0
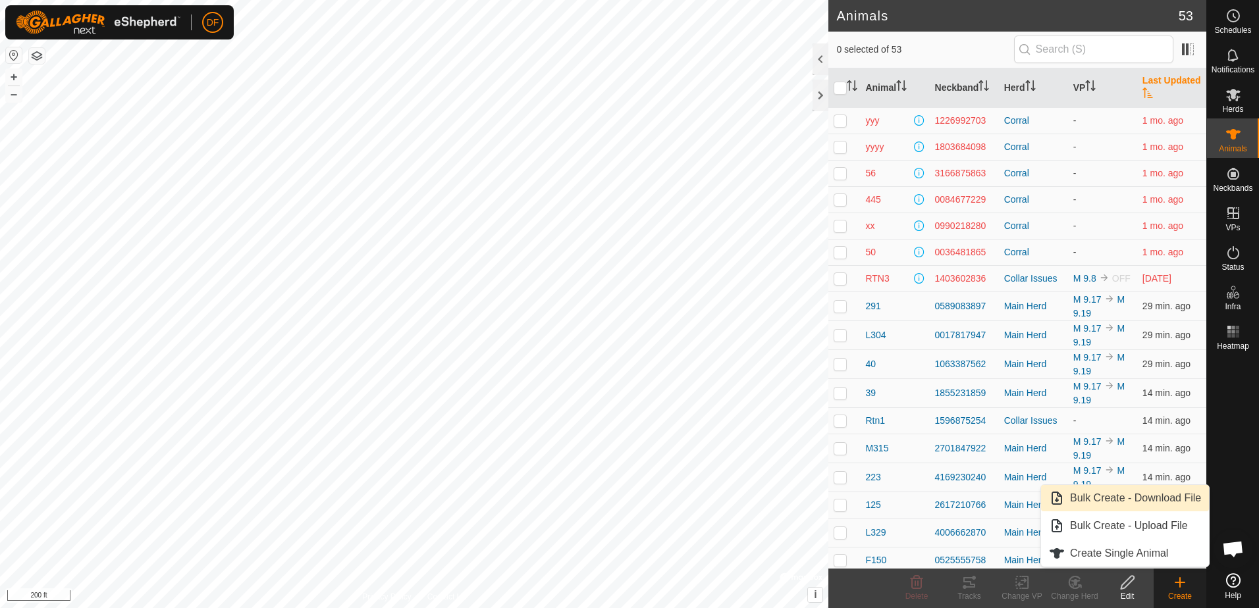
click at [1118, 496] on link "Bulk Create - Download File" at bounding box center [1125, 498] width 168 height 26
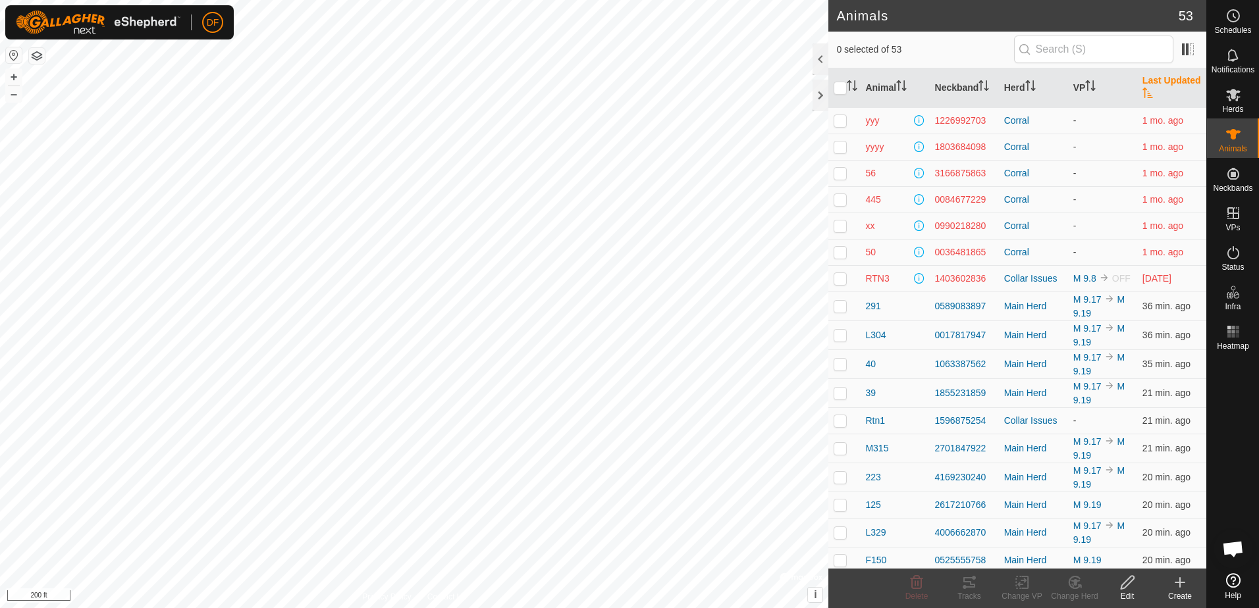
click at [1180, 587] on icon at bounding box center [1180, 582] width 0 height 9
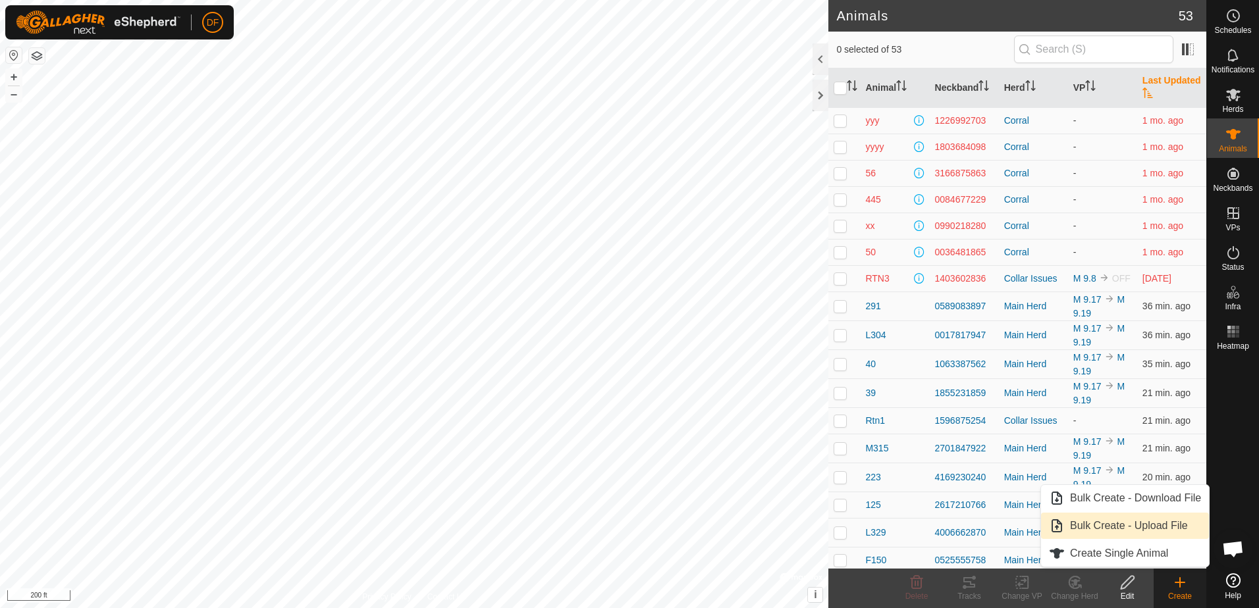
click at [1133, 525] on link "Bulk Create - Upload File" at bounding box center [1125, 526] width 168 height 26
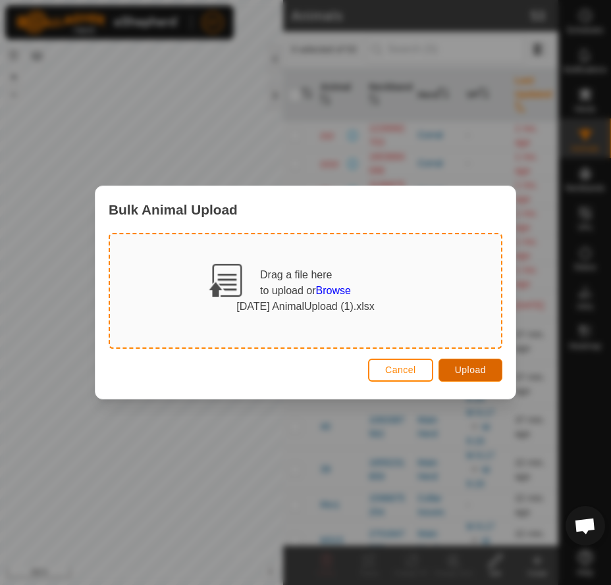
click at [468, 369] on span "Upload" at bounding box center [470, 370] width 31 height 11
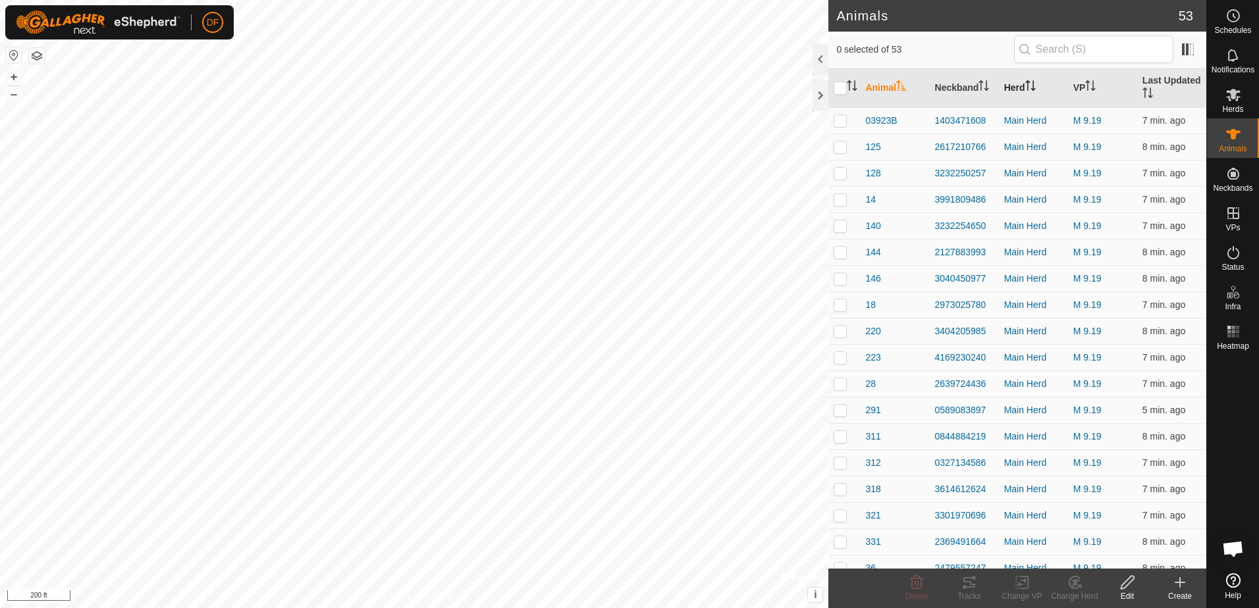
click at [1019, 86] on th "Herd" at bounding box center [1033, 87] width 69 height 39
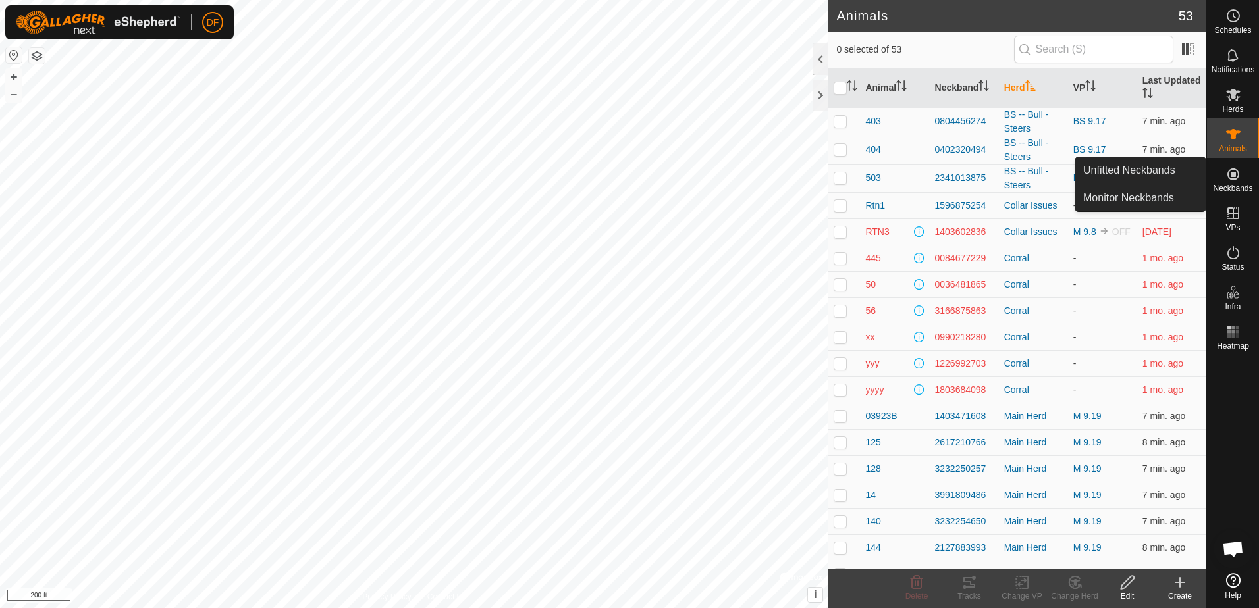
click at [1233, 172] on icon at bounding box center [1233, 174] width 12 height 12
click at [1097, 199] on link "Monitor Neckbands" at bounding box center [1140, 198] width 130 height 26
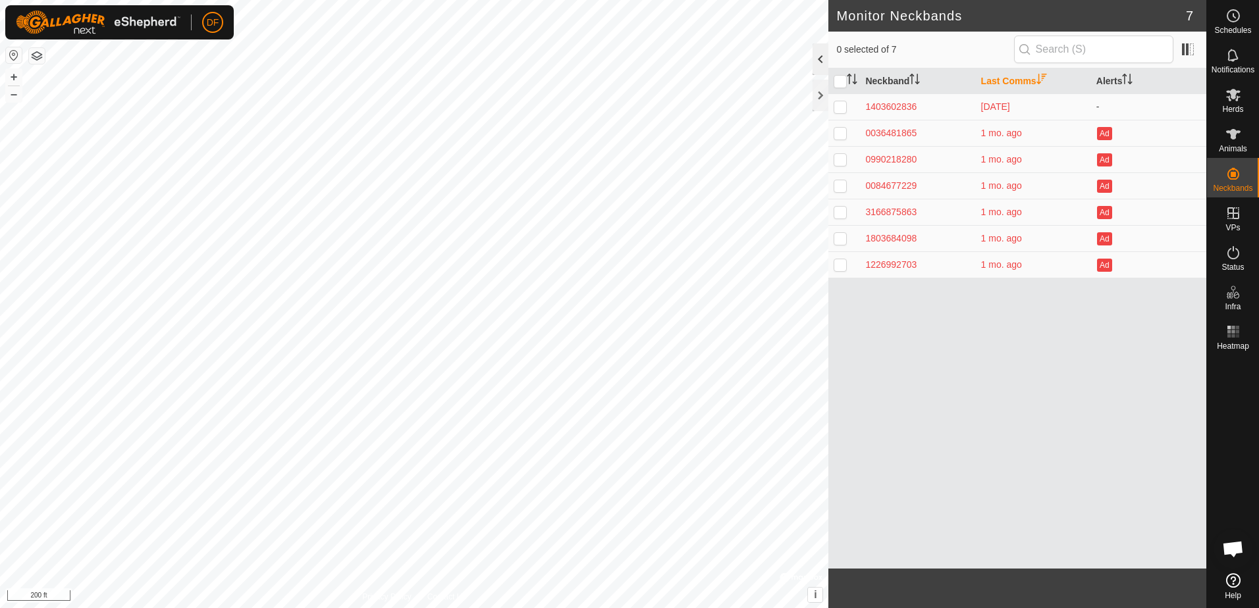
click at [825, 60] on div at bounding box center [820, 59] width 16 height 32
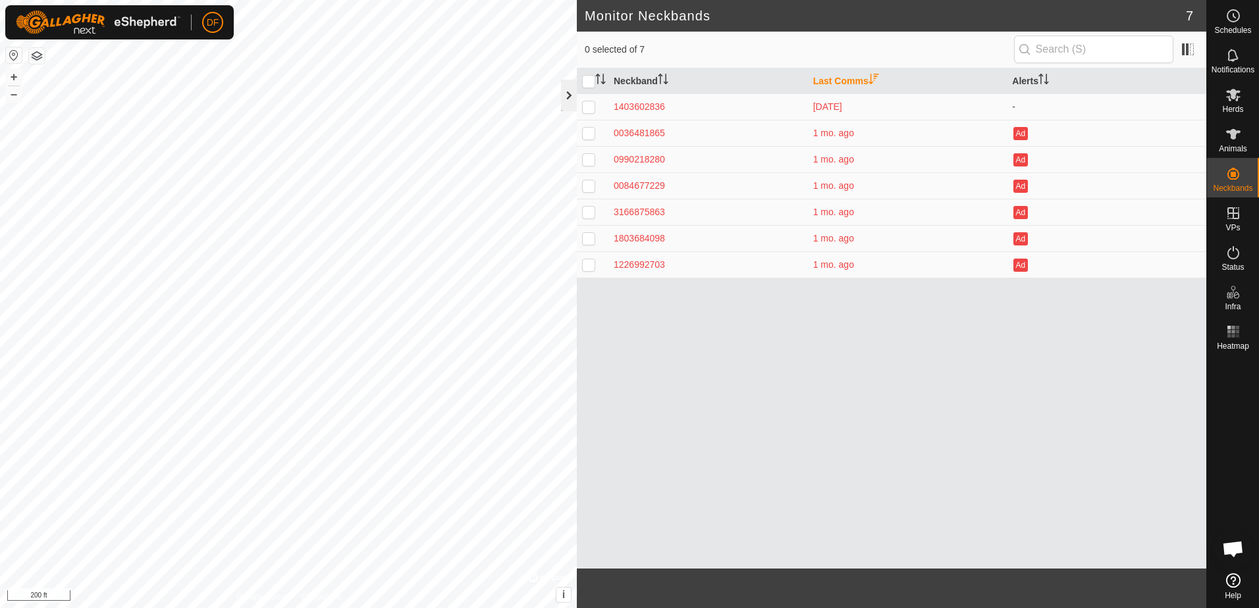
click at [565, 95] on div at bounding box center [569, 96] width 16 height 32
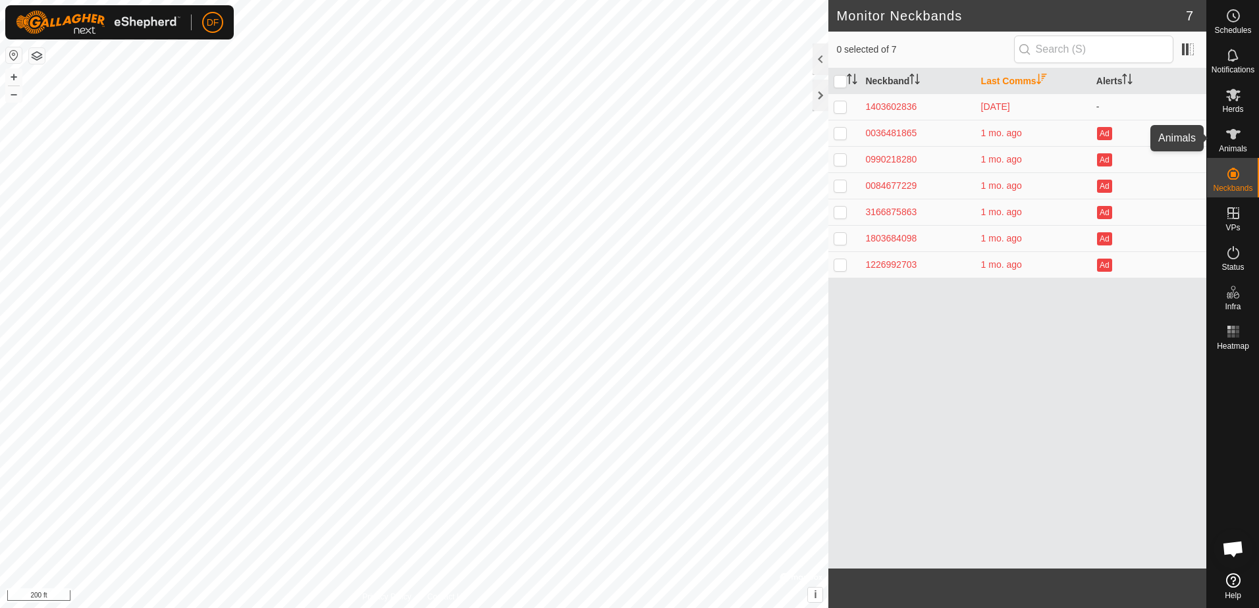
click at [1236, 141] on icon at bounding box center [1233, 134] width 16 height 16
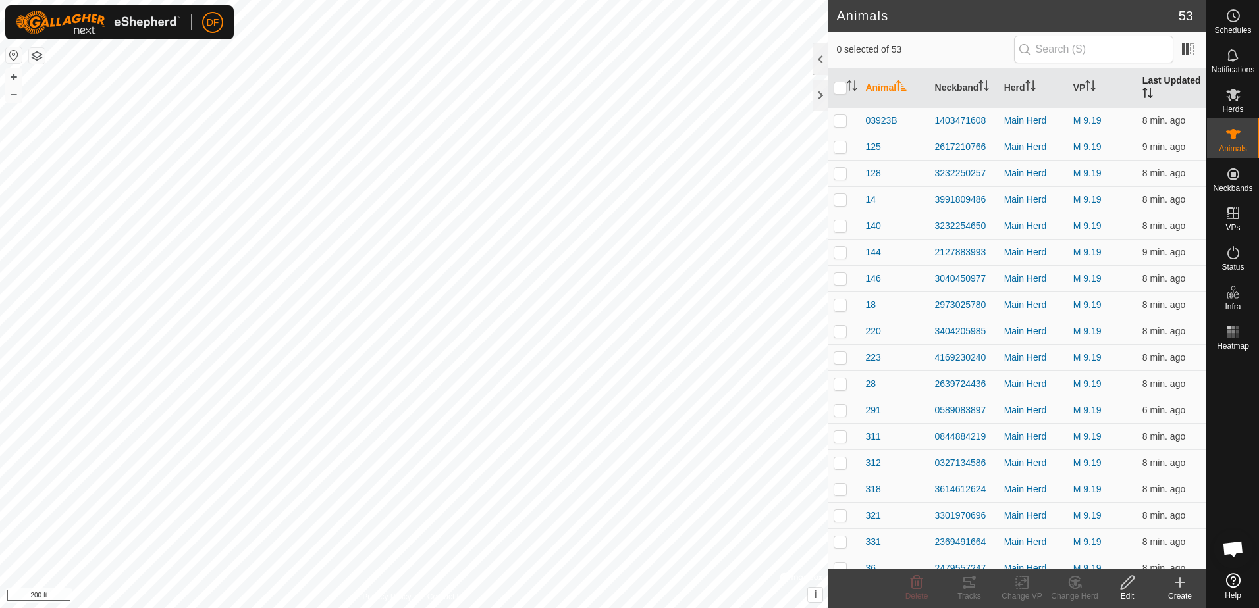
click at [1138, 82] on th "Last Updated" at bounding box center [1171, 87] width 69 height 39
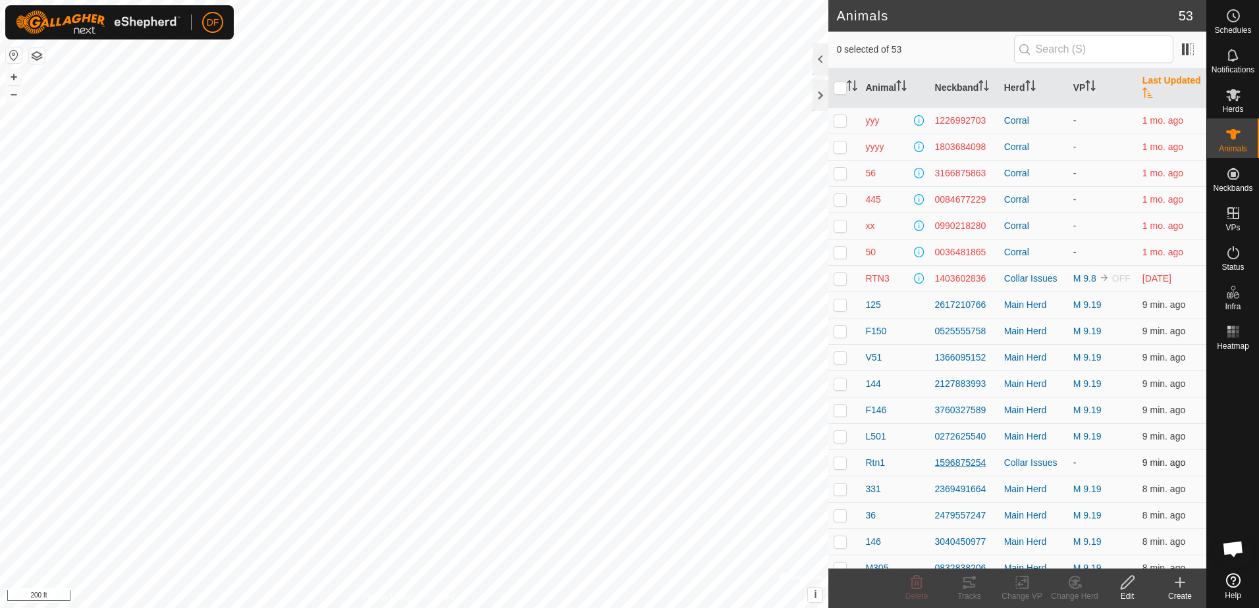
click at [954, 457] on div "1596875254" at bounding box center [964, 463] width 59 height 14
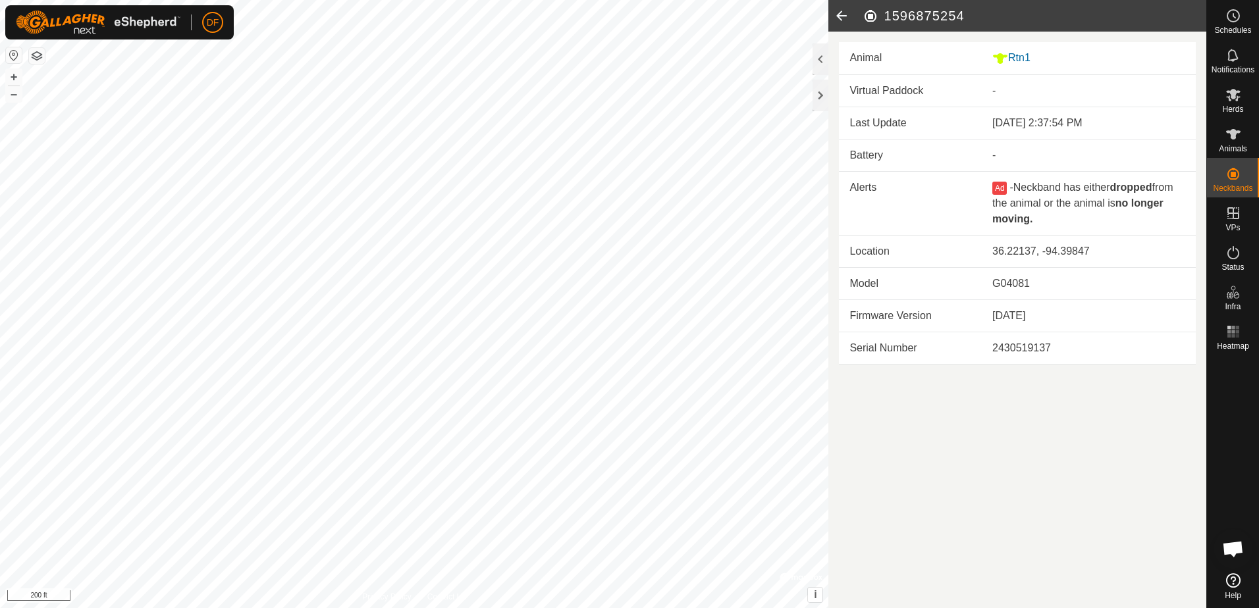
click at [838, 15] on icon at bounding box center [841, 16] width 26 height 32
